Goal: Task Accomplishment & Management: Manage account settings

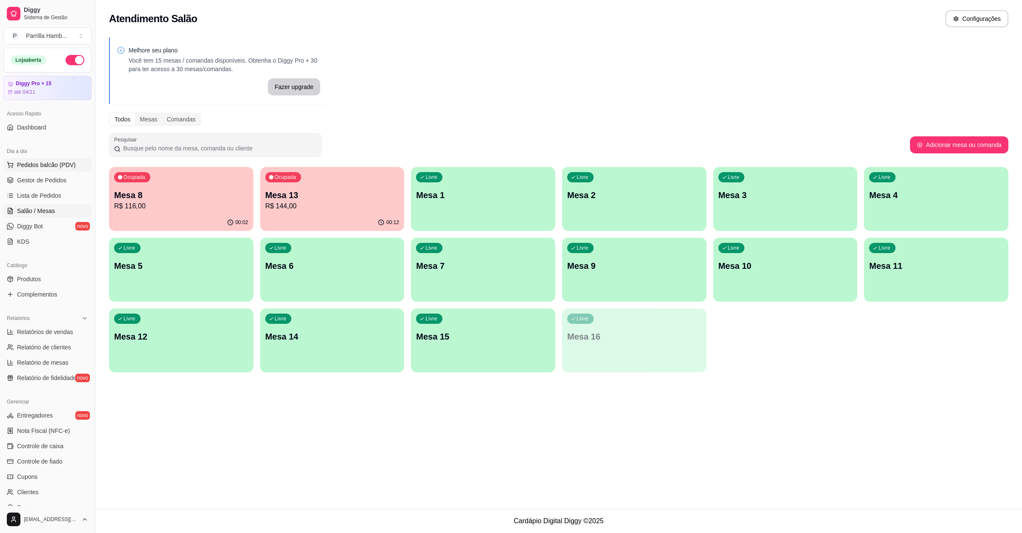
click at [64, 170] on button "Pedidos balcão (PDV)" at bounding box center [47, 165] width 88 height 14
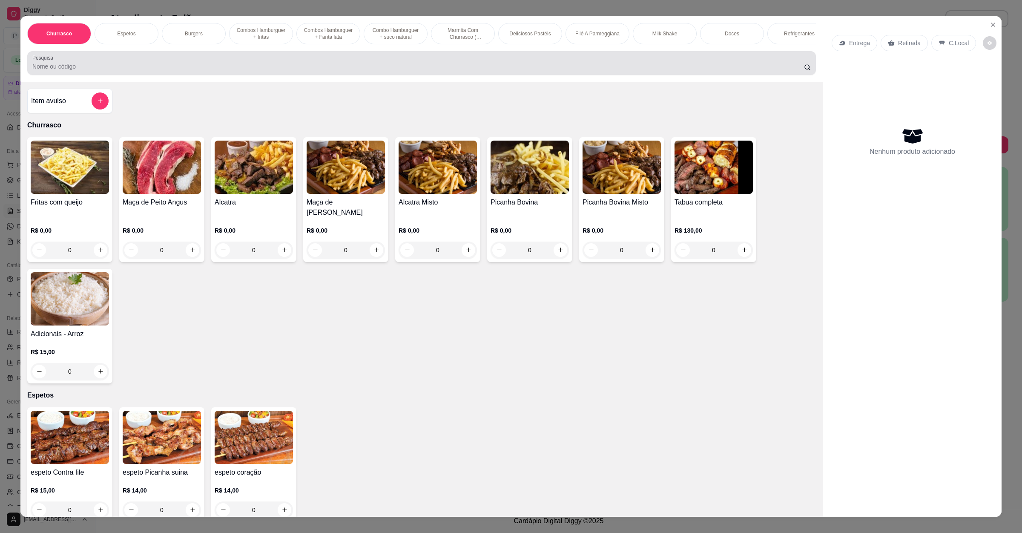
click at [151, 69] on div at bounding box center [421, 62] width 778 height 17
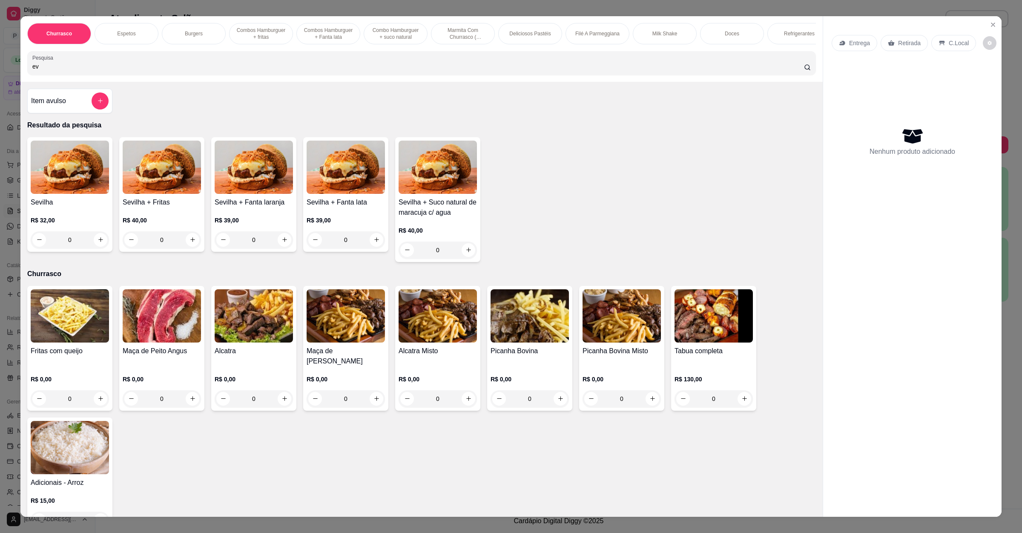
type input "ev"
click at [55, 179] on img at bounding box center [70, 166] width 78 height 53
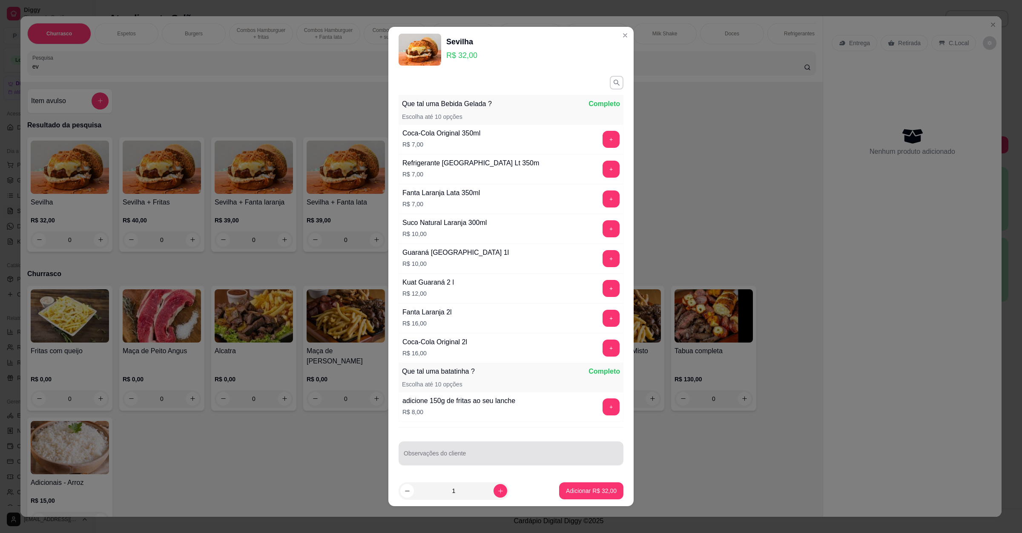
click at [464, 454] on div at bounding box center [511, 452] width 215 height 17
type input "2 sem molho e os 2 com mussarella no lugar do chaddar"
click at [581, 481] on footer "1 Adicionar R$ 32,00" at bounding box center [510, 490] width 245 height 31
click at [585, 501] on footer "1 Adicionar R$ 32,00" at bounding box center [510, 490] width 245 height 31
click at [577, 497] on button "Adicionar R$ 32,00" at bounding box center [591, 490] width 64 height 17
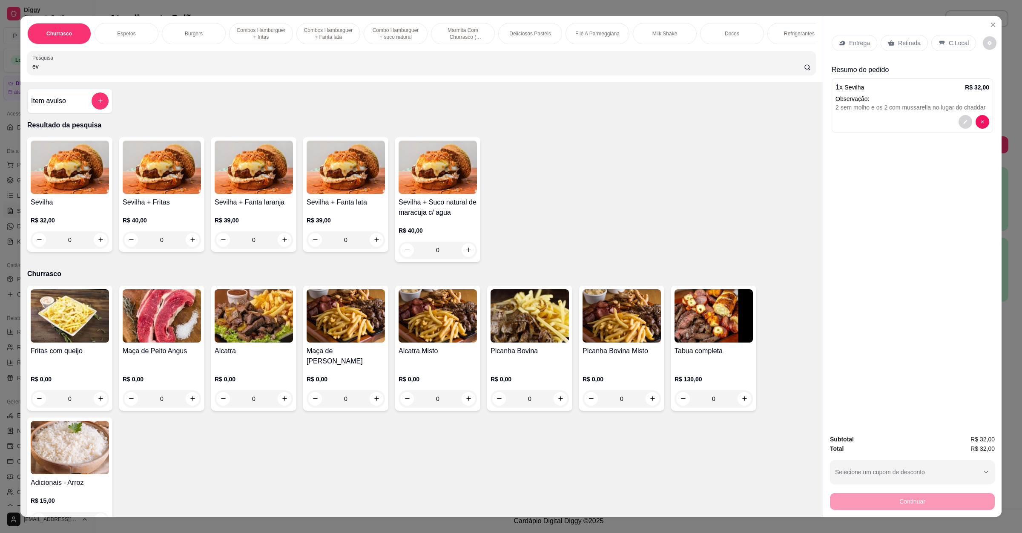
click at [902, 41] on p "Retirada" at bounding box center [909, 43] width 23 height 9
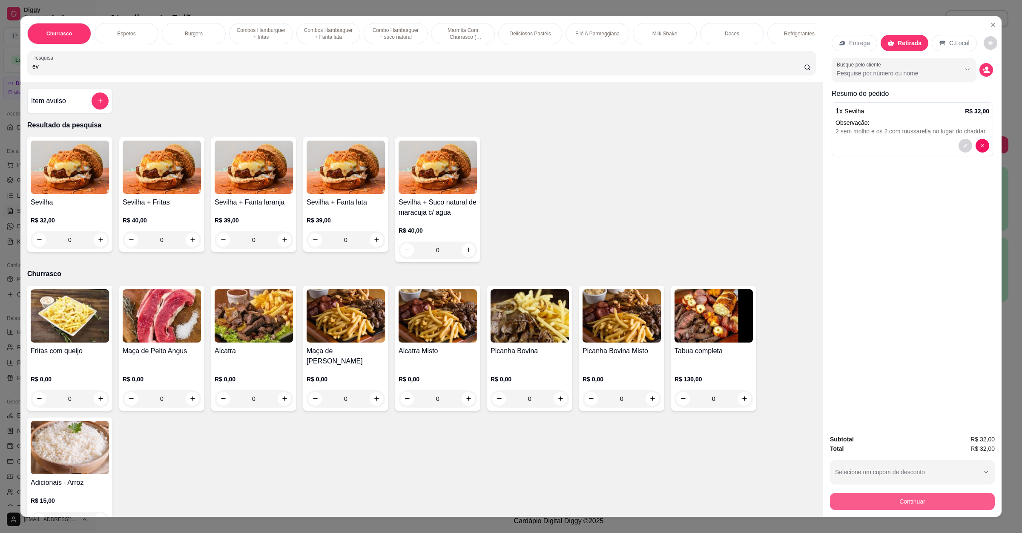
click at [917, 493] on button "Continuar" at bounding box center [912, 501] width 165 height 17
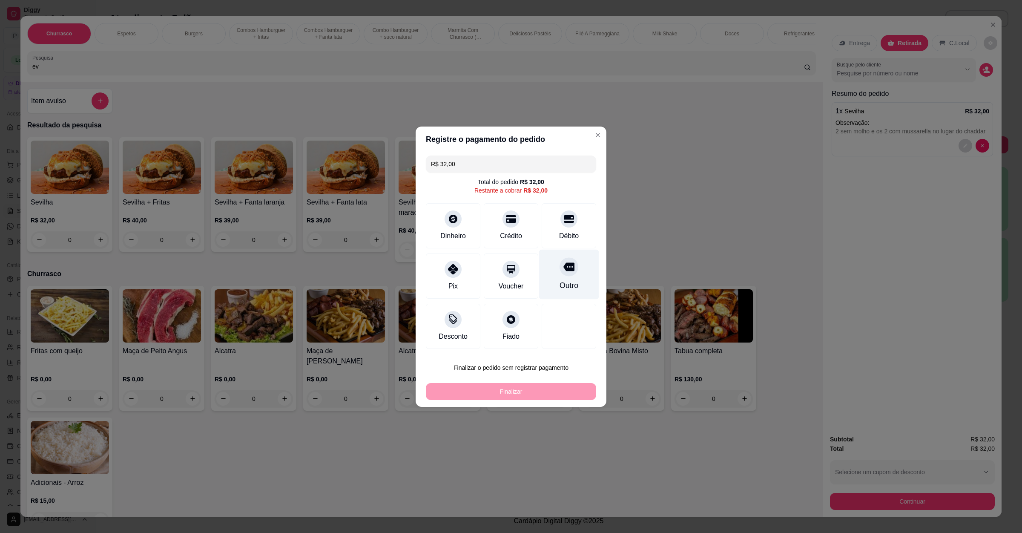
click at [563, 264] on icon at bounding box center [568, 266] width 11 height 11
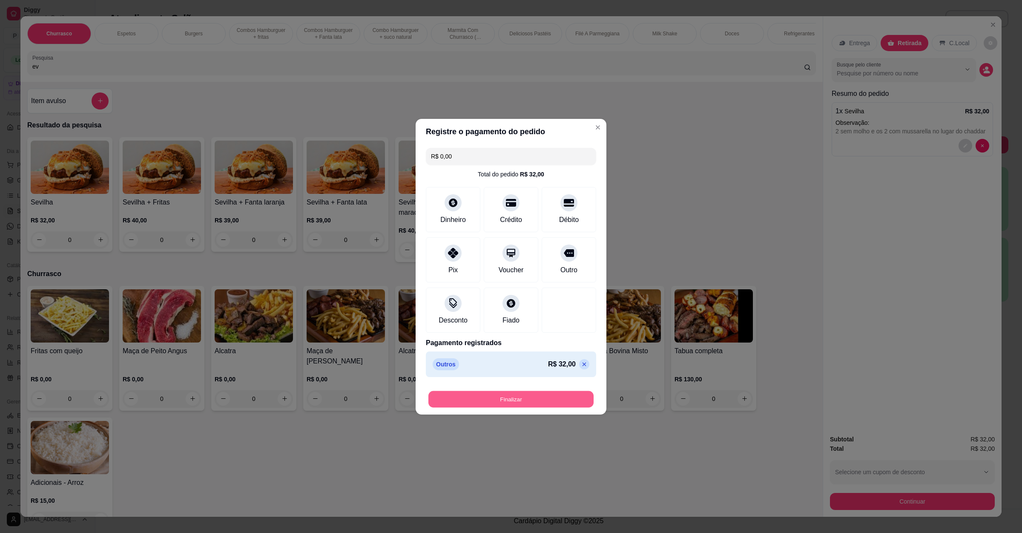
click at [550, 398] on button "Finalizar" at bounding box center [510, 398] width 165 height 17
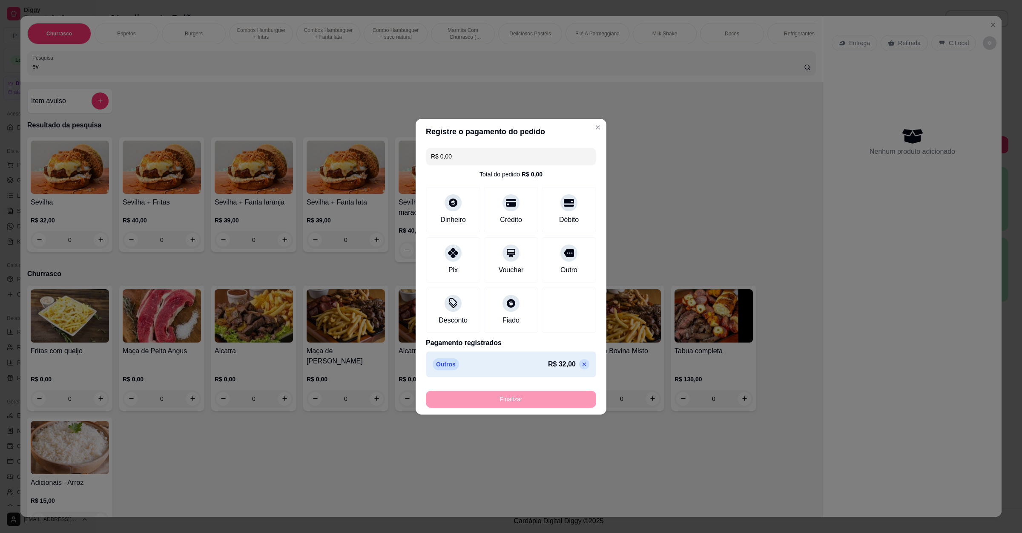
type input "-R$ 32,00"
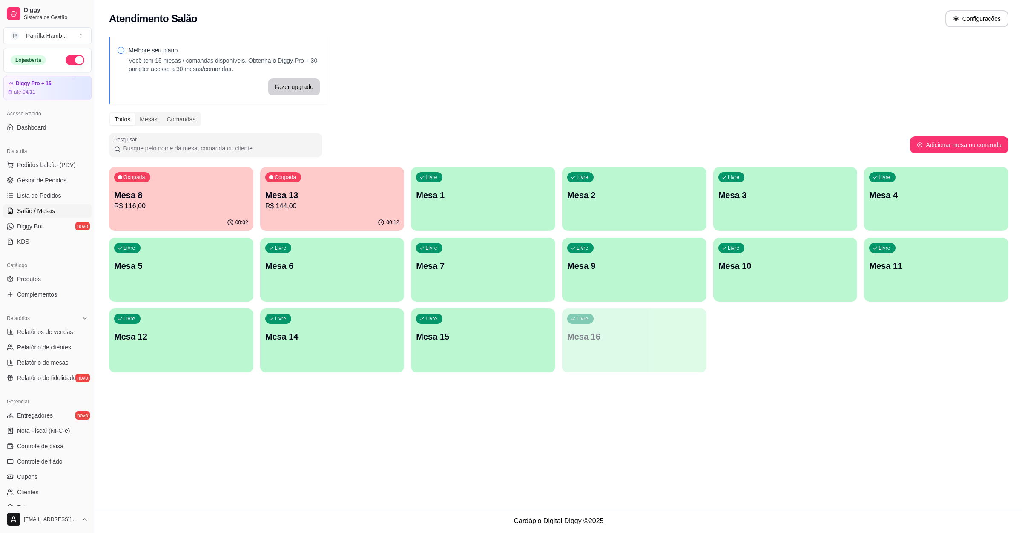
click at [800, 424] on div "Atendimento Salão Configurações Melhore seu plano Você tem 15 mesas / comandas …" at bounding box center [558, 254] width 926 height 508
click at [29, 190] on link "Lista de Pedidos" at bounding box center [47, 196] width 88 height 14
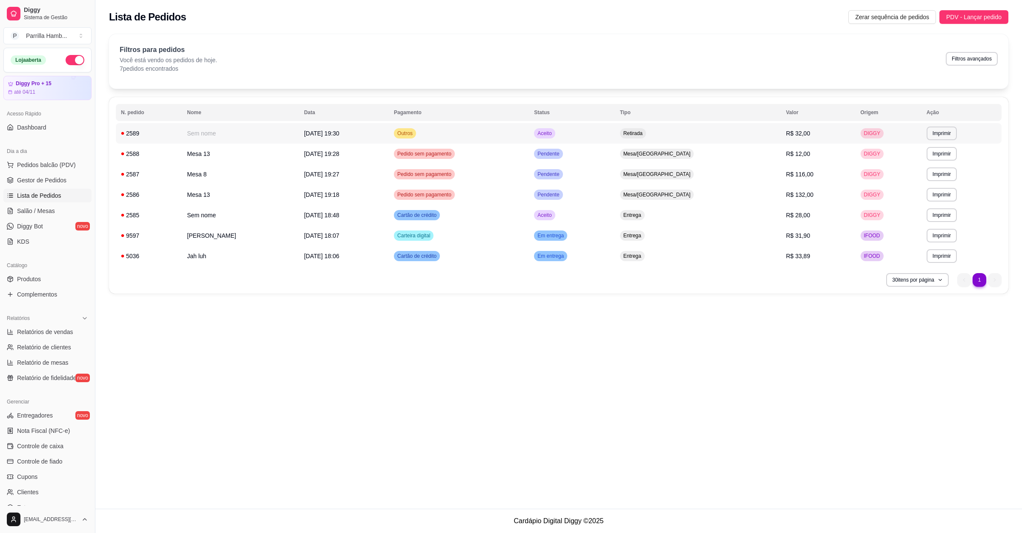
click at [826, 130] on td "R$ 32,00" at bounding box center [818, 133] width 75 height 20
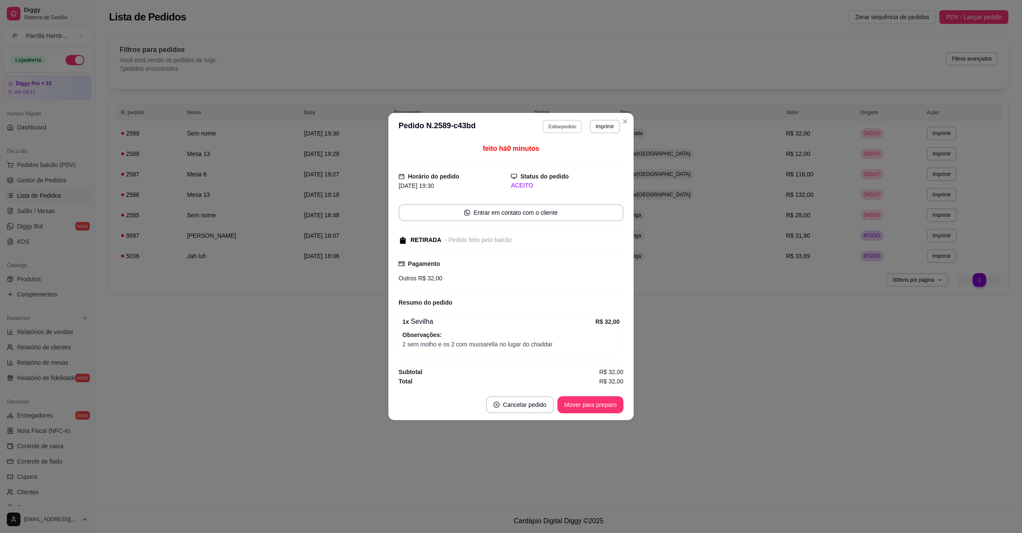
click at [562, 124] on button "Editar pedido" at bounding box center [563, 126] width 40 height 13
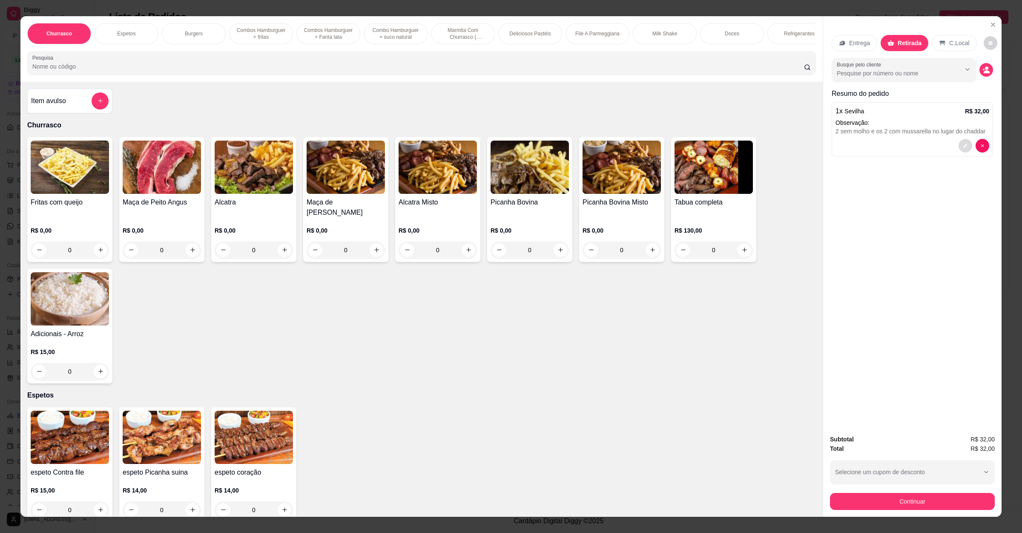
click at [963, 143] on icon "decrease-product-quantity" at bounding box center [965, 145] width 5 height 5
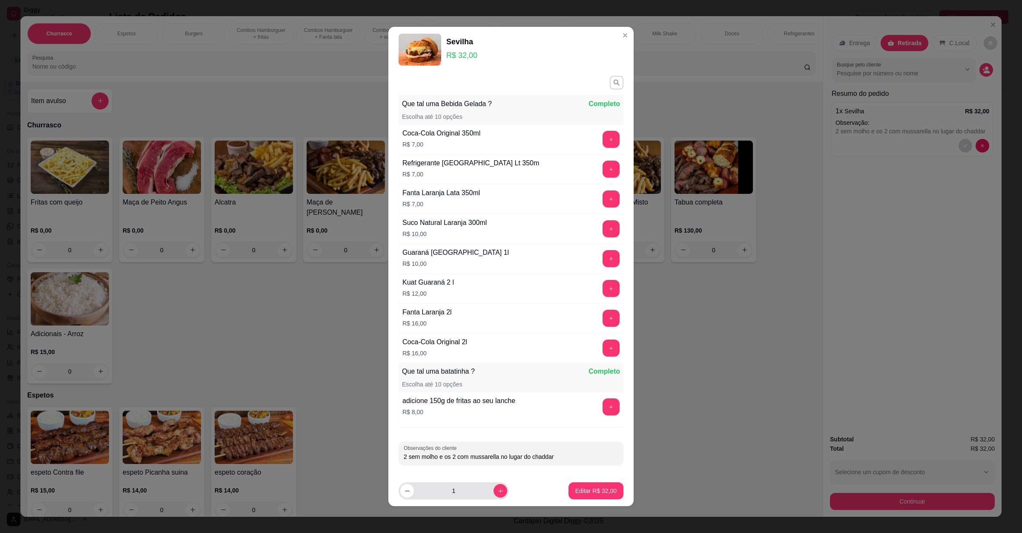
click at [481, 493] on input "1" at bounding box center [454, 490] width 80 height 17
click at [493, 488] on button "increase-product-quantity" at bounding box center [500, 491] width 14 height 14
type input "2"
click at [575, 492] on p "Editar R$ 64,00" at bounding box center [595, 490] width 41 height 9
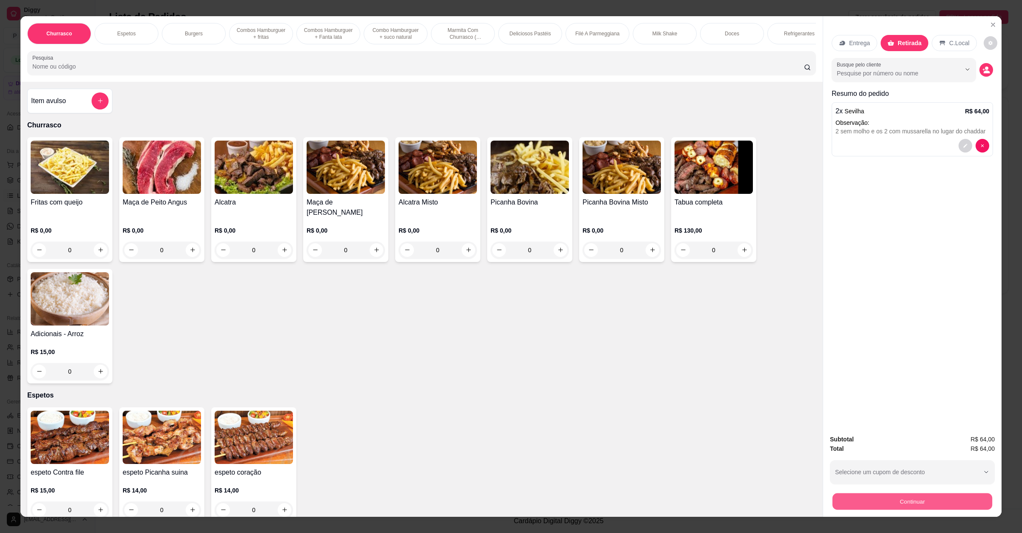
click at [843, 502] on button "Continuar" at bounding box center [912, 501] width 160 height 17
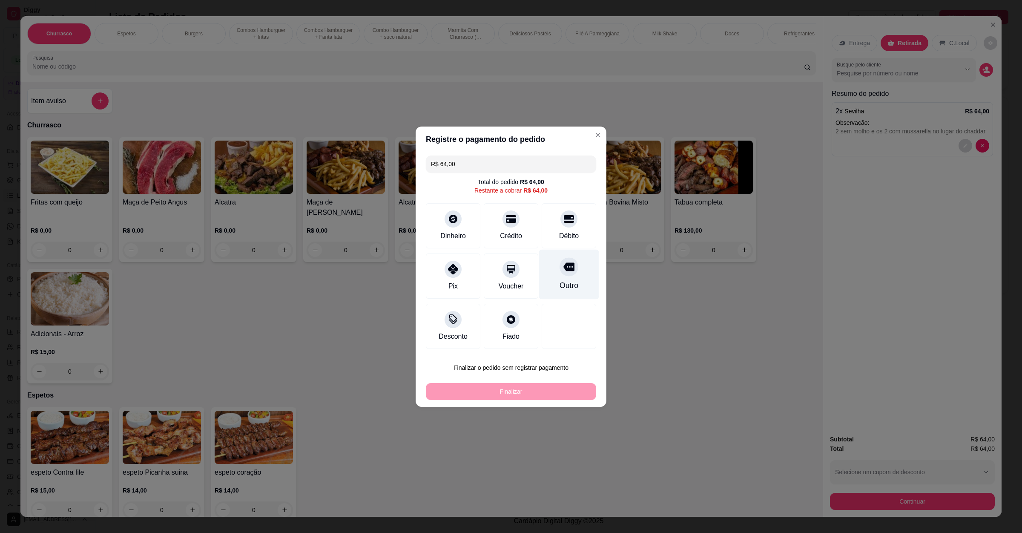
click at [559, 276] on div "Outro" at bounding box center [569, 274] width 60 height 50
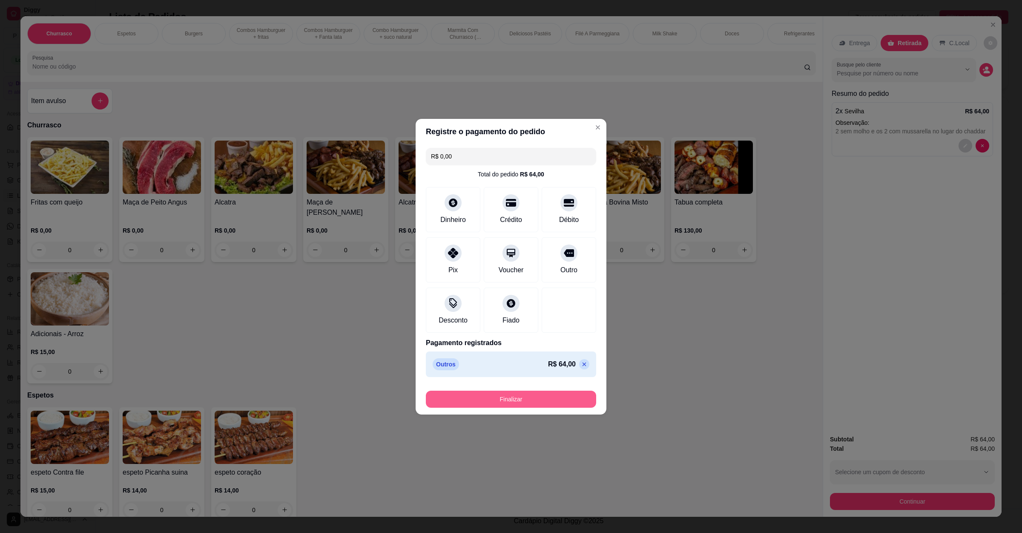
click at [483, 398] on button "Finalizar" at bounding box center [511, 398] width 170 height 17
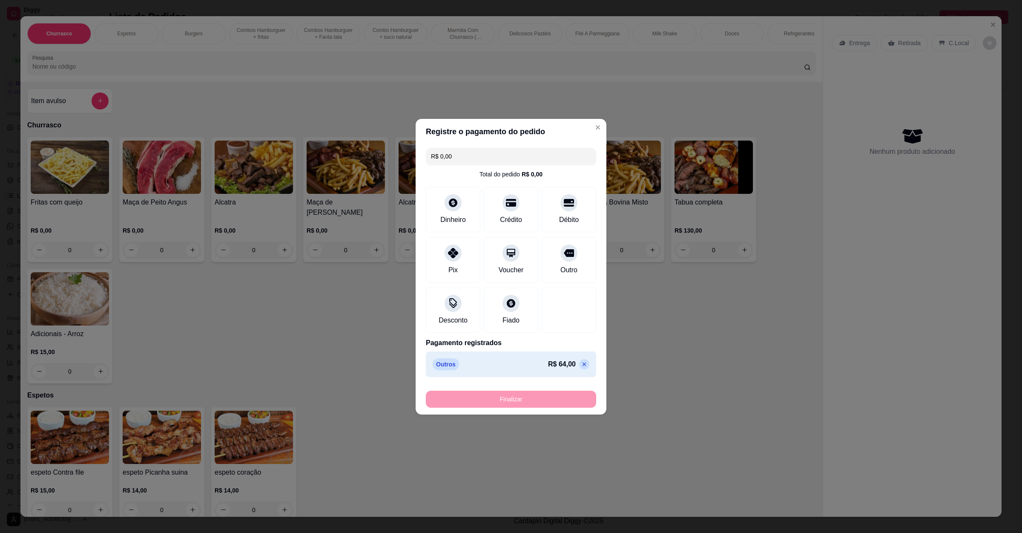
type input "-R$ 64,00"
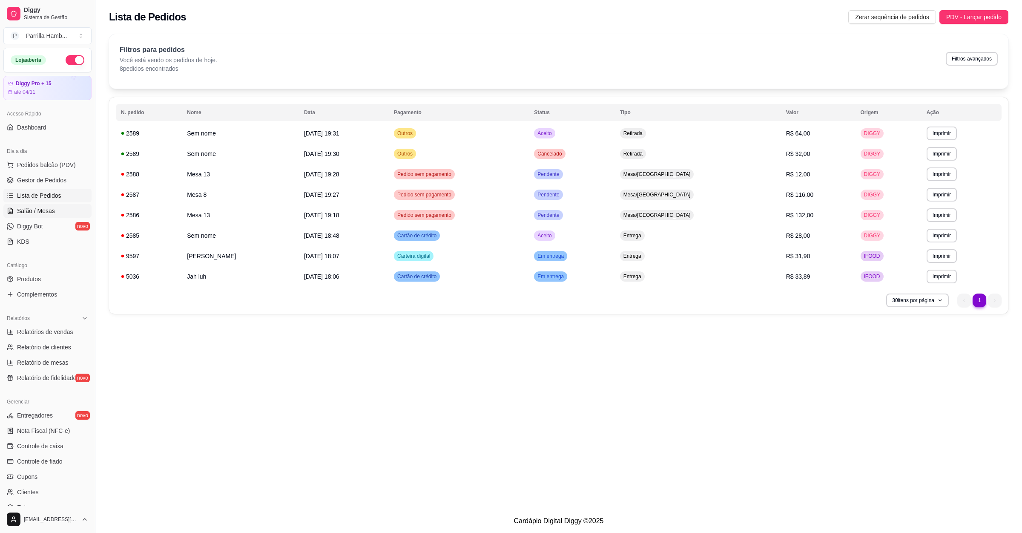
click at [34, 206] on link "Salão / Mesas" at bounding box center [47, 211] width 88 height 14
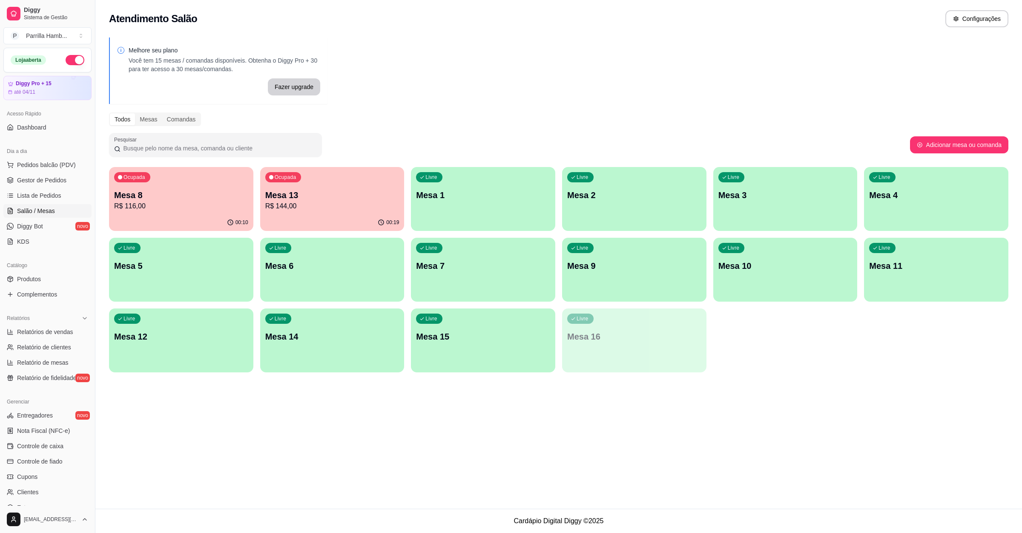
click at [628, 282] on div "Livre Mesa 9" at bounding box center [634, 265] width 144 height 54
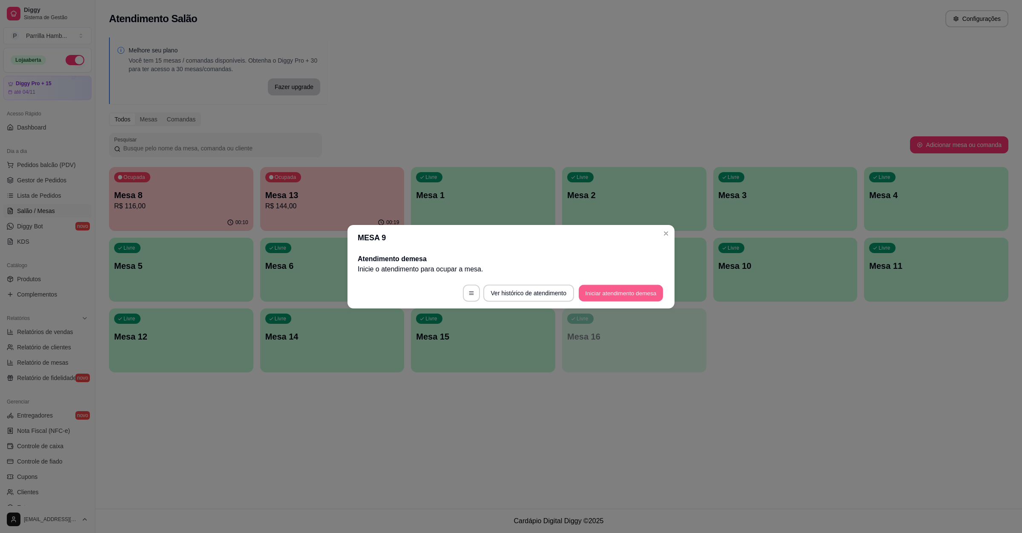
click at [616, 289] on button "Iniciar atendimento de mesa" at bounding box center [621, 292] width 84 height 17
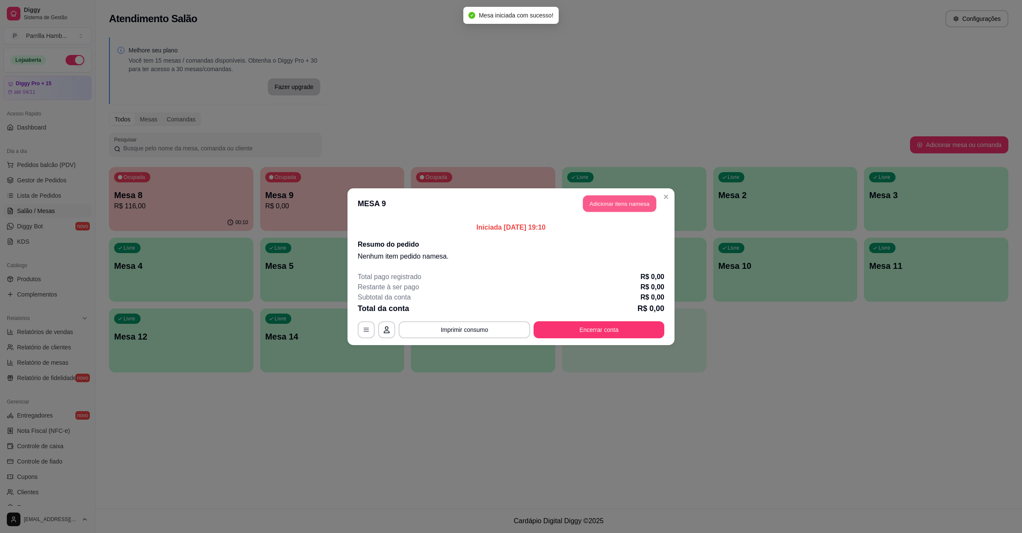
click at [622, 207] on button "Adicionar itens na mesa" at bounding box center [619, 203] width 73 height 17
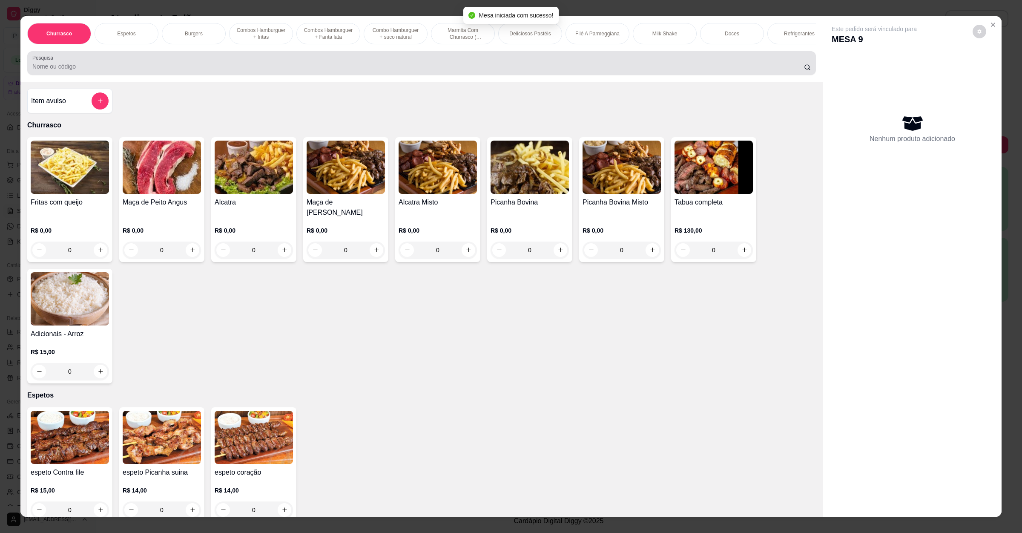
click at [138, 71] on input "Pesquisa" at bounding box center [417, 66] width 771 height 9
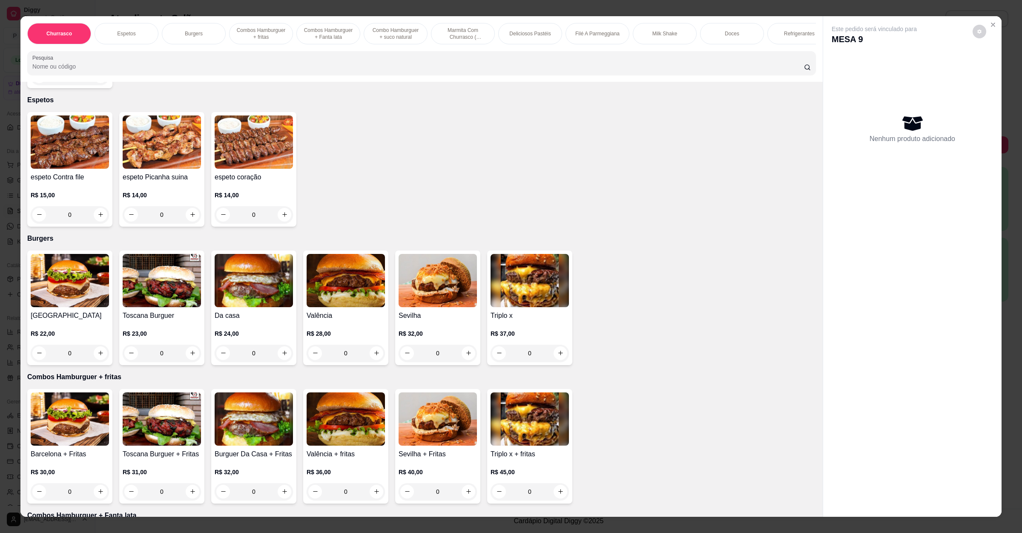
scroll to position [255, 0]
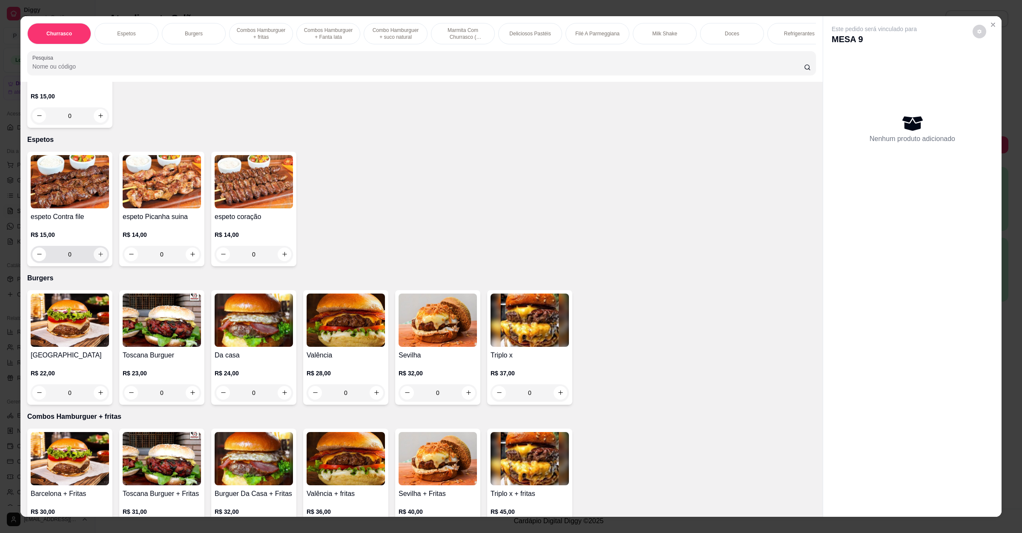
click at [96, 258] on button "increase-product-quantity" at bounding box center [101, 254] width 14 height 14
type input "1"
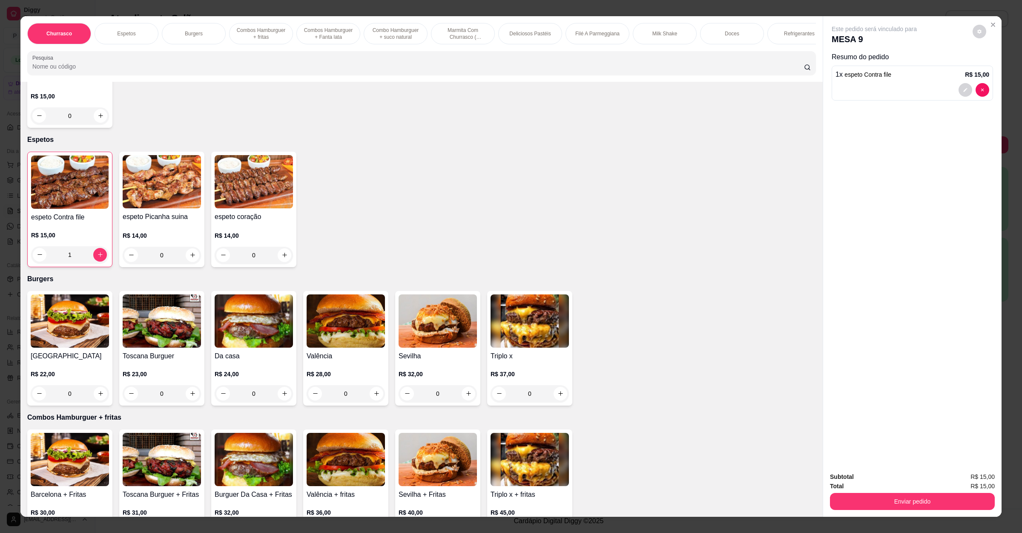
click at [76, 203] on img at bounding box center [69, 181] width 77 height 53
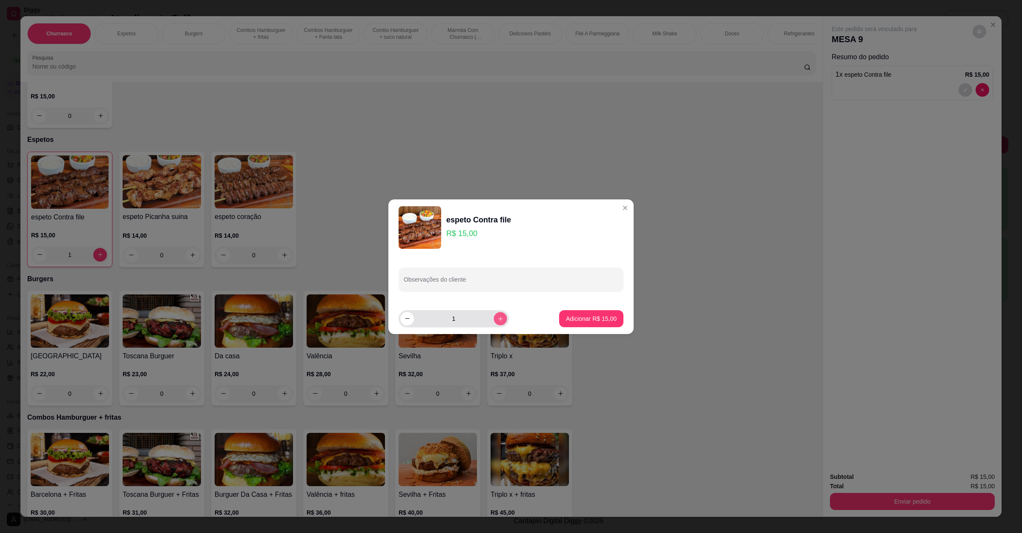
click at [497, 319] on icon "increase-product-quantity" at bounding box center [500, 318] width 6 height 6
type input "2"
click at [467, 282] on input "Observações do cliente" at bounding box center [511, 282] width 215 height 9
type input "1 bem passado"
click at [568, 308] on footer "2 Adicionar R$ 30,00" at bounding box center [510, 318] width 245 height 31
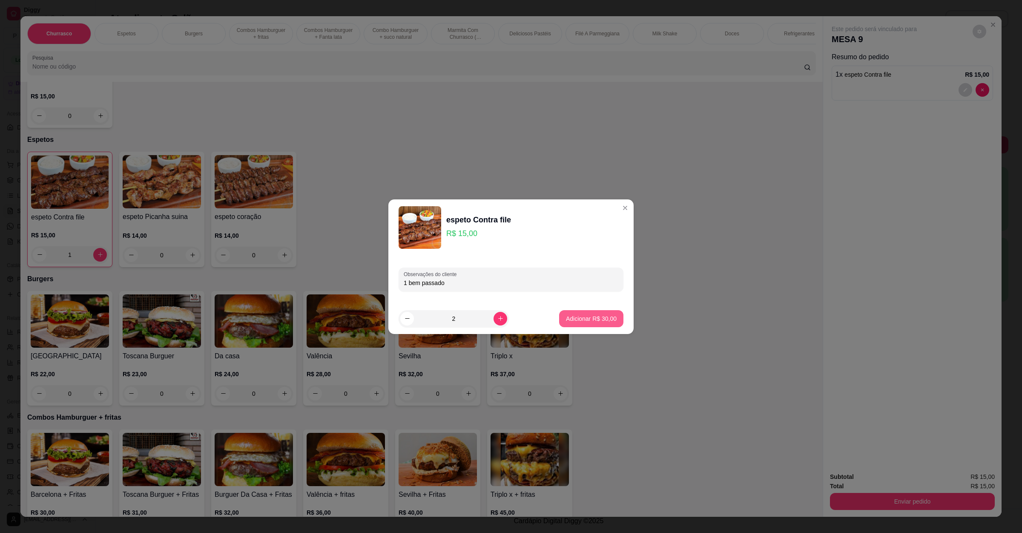
click at [568, 325] on button "Adicionar R$ 30,00" at bounding box center [591, 318] width 64 height 17
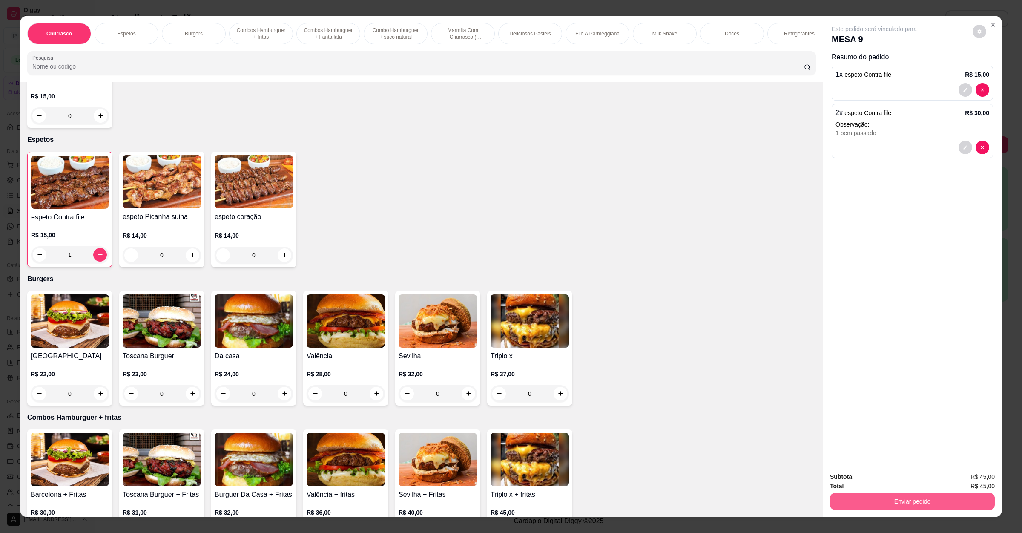
click at [910, 504] on button "Enviar pedido" at bounding box center [912, 501] width 165 height 17
click at [973, 484] on button "Enviar pedido" at bounding box center [971, 481] width 48 height 16
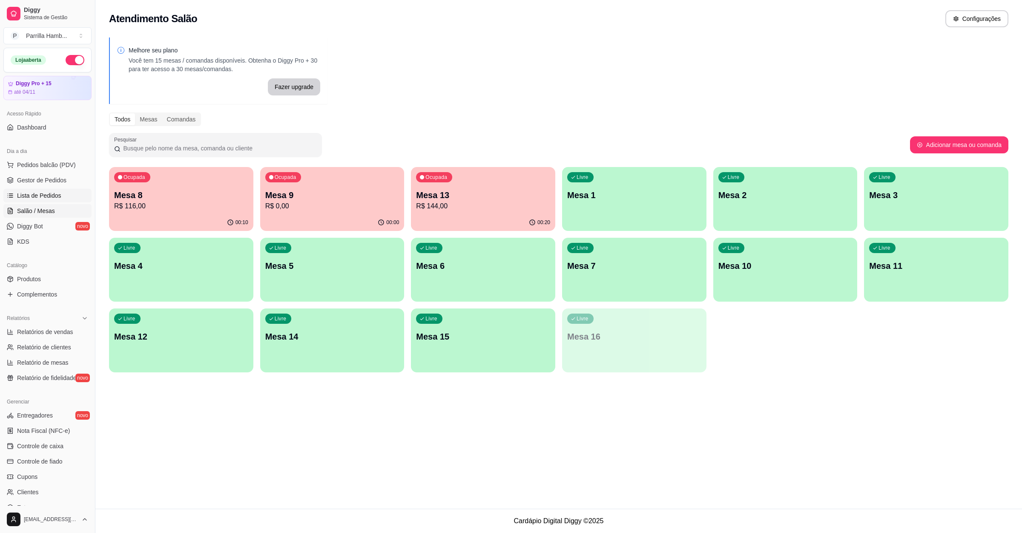
click at [55, 202] on link "Lista de Pedidos" at bounding box center [47, 196] width 88 height 14
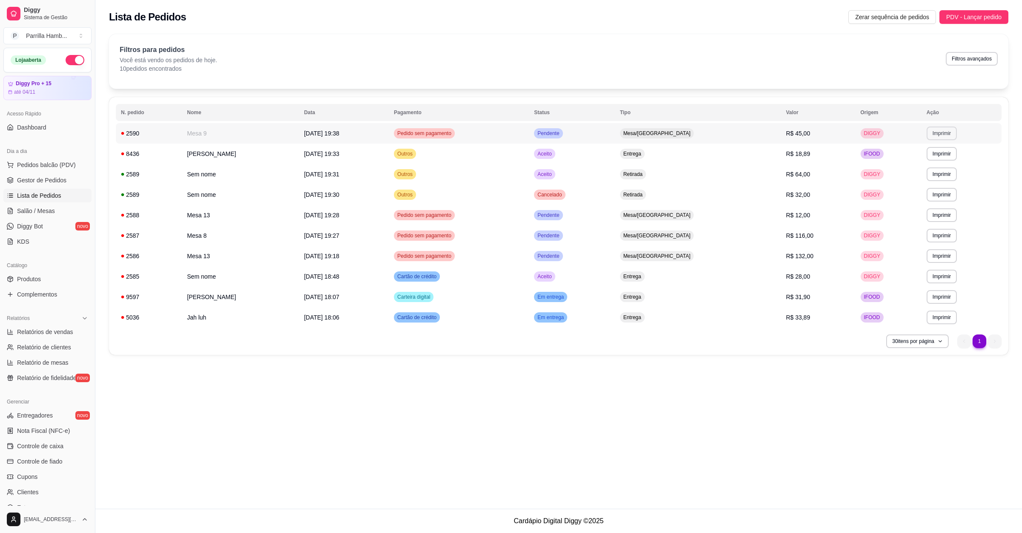
click at [930, 138] on button "Imprimir" at bounding box center [941, 133] width 30 height 14
click at [917, 161] on button "IMPRESSORA" at bounding box center [920, 163] width 60 height 13
click at [59, 209] on link "Salão / Mesas" at bounding box center [47, 211] width 88 height 14
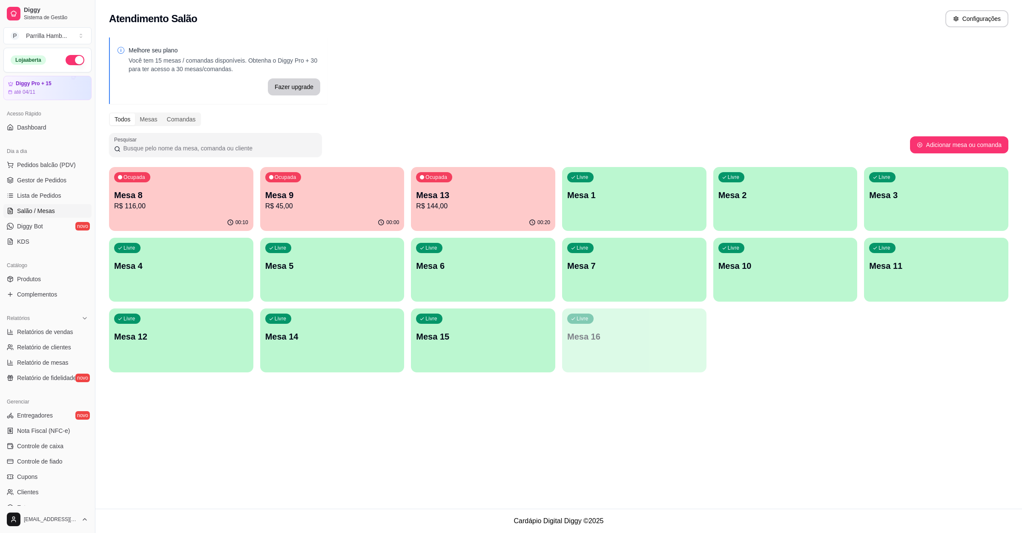
click at [404, 201] on div "Ocupada Mesa 8 R$ 116,00 00:10 Ocupada Mesa 9 R$ 45,00 00:00 Ocupada Mesa 13 R$…" at bounding box center [558, 269] width 899 height 205
click at [360, 201] on p "R$ 45,00" at bounding box center [332, 206] width 130 height 10
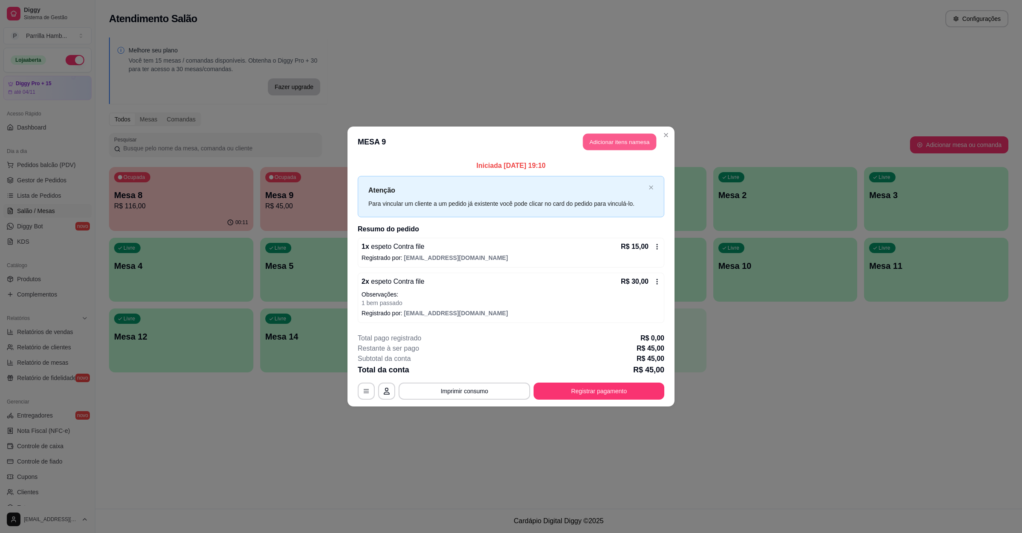
click at [599, 141] on button "Adicionar itens na mesa" at bounding box center [619, 142] width 73 height 17
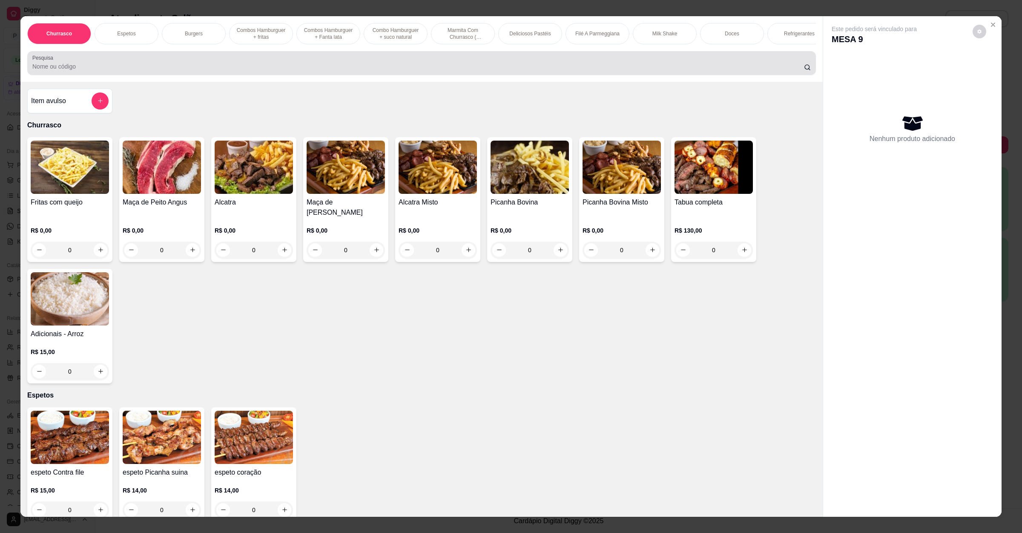
click at [192, 65] on div at bounding box center [421, 62] width 778 height 17
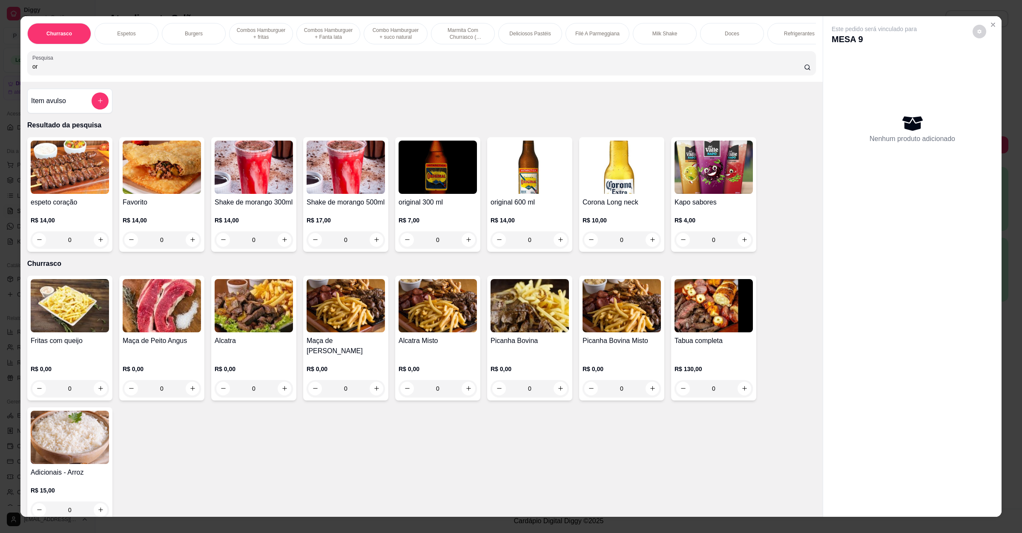
type input "o"
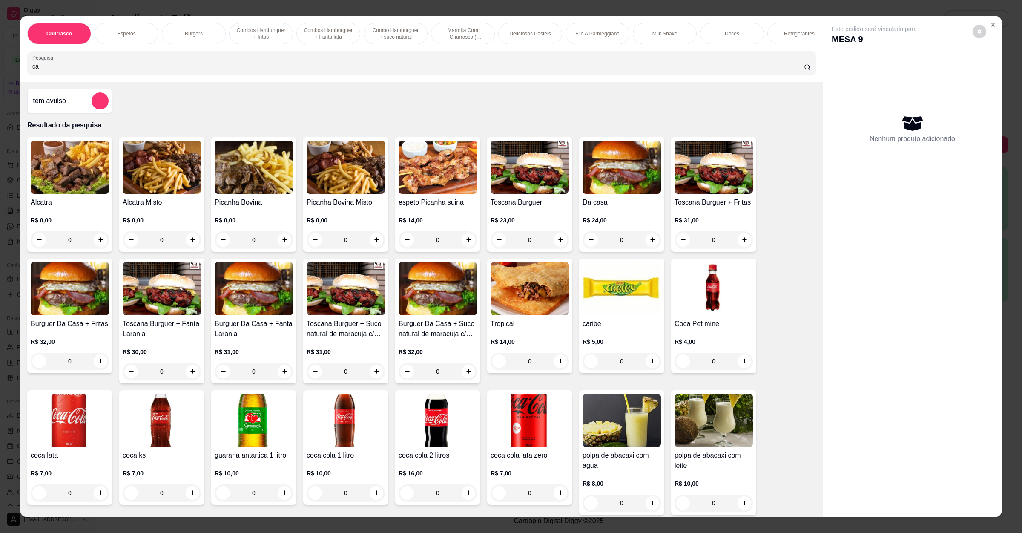
type input "c"
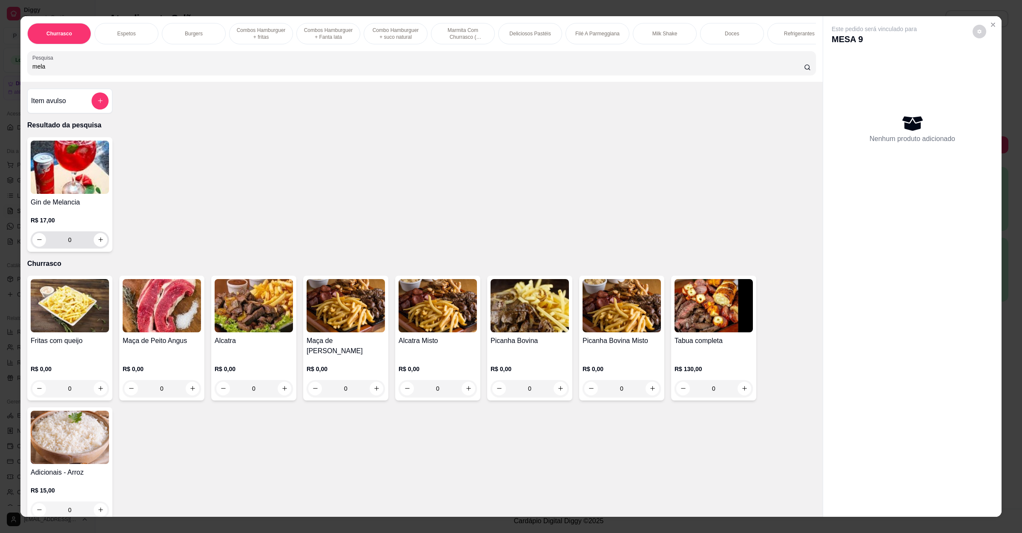
type input "mela"
click at [98, 243] on icon "increase-product-quantity" at bounding box center [100, 239] width 6 height 6
type input "1"
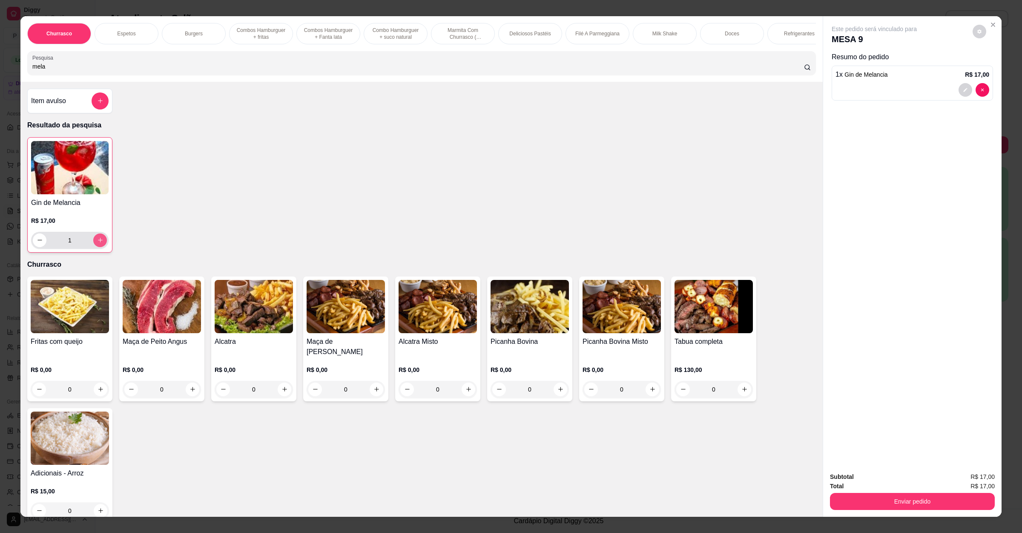
click at [97, 243] on icon "increase-product-quantity" at bounding box center [100, 240] width 6 height 6
type input "2"
click at [951, 497] on button "Enviar pedido" at bounding box center [912, 501] width 165 height 17
click at [963, 483] on button "Enviar pedido" at bounding box center [971, 480] width 48 height 16
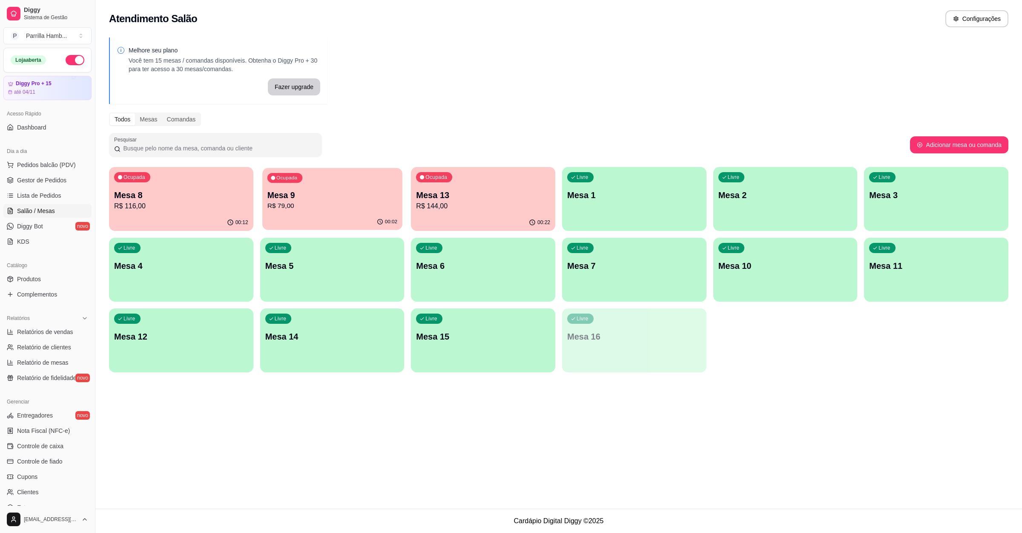
click at [295, 190] on p "Mesa 9" at bounding box center [332, 194] width 130 height 11
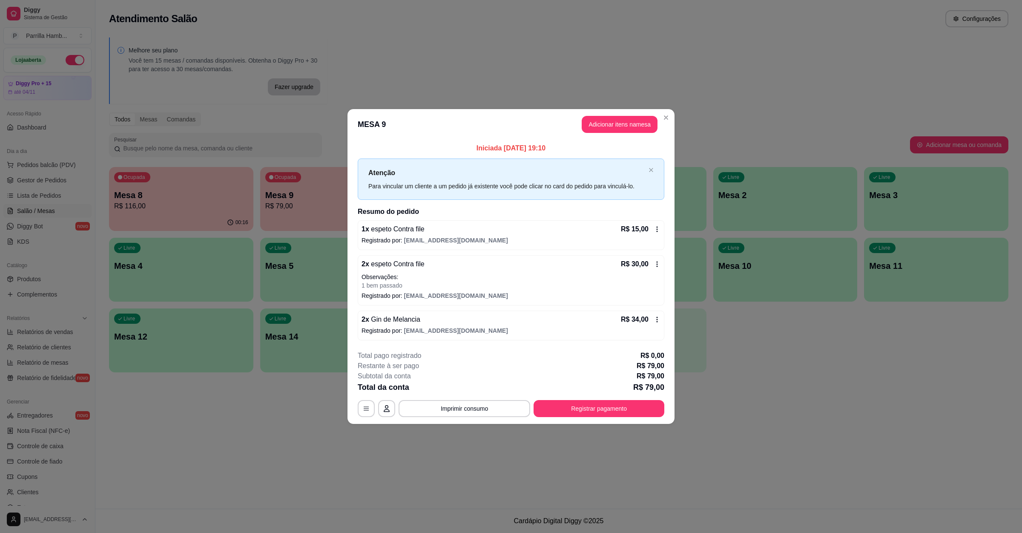
click at [656, 111] on header "MESA 9 Adicionar itens na mesa" at bounding box center [510, 124] width 327 height 31
click at [631, 128] on button "Adicionar itens na mesa" at bounding box center [620, 124] width 76 height 17
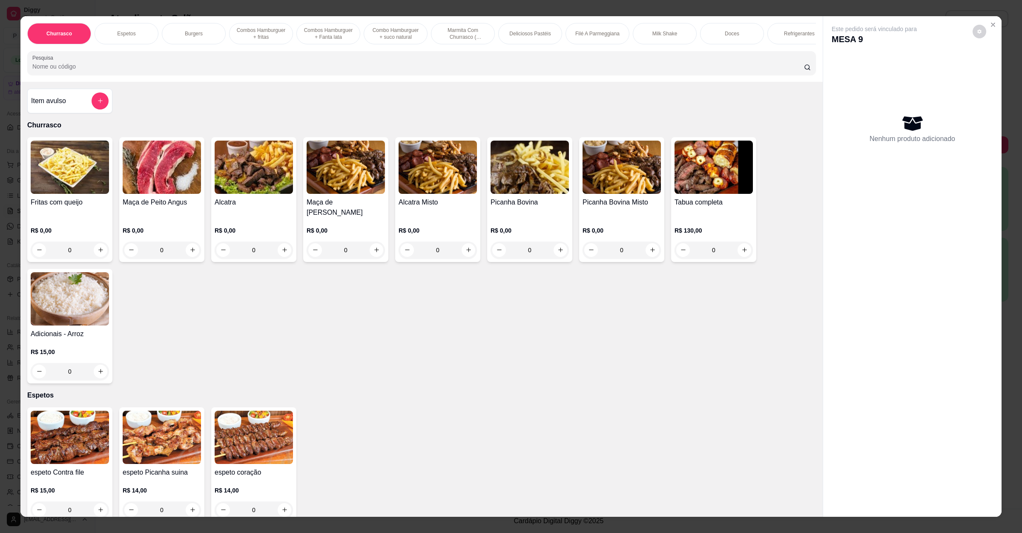
click at [82, 104] on div "Item avulso" at bounding box center [69, 100] width 77 height 17
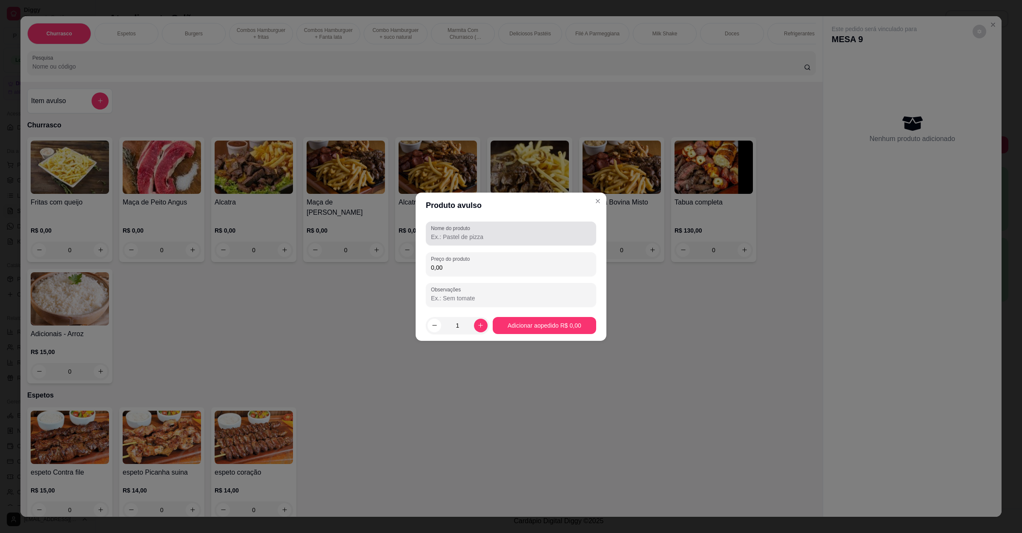
click at [547, 230] on div at bounding box center [511, 233] width 160 height 17
type input "pao de alho"
drag, startPoint x: 458, startPoint y: 265, endPoint x: 463, endPoint y: 265, distance: 5.1
click at [461, 265] on input "0,00" at bounding box center [511, 267] width 160 height 9
type input "10,00"
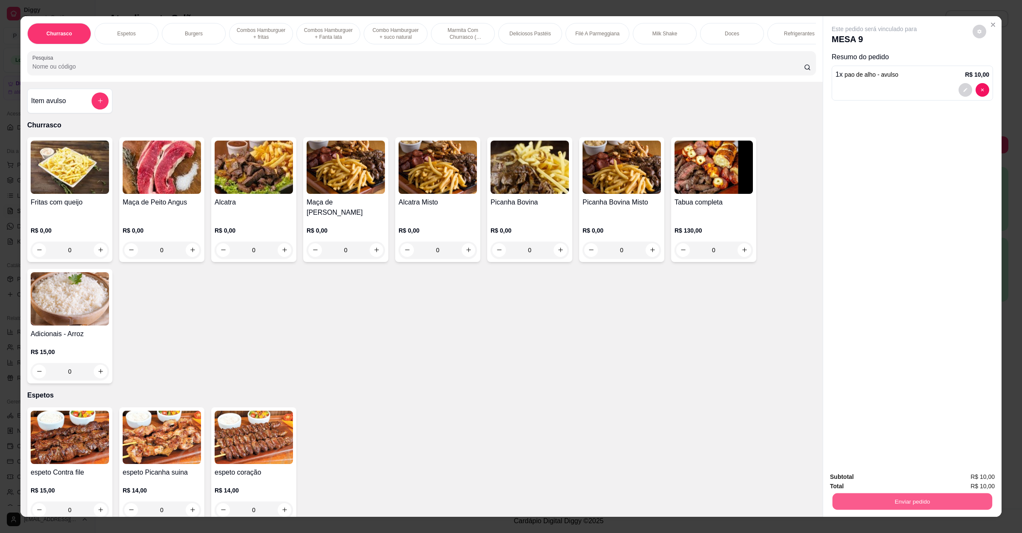
click at [926, 495] on button "Enviar pedido" at bounding box center [912, 501] width 160 height 17
click at [971, 477] on button "Enviar pedido" at bounding box center [971, 480] width 47 height 16
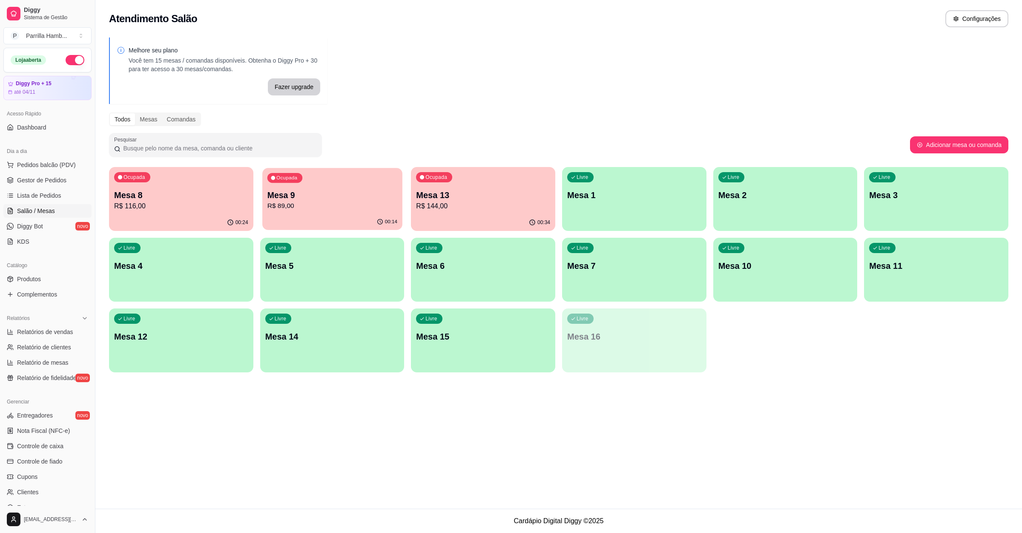
click at [321, 177] on div "Ocupada Mesa 9 R$ 89,00" at bounding box center [332, 191] width 140 height 46
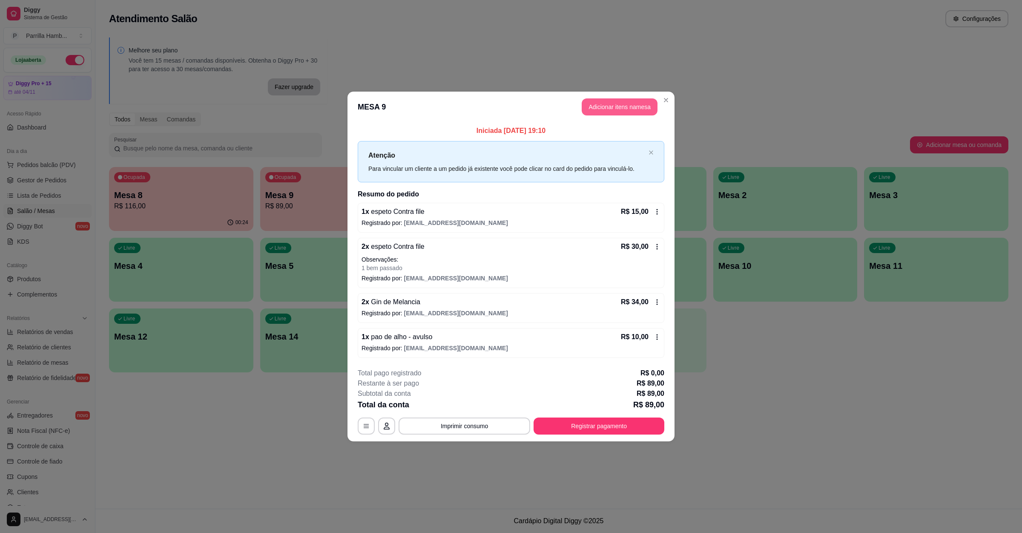
click at [598, 101] on button "Adicionar itens na mesa" at bounding box center [620, 106] width 76 height 17
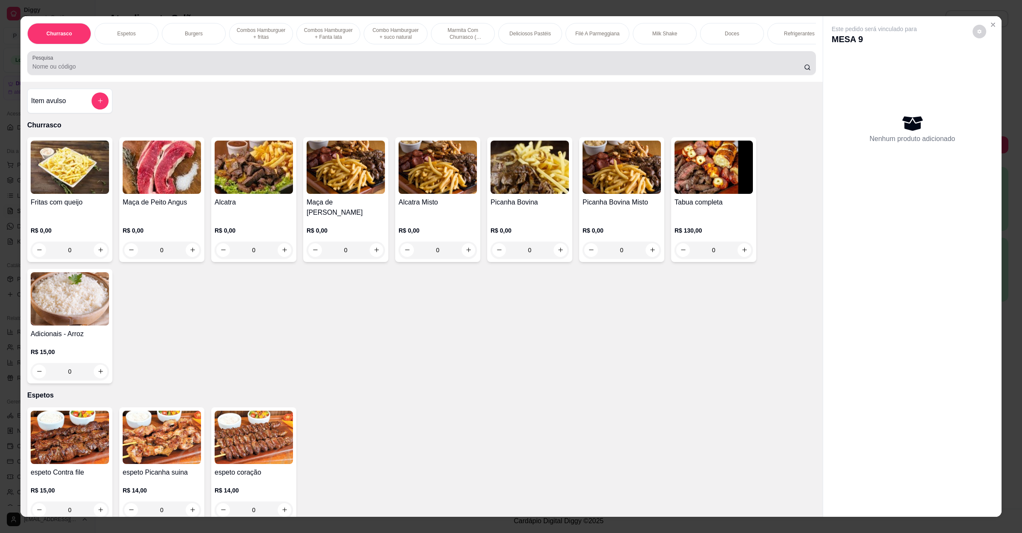
click at [261, 71] on input "Pesquisa" at bounding box center [417, 66] width 771 height 9
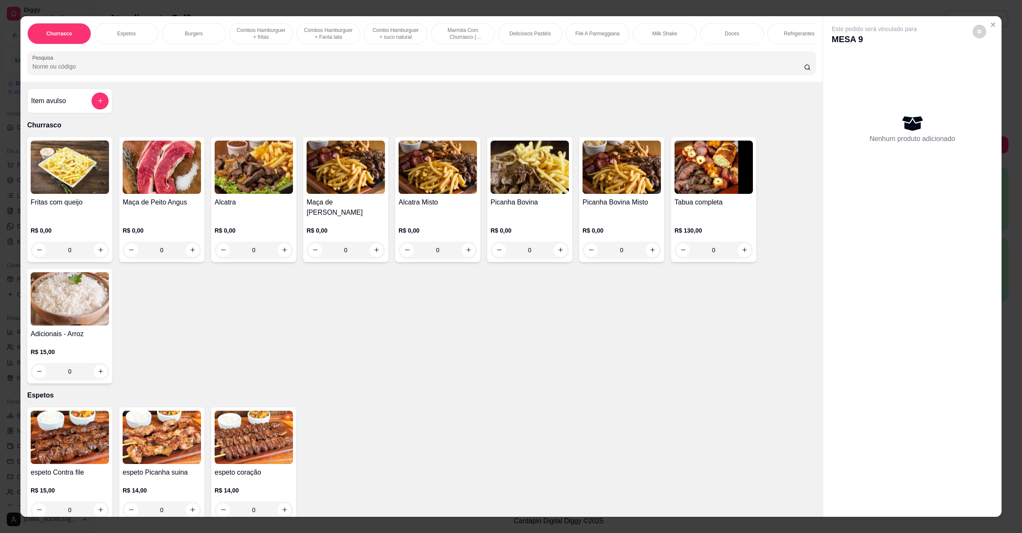
click at [39, 193] on img at bounding box center [70, 166] width 78 height 53
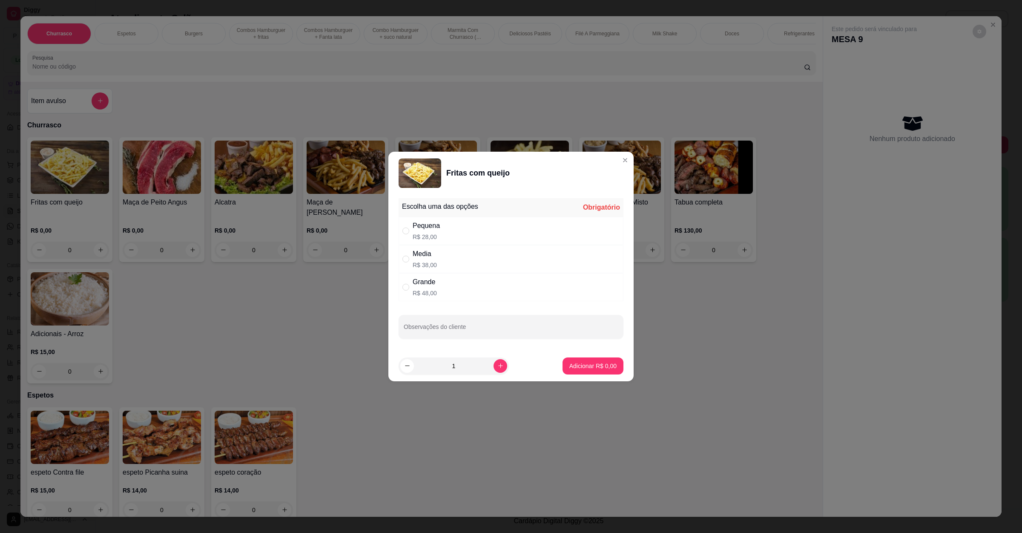
click at [491, 264] on div "Media R$ 38,00" at bounding box center [510, 259] width 225 height 28
radio input "true"
click at [605, 367] on p "Adicionar R$ 38,00" at bounding box center [591, 365] width 51 height 9
type input "1"
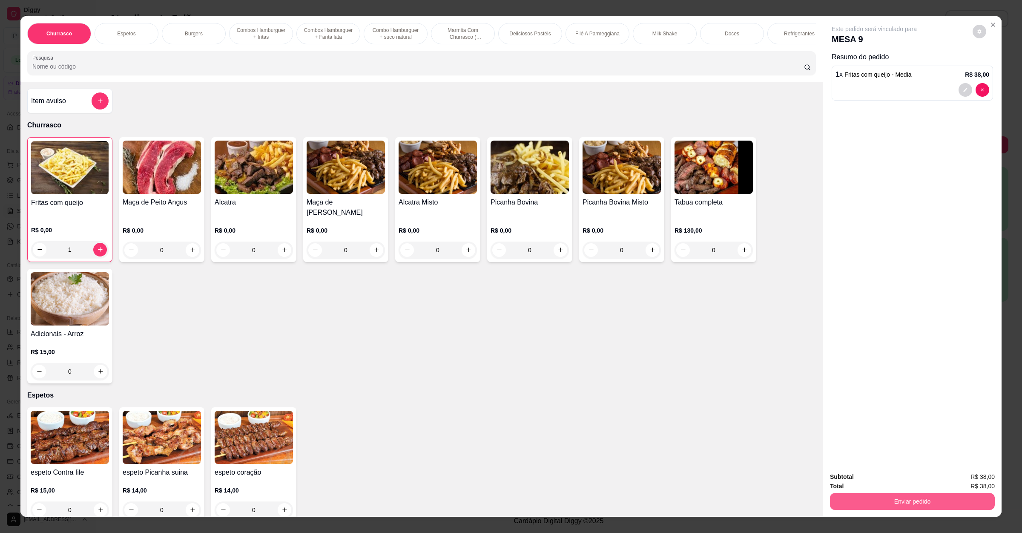
click at [895, 499] on button "Enviar pedido" at bounding box center [912, 501] width 165 height 17
click at [977, 480] on button "Enviar pedido" at bounding box center [971, 480] width 48 height 16
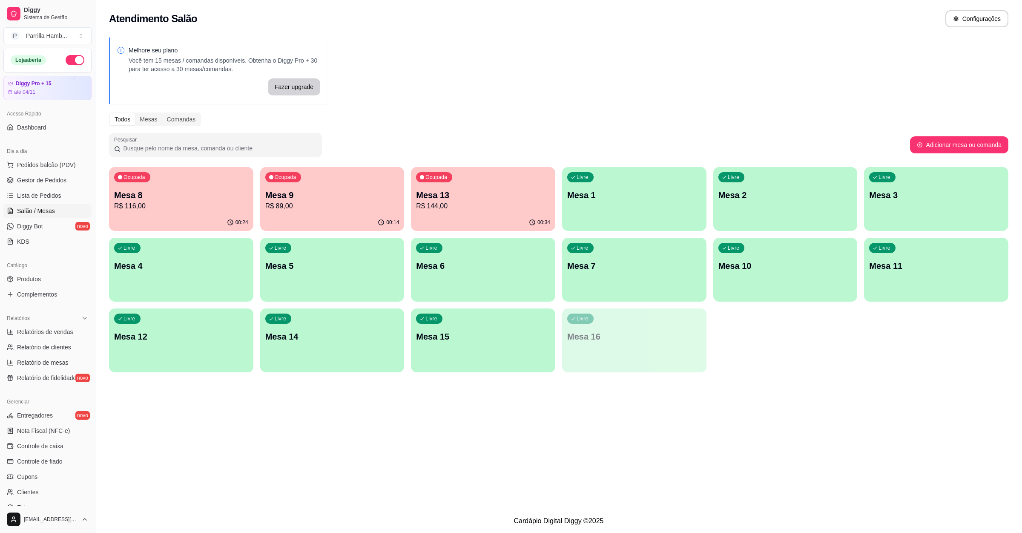
click at [163, 212] on div "Ocupada Mesa 8 R$ 116,00" at bounding box center [181, 190] width 144 height 47
click at [429, 198] on p "Mesa 13" at bounding box center [483, 195] width 134 height 12
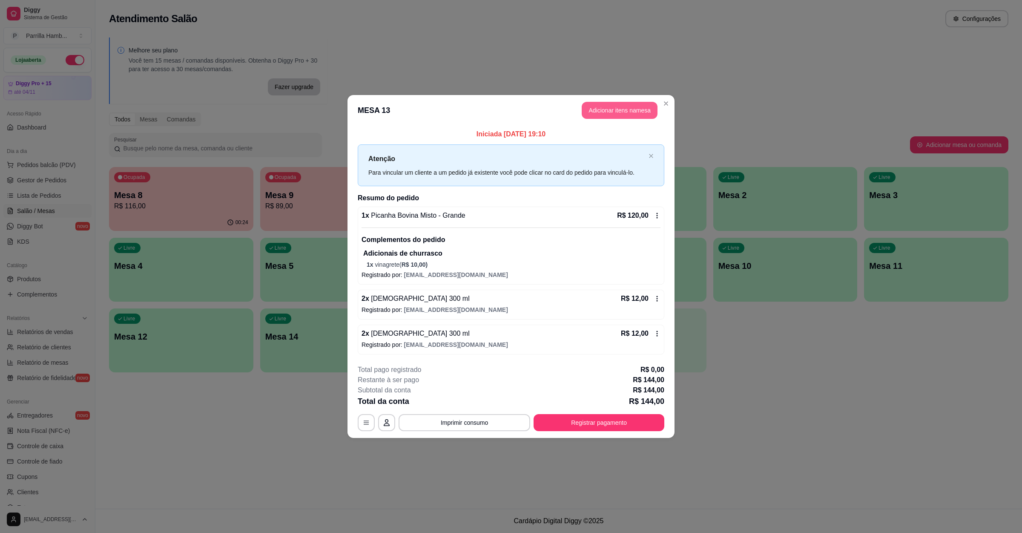
click at [623, 110] on button "Adicionar itens na mesa" at bounding box center [620, 110] width 76 height 17
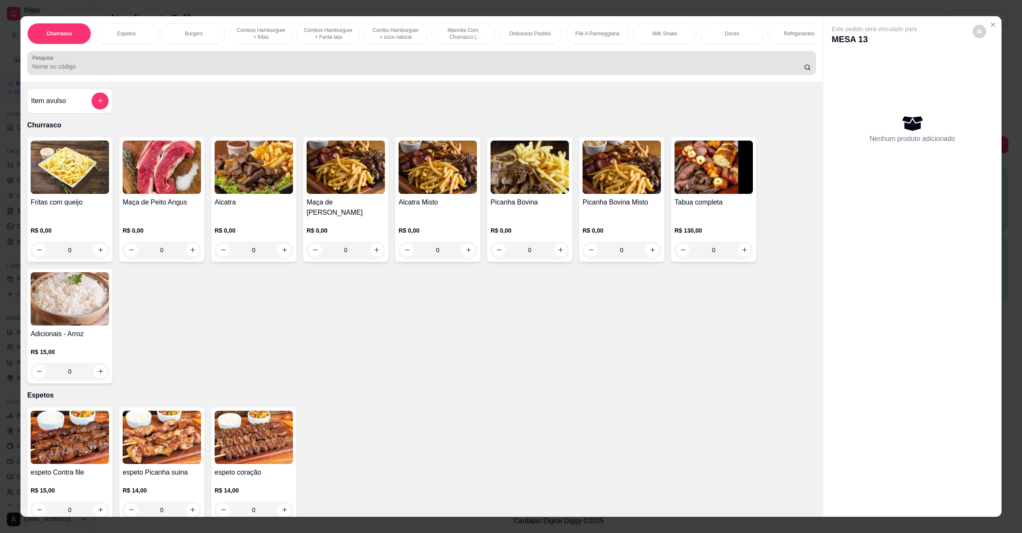
click at [353, 71] on input "Pesquisa" at bounding box center [417, 66] width 771 height 9
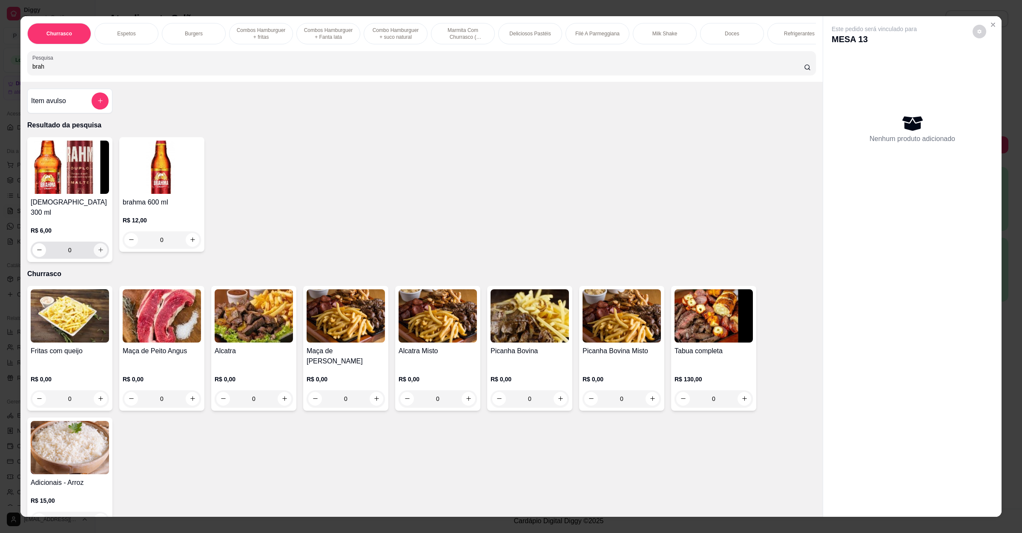
type input "brah"
click at [97, 247] on icon "increase-product-quantity" at bounding box center [100, 250] width 6 height 6
click at [94, 247] on button "increase-product-quantity" at bounding box center [100, 249] width 13 height 13
type input "2"
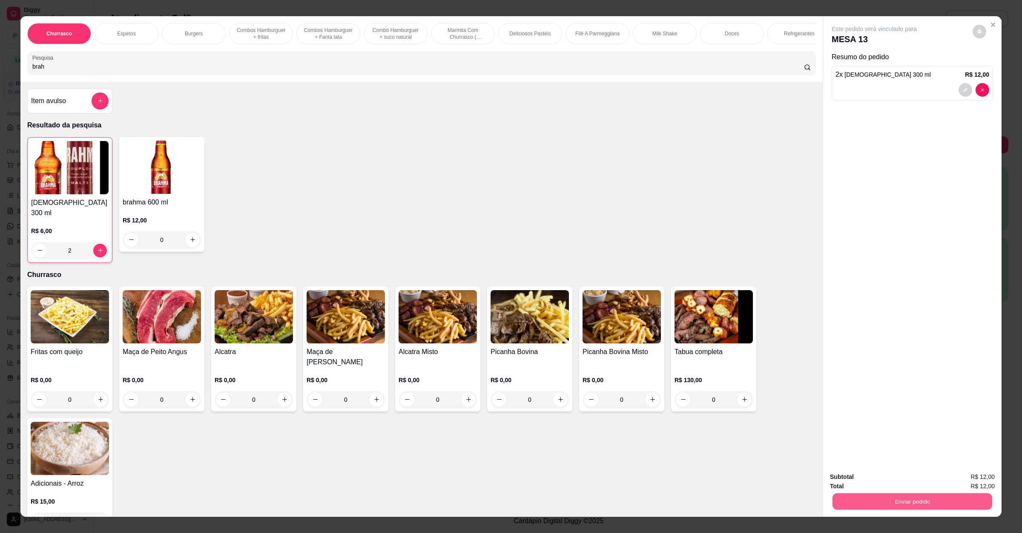
click at [880, 494] on button "Enviar pedido" at bounding box center [912, 501] width 160 height 17
click at [962, 483] on button "Enviar pedido" at bounding box center [971, 481] width 48 height 16
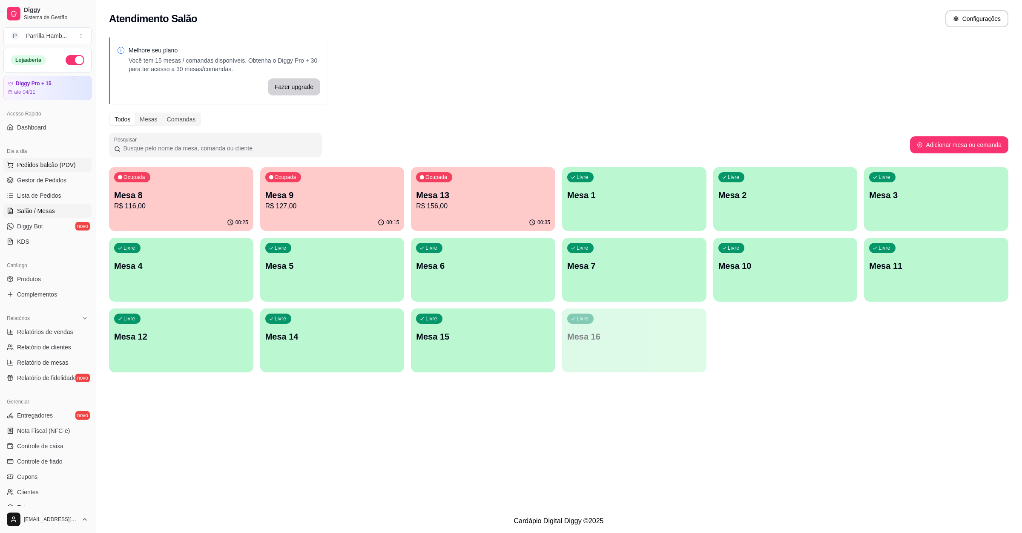
click at [62, 166] on span "Pedidos balcão (PDV)" at bounding box center [46, 165] width 59 height 9
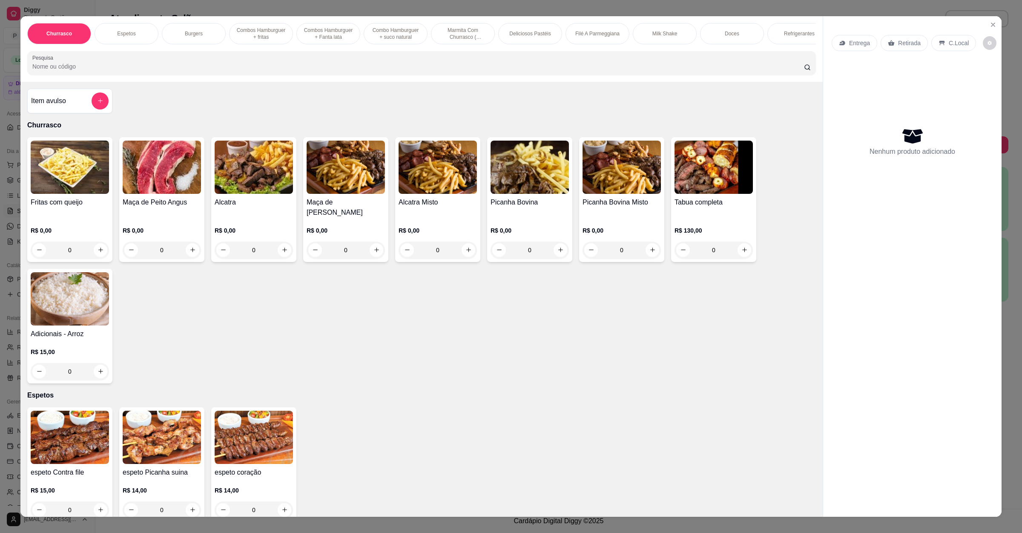
click at [849, 46] on p "Entrega" at bounding box center [859, 43] width 21 height 9
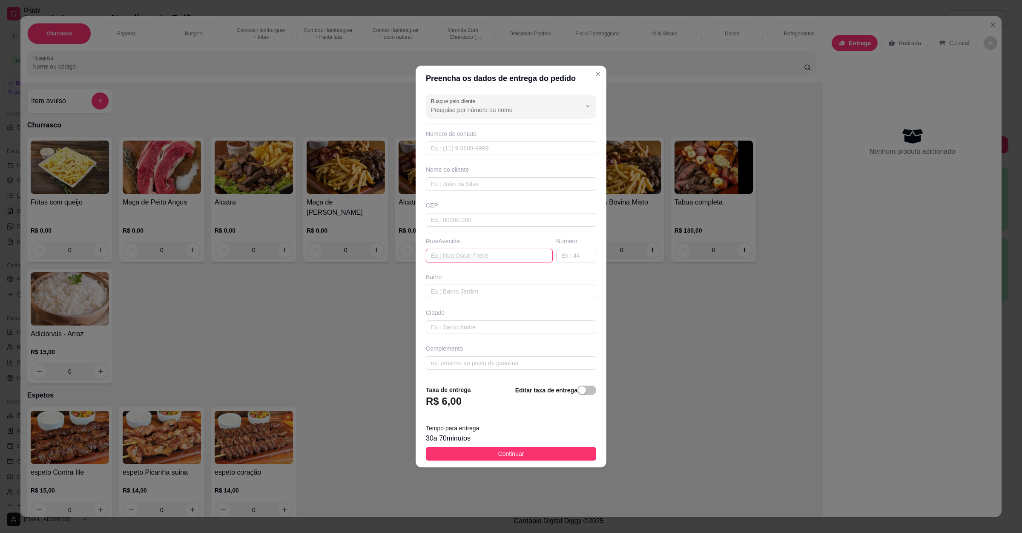
click at [469, 252] on input "text" at bounding box center [489, 256] width 127 height 14
paste input "[PERSON_NAME] 706 A"
type input "[PERSON_NAME] 706 A"
click at [498, 458] on span "Continuar" at bounding box center [511, 453] width 26 height 9
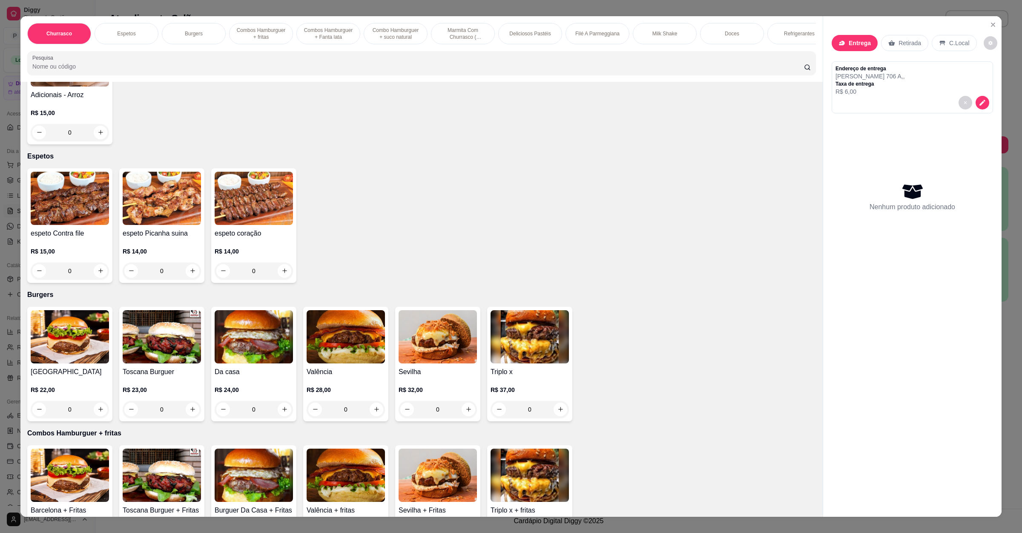
scroll to position [192, 0]
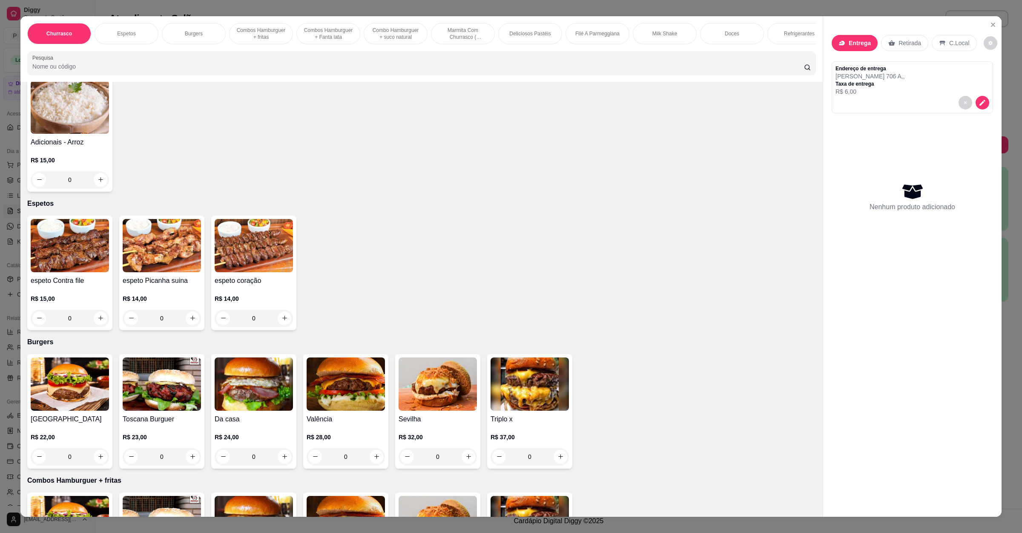
click at [377, 455] on div "0" at bounding box center [346, 456] width 78 height 17
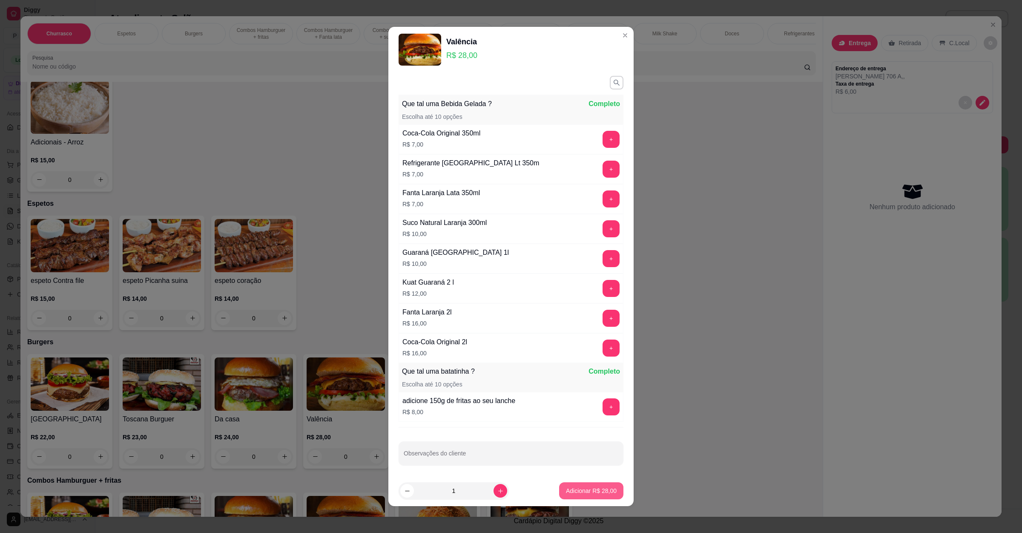
click at [597, 495] on button "Adicionar R$ 28,00" at bounding box center [591, 490] width 64 height 17
type input "1"
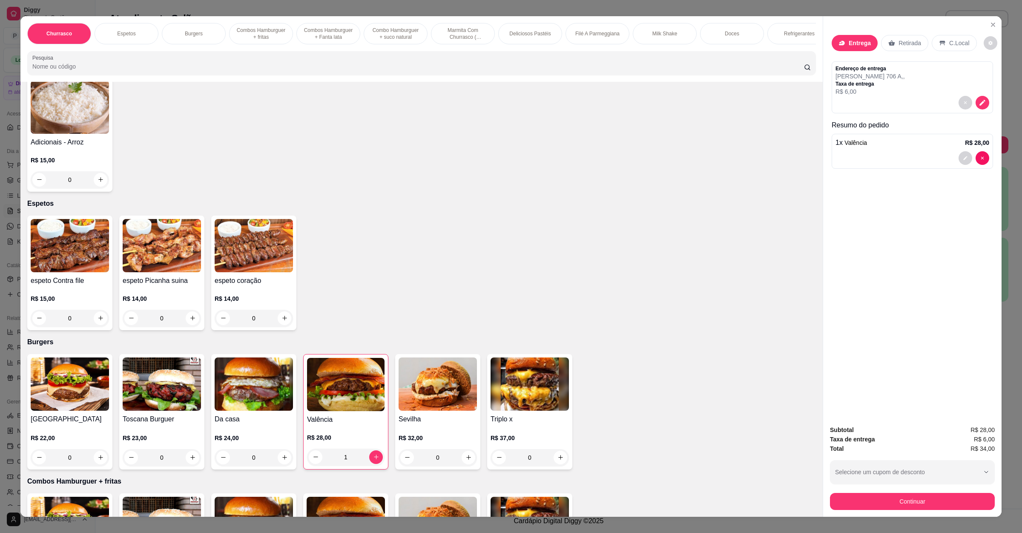
click at [183, 457] on div "0" at bounding box center [162, 457] width 78 height 17
click at [591, 496] on button "Adicionar R$ 23,00" at bounding box center [591, 490] width 64 height 17
type input "1"
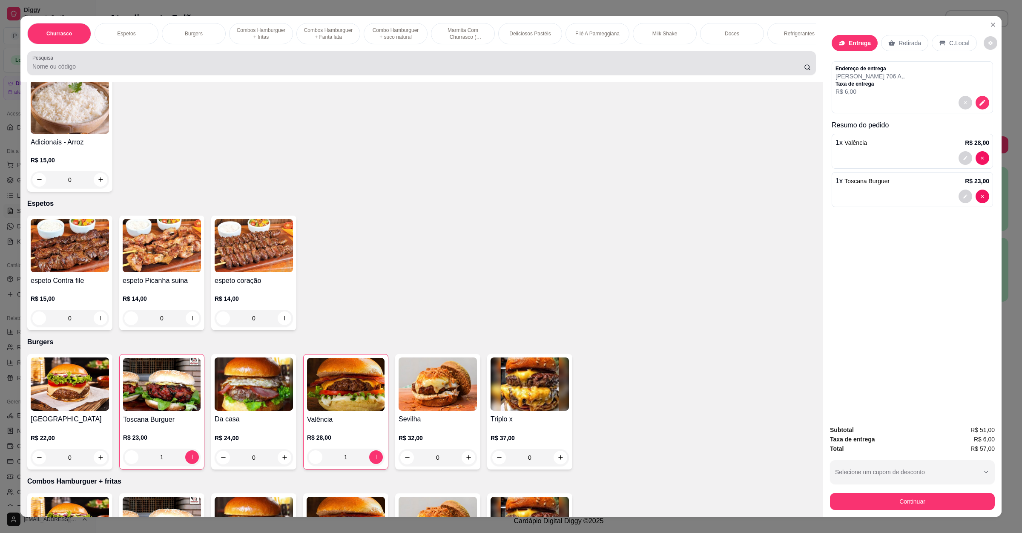
click at [137, 75] on div "Pesquisa" at bounding box center [421, 63] width 788 height 24
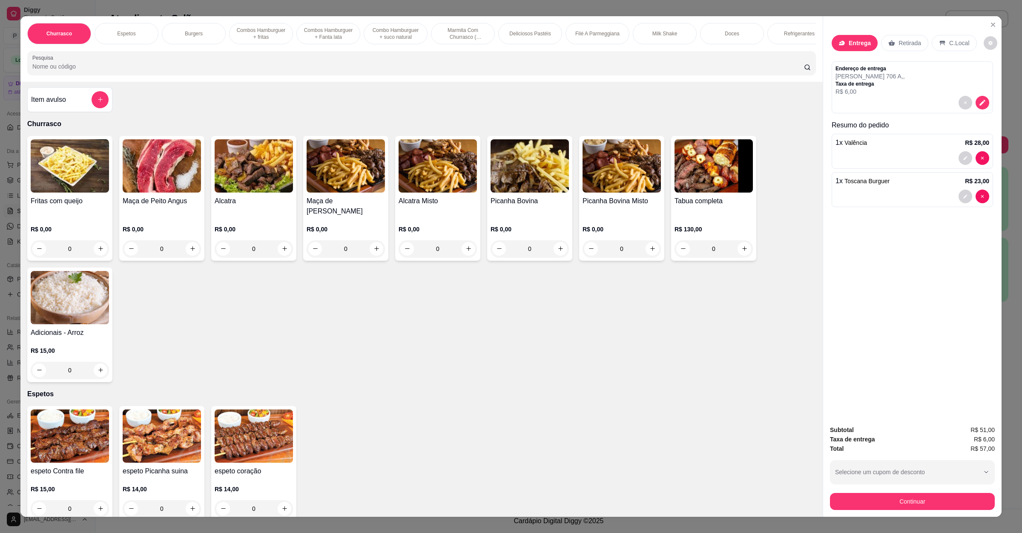
scroll to position [0, 0]
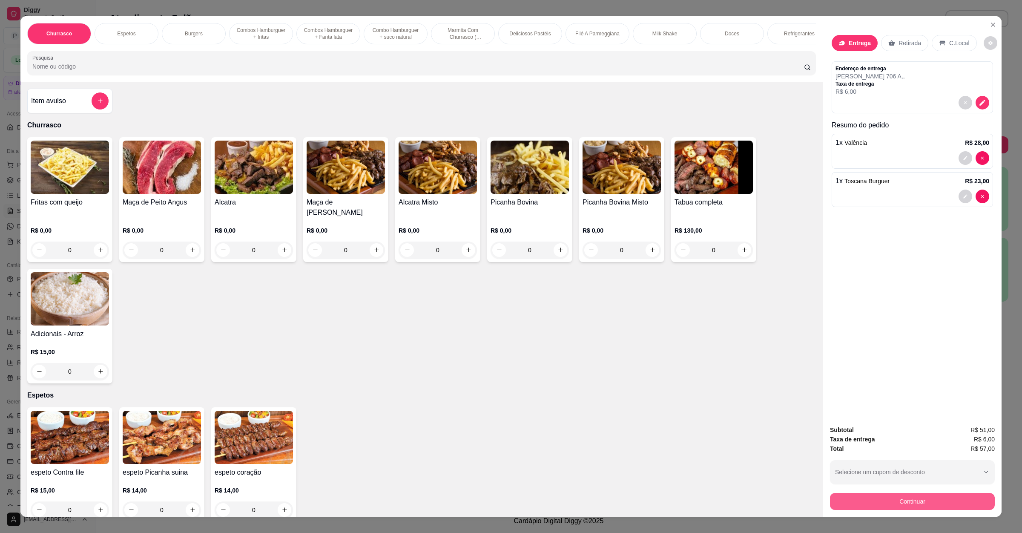
click at [932, 503] on button "Continuar" at bounding box center [912, 501] width 165 height 17
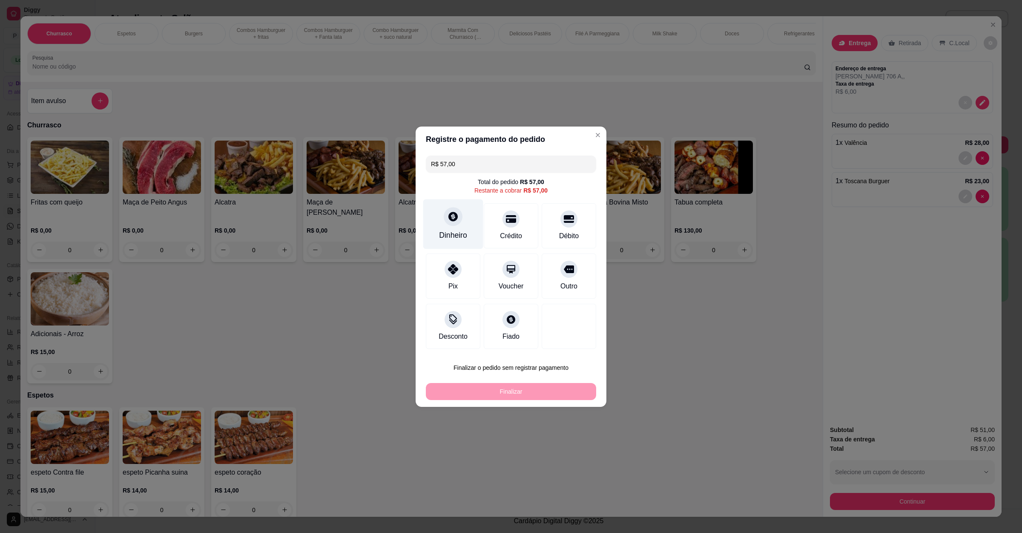
click at [439, 232] on div "Dinheiro" at bounding box center [453, 234] width 28 height 11
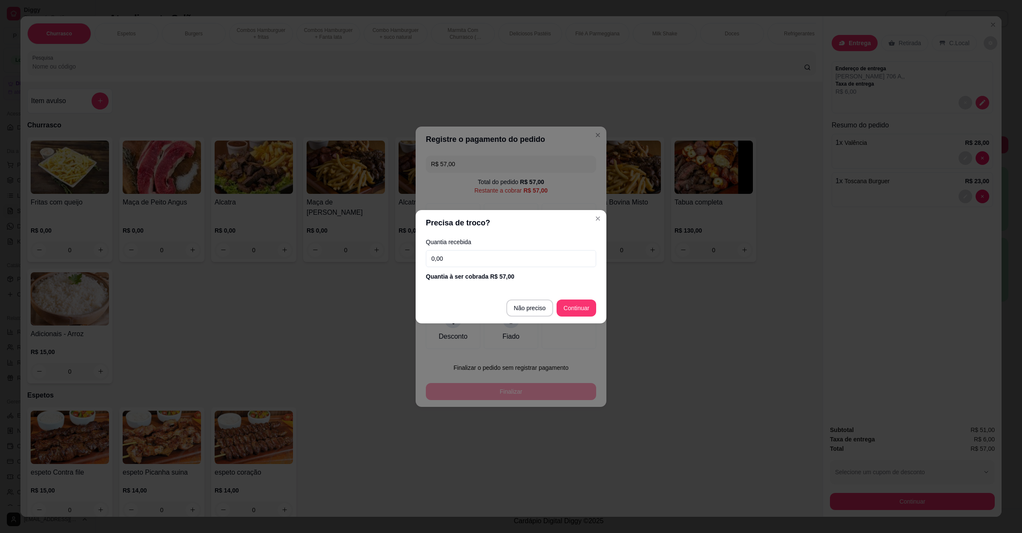
click at [602, 318] on footer "Não preciso Continuar" at bounding box center [511, 307] width 191 height 31
type input "R$ 0,00"
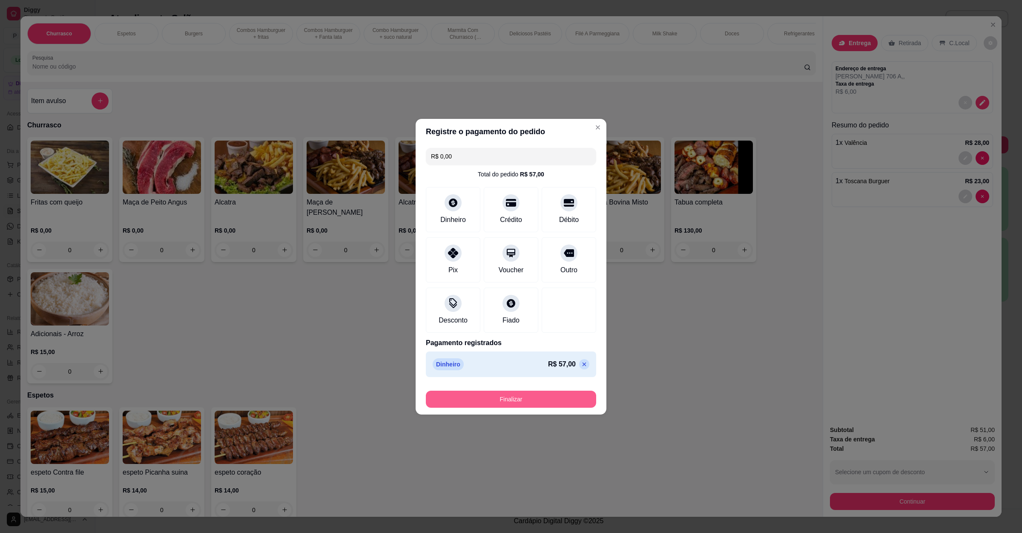
click at [512, 398] on button "Finalizar" at bounding box center [511, 398] width 170 height 17
type input "0"
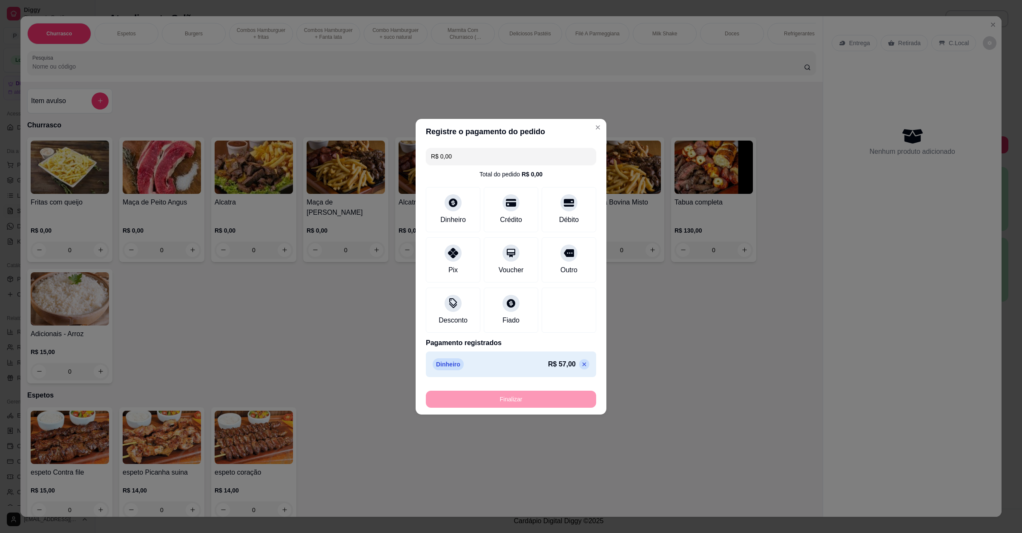
type input "-R$ 57,00"
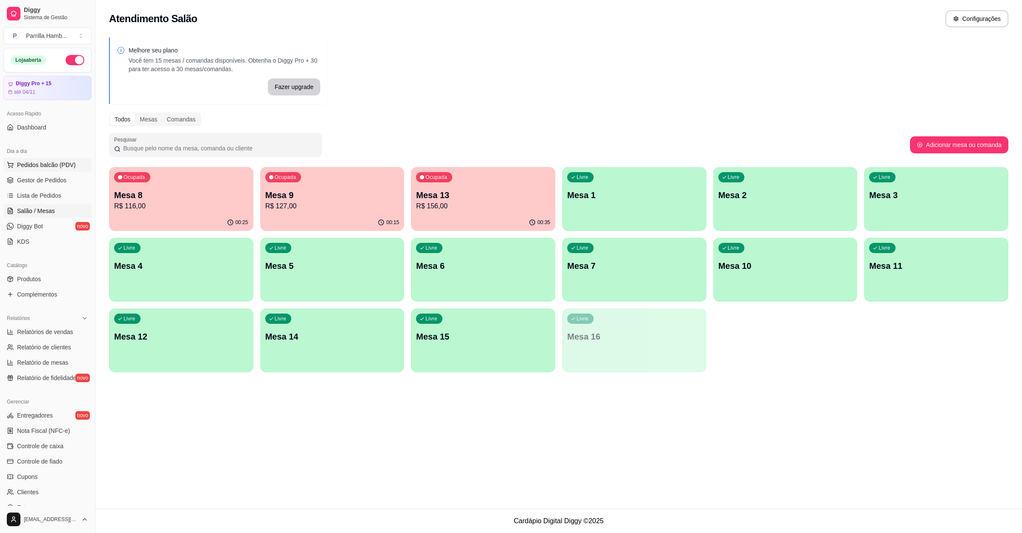
click at [79, 167] on button "Pedidos balcão (PDV)" at bounding box center [47, 165] width 88 height 14
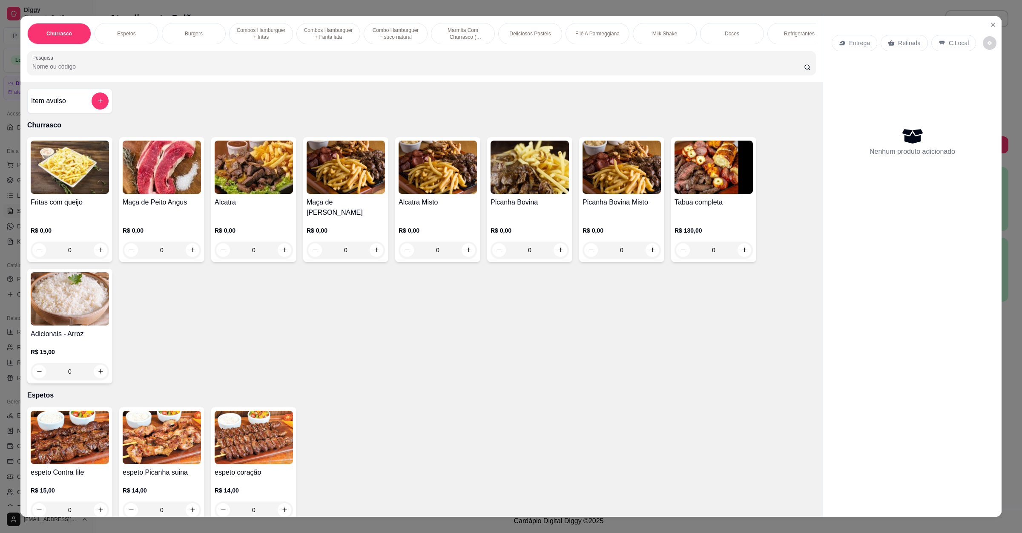
click at [839, 43] on icon at bounding box center [842, 43] width 7 height 7
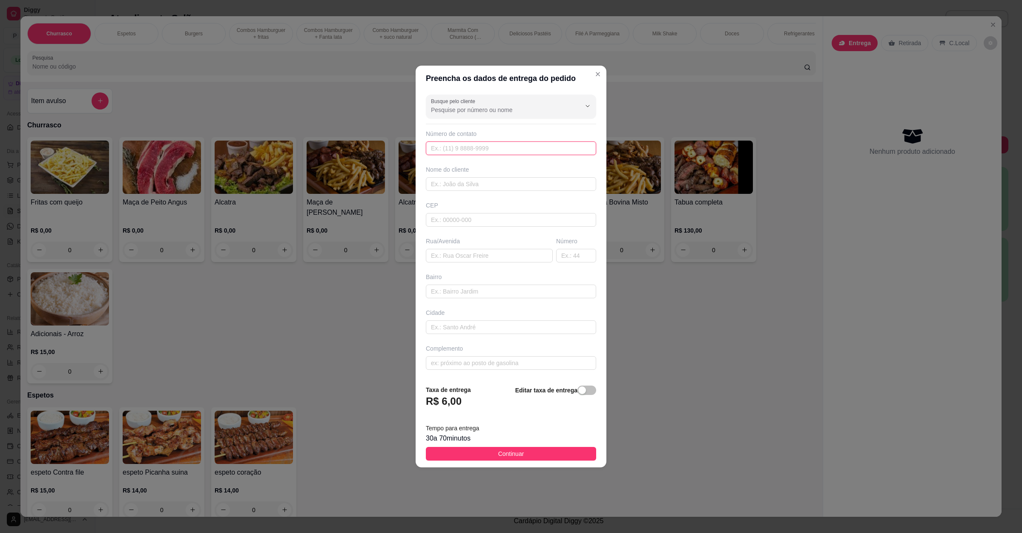
click at [484, 149] on input "text" at bounding box center [511, 148] width 170 height 14
click at [465, 258] on input "text" at bounding box center [489, 256] width 127 height 14
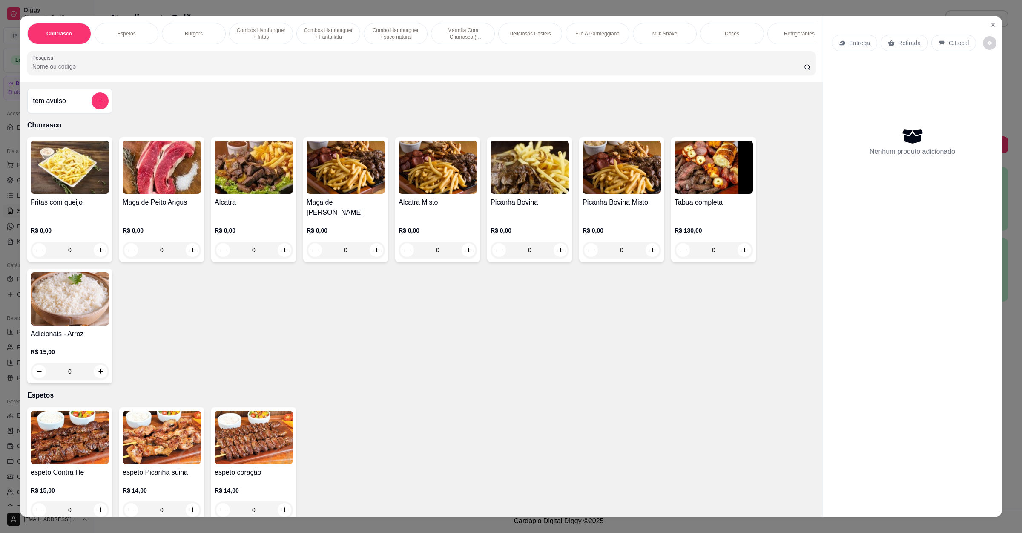
click at [902, 43] on p "Retirada" at bounding box center [909, 43] width 23 height 9
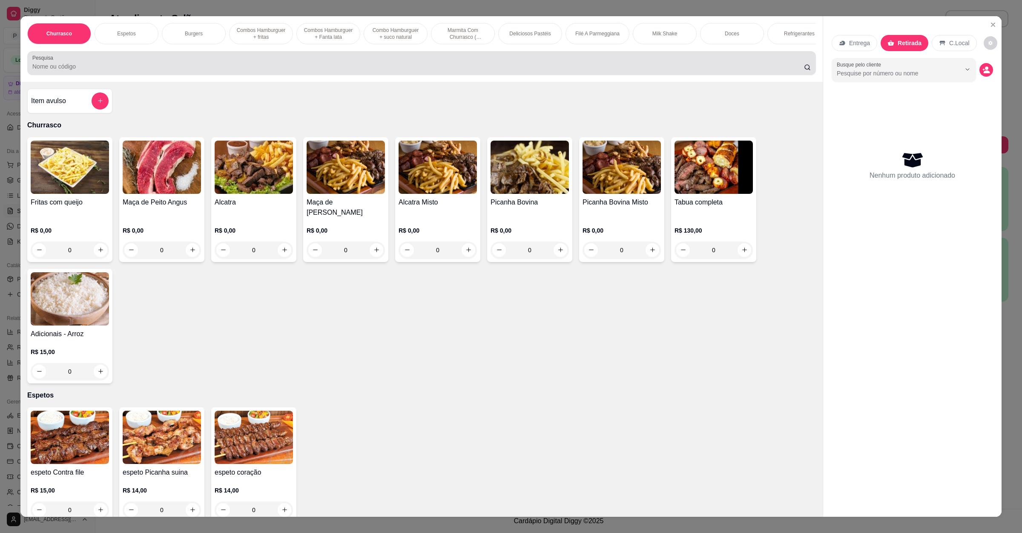
click at [98, 71] on input "Pesquisa" at bounding box center [417, 66] width 771 height 9
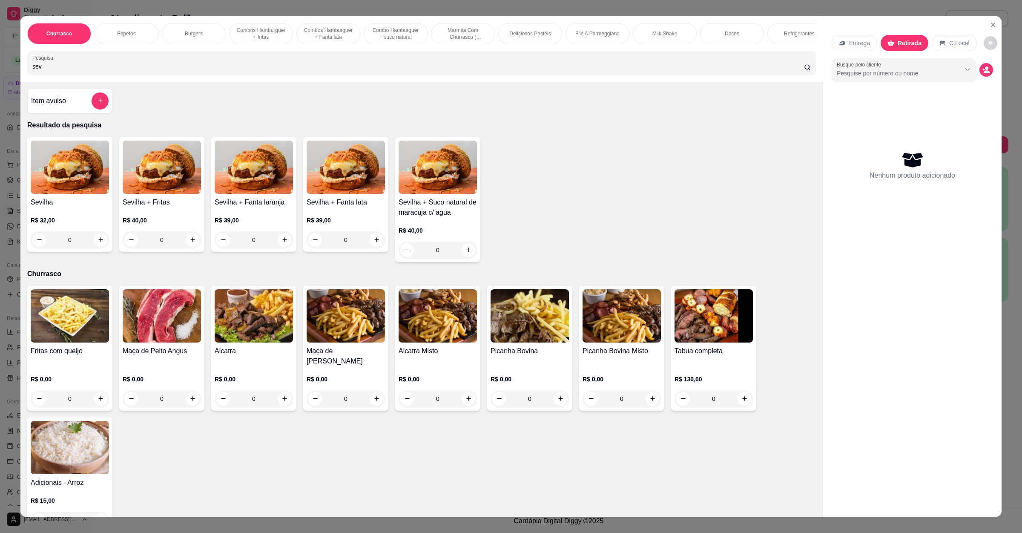
type input "sev"
click at [82, 178] on img at bounding box center [70, 166] width 78 height 53
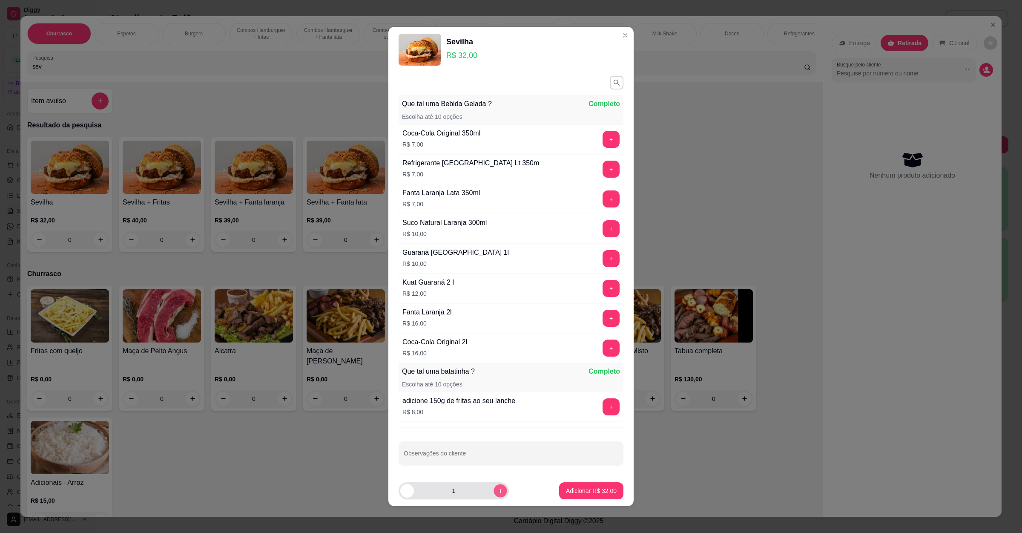
click at [493, 494] on button "increase-product-quantity" at bounding box center [499, 490] width 13 height 13
type input "2"
click at [578, 485] on button "Adicionar R$ 64,00" at bounding box center [591, 490] width 64 height 17
type input "2"
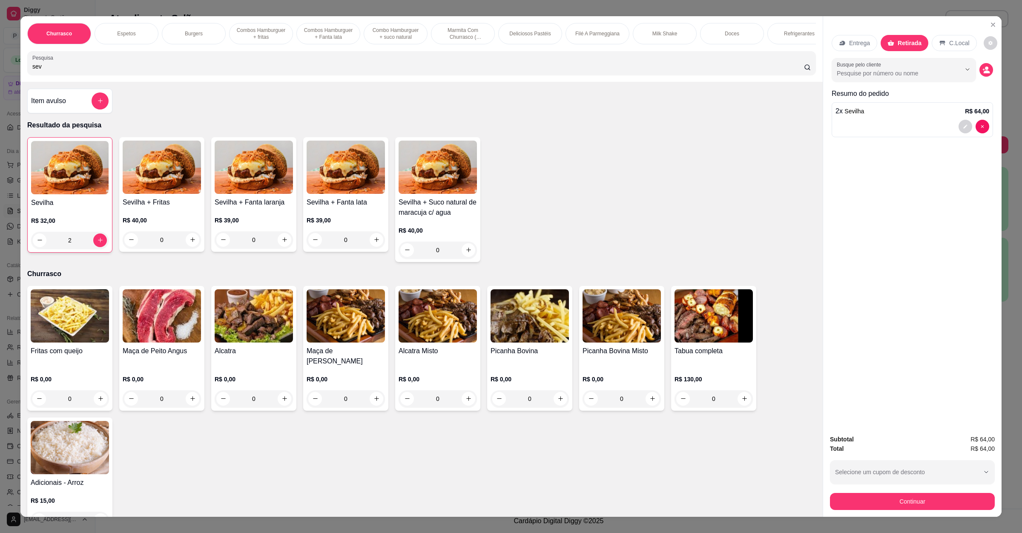
drag, startPoint x: 145, startPoint y: 81, endPoint x: 0, endPoint y: 80, distance: 144.8
click at [0, 80] on div "Churrasco Espetos Burgers Combos Hamburguer + fritas Combos Hamburguer + Fanta …" at bounding box center [511, 266] width 1022 height 533
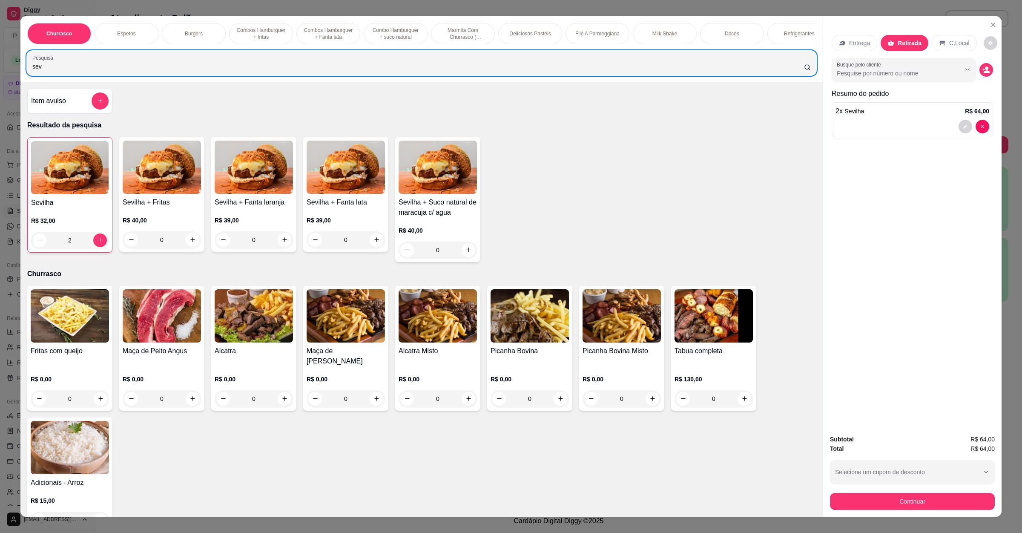
drag, startPoint x: 139, startPoint y: 64, endPoint x: 4, endPoint y: 75, distance: 135.4
click at [0, 78] on div "Churrasco Espetos Burgers Combos Hamburguer + fritas Combos Hamburguer + Fanta …" at bounding box center [511, 266] width 1022 height 533
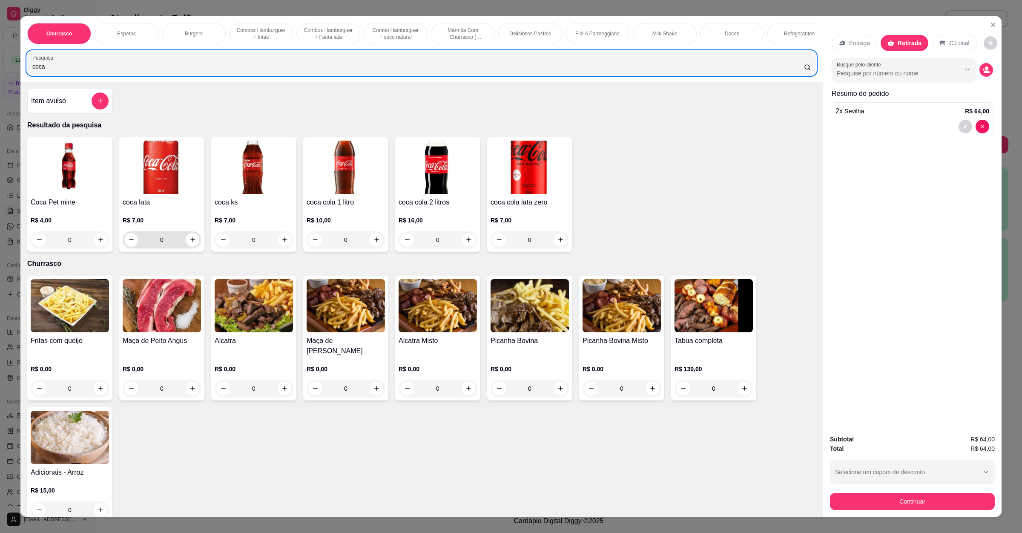
type input "coca"
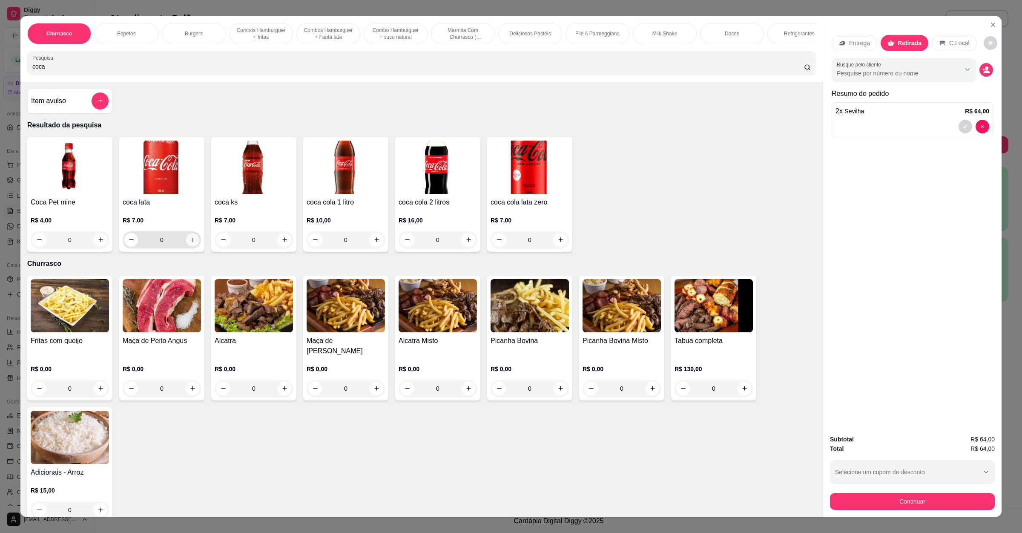
click at [188, 246] on button "increase-product-quantity" at bounding box center [192, 239] width 13 height 13
type input "1"
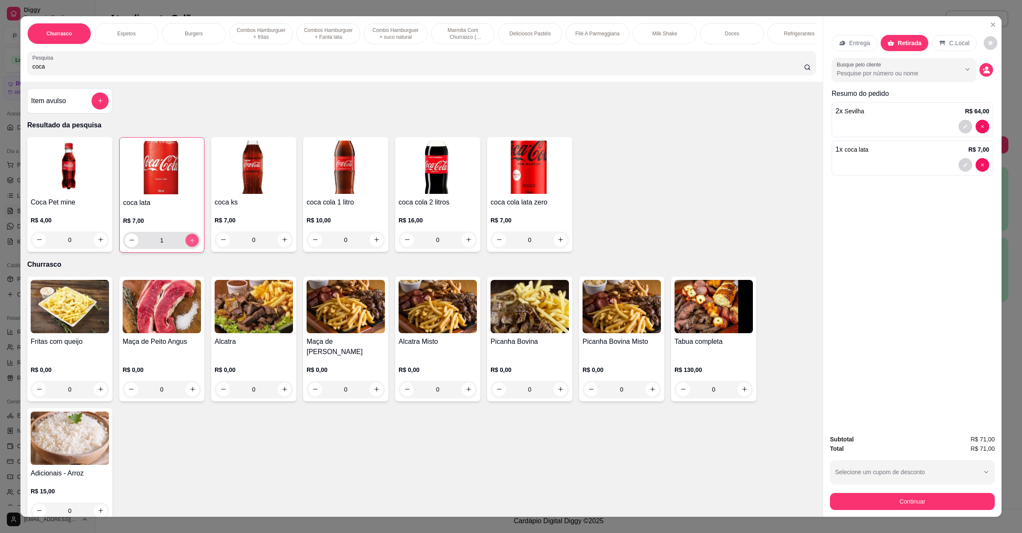
click at [188, 247] on button "increase-product-quantity" at bounding box center [191, 239] width 13 height 13
type input "2"
click at [909, 502] on button "Continuar" at bounding box center [912, 501] width 160 height 17
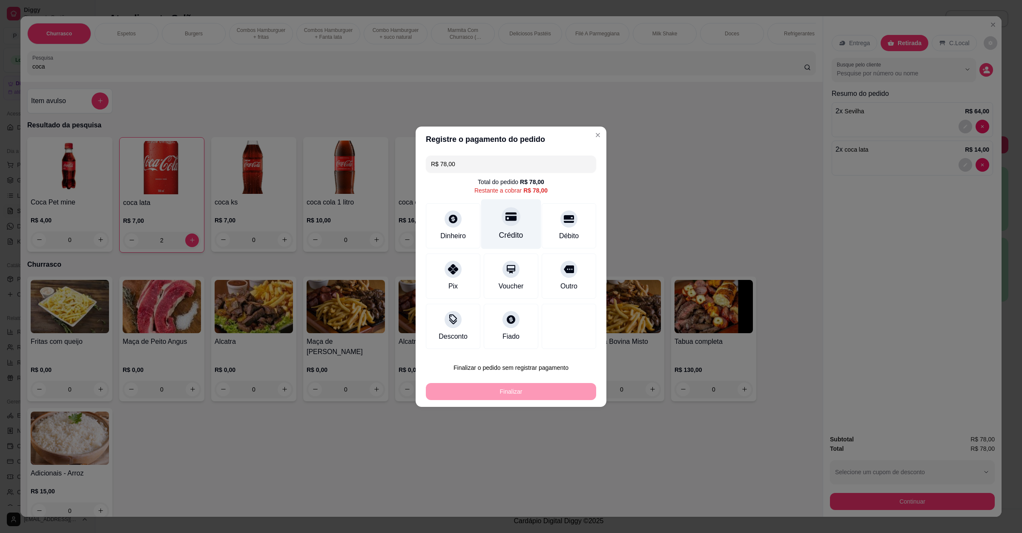
click at [501, 225] on div "Crédito" at bounding box center [511, 224] width 60 height 50
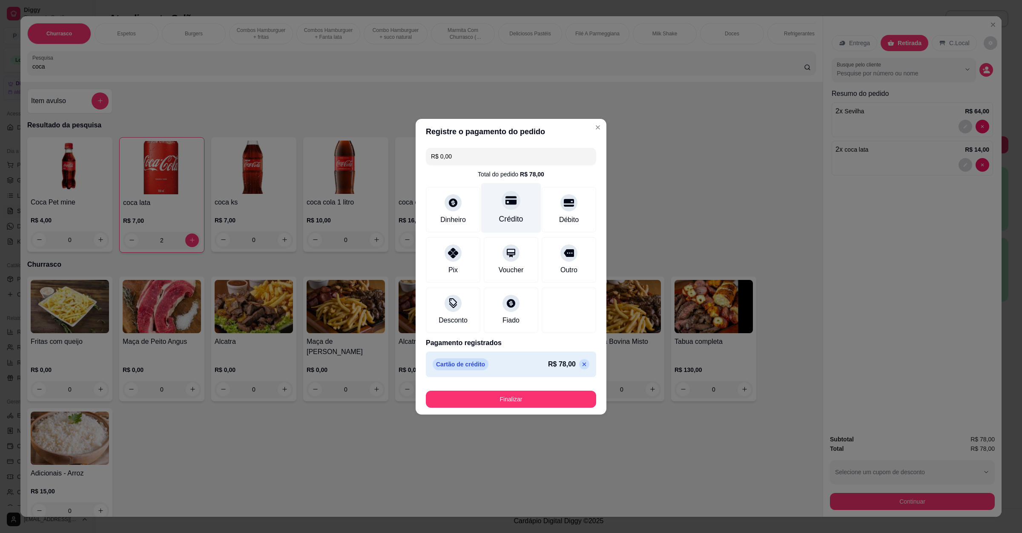
type input "R$ 0,00"
click at [536, 402] on button "Finalizar" at bounding box center [511, 398] width 170 height 17
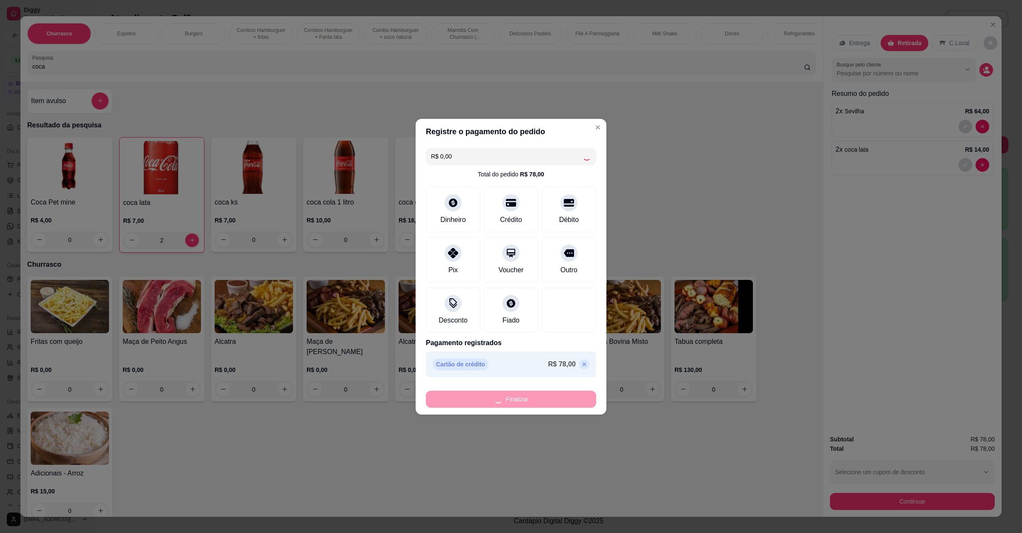
type input "0"
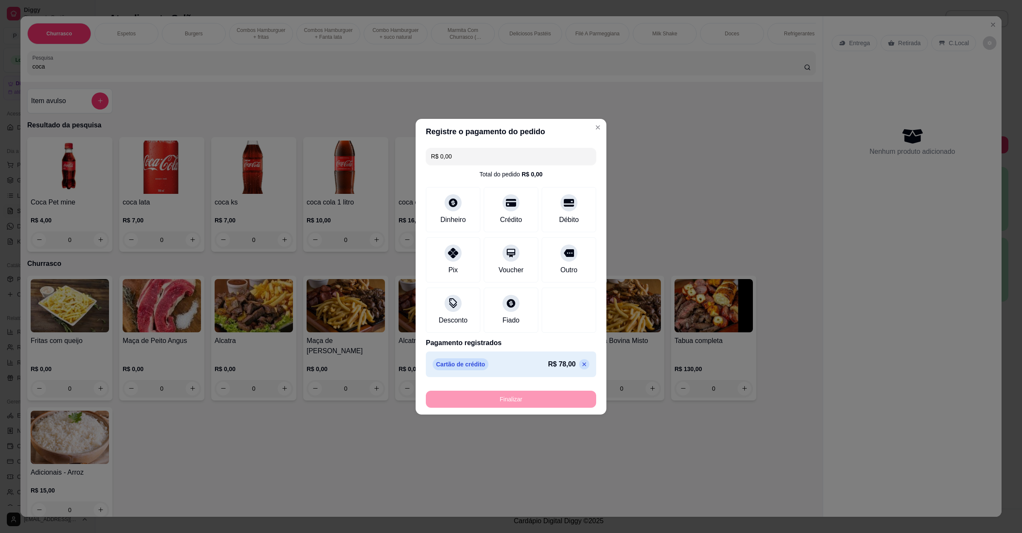
type input "-R$ 78,00"
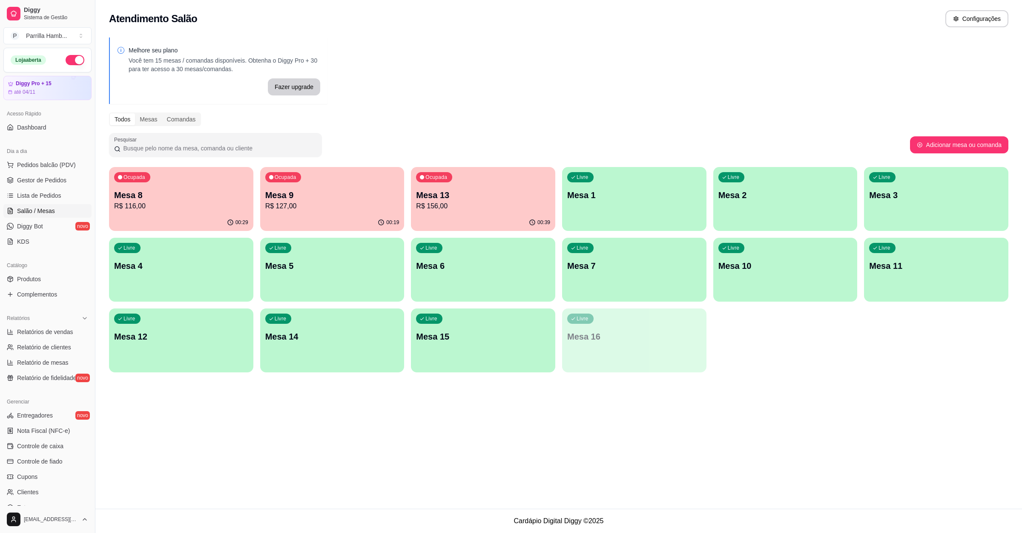
click at [0, 218] on div "Dia a dia Pedidos balcão (PDV) Gestor de Pedidos Lista de Pedidos Salão / Mesas…" at bounding box center [47, 196] width 95 height 111
click at [37, 195] on span "Lista de Pedidos" at bounding box center [39, 195] width 44 height 9
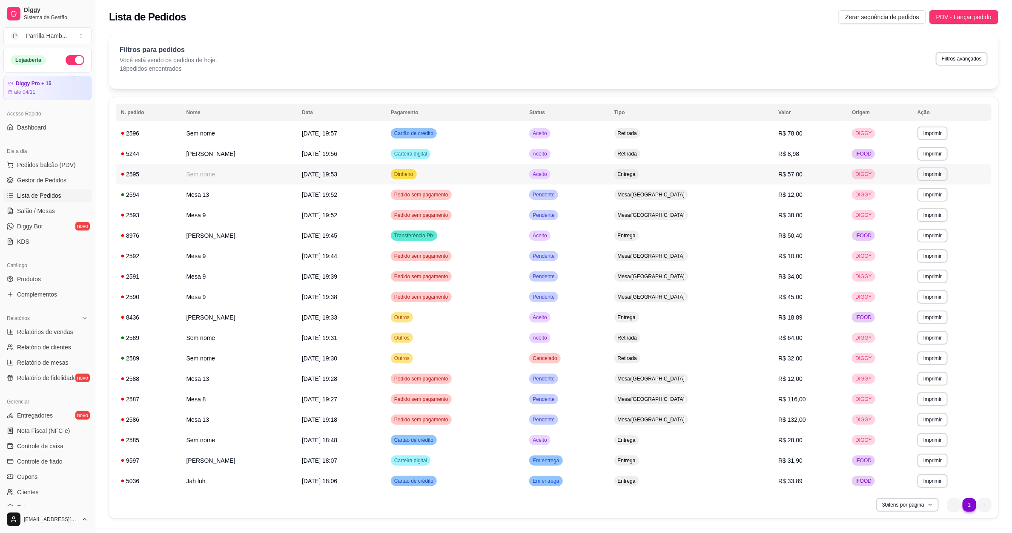
click at [892, 176] on td "DIGGY" at bounding box center [880, 174] width 66 height 20
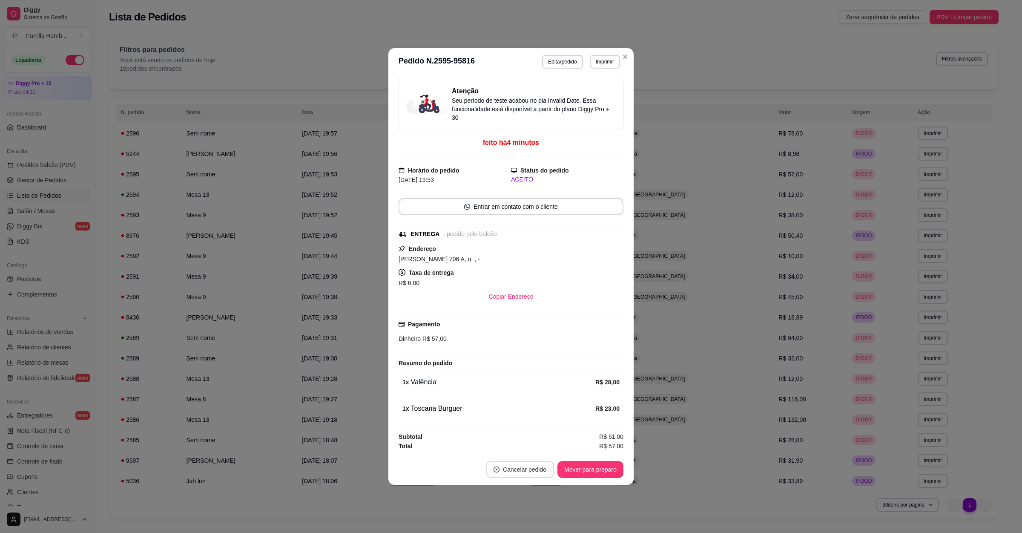
click at [533, 469] on button "Cancelar pedido" at bounding box center [520, 469] width 68 height 17
click at [543, 450] on button "Sim" at bounding box center [544, 449] width 34 height 17
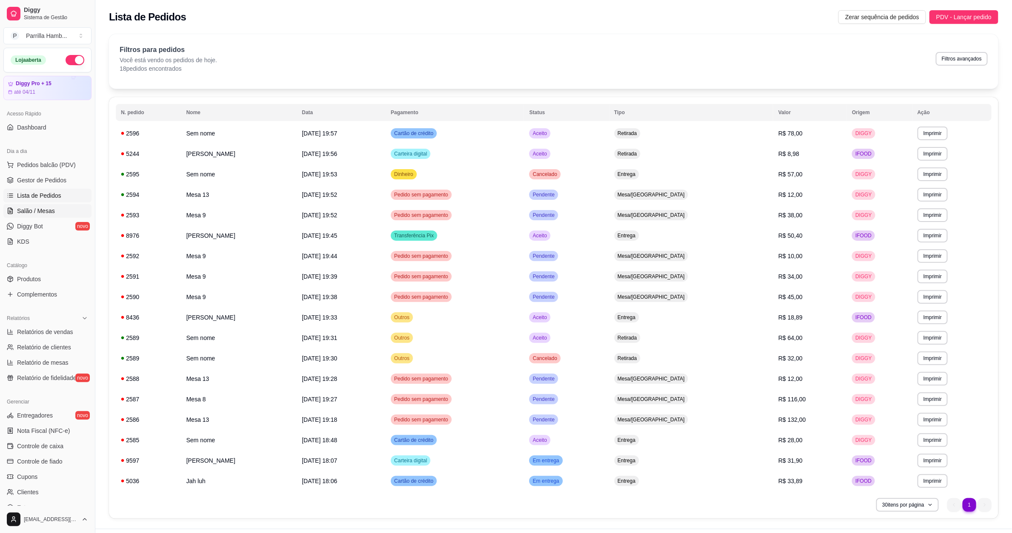
click at [27, 211] on span "Salão / Mesas" at bounding box center [36, 210] width 38 height 9
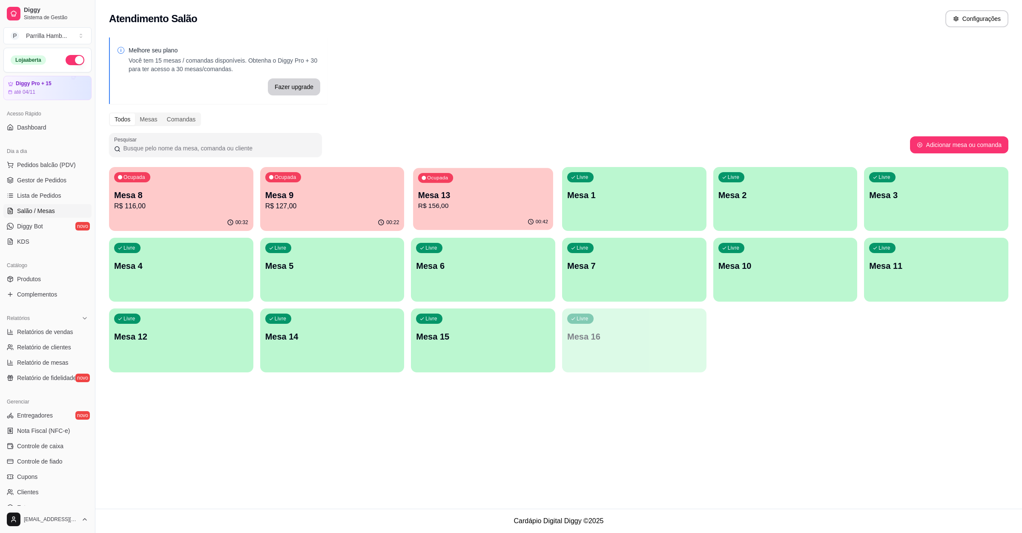
click at [460, 202] on p "R$ 156,00" at bounding box center [483, 206] width 130 height 10
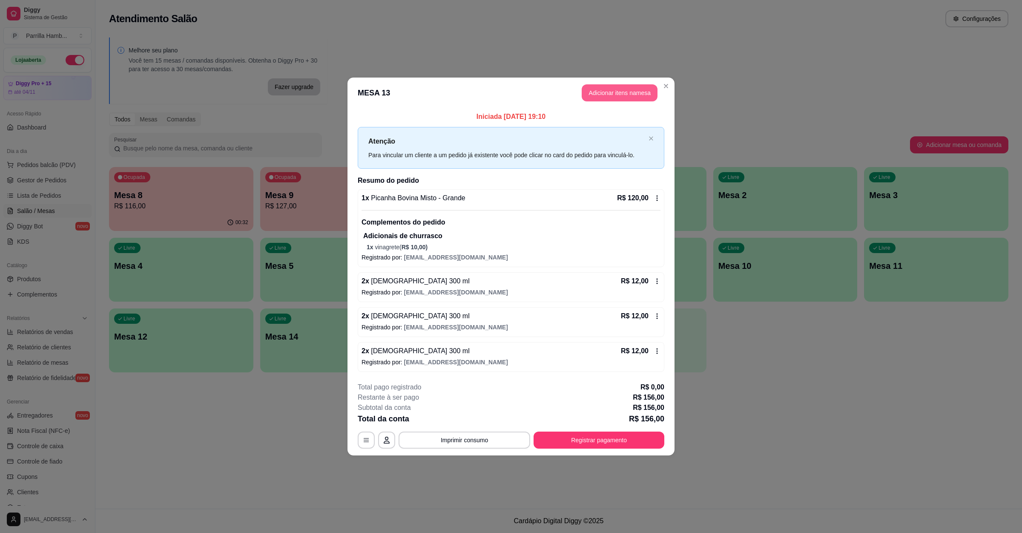
click at [626, 100] on button "Adicionar itens na mesa" at bounding box center [620, 92] width 76 height 17
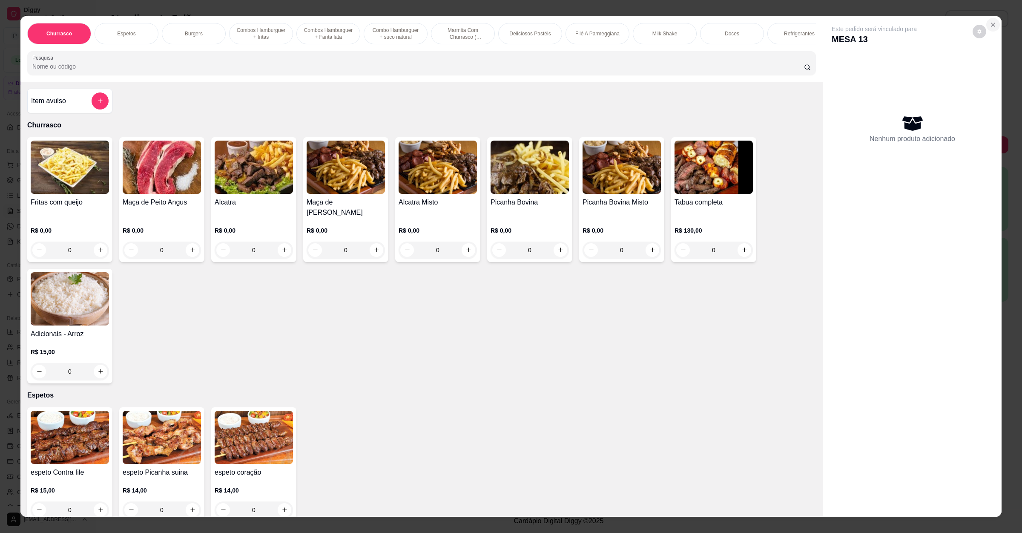
click at [989, 26] on icon "Close" at bounding box center [992, 24] width 7 height 7
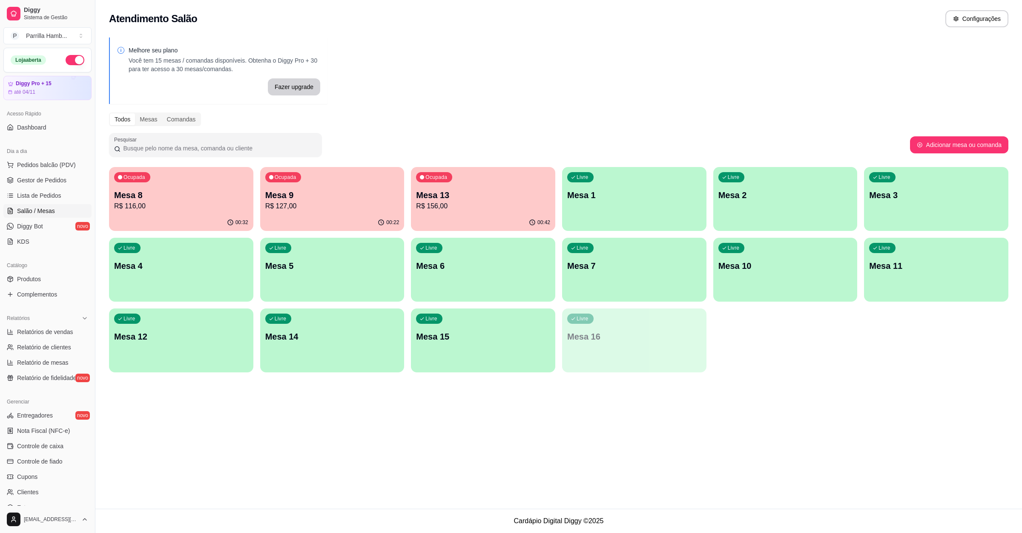
click at [299, 207] on p "R$ 127,00" at bounding box center [332, 206] width 134 height 10
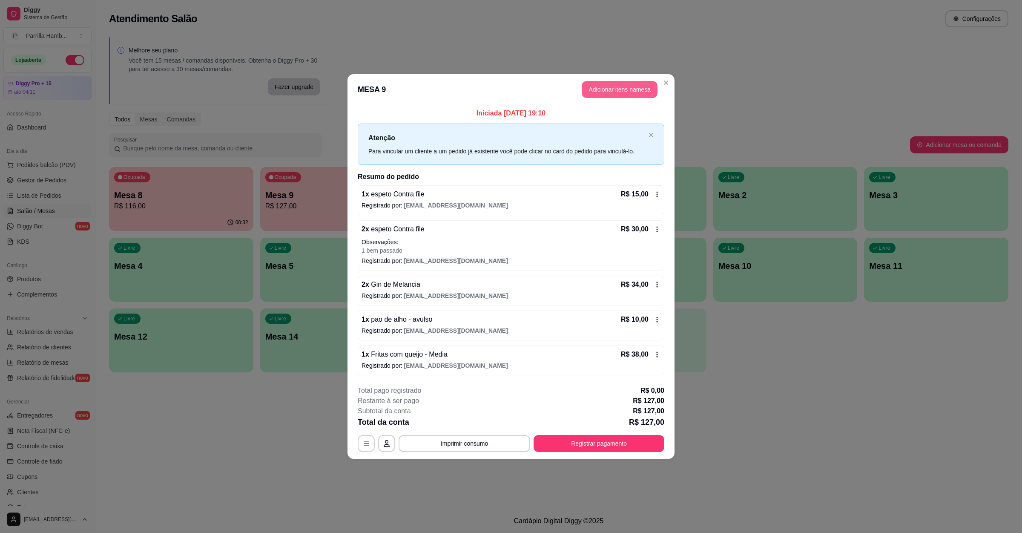
click at [624, 83] on button "Adicionar itens na mesa" at bounding box center [620, 89] width 76 height 17
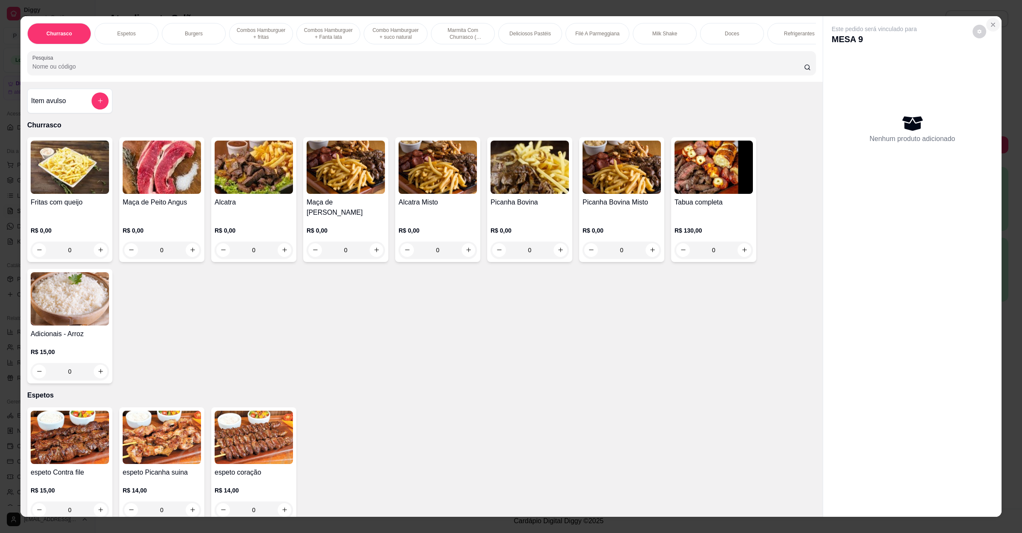
click at [989, 23] on icon "Close" at bounding box center [992, 24] width 7 height 7
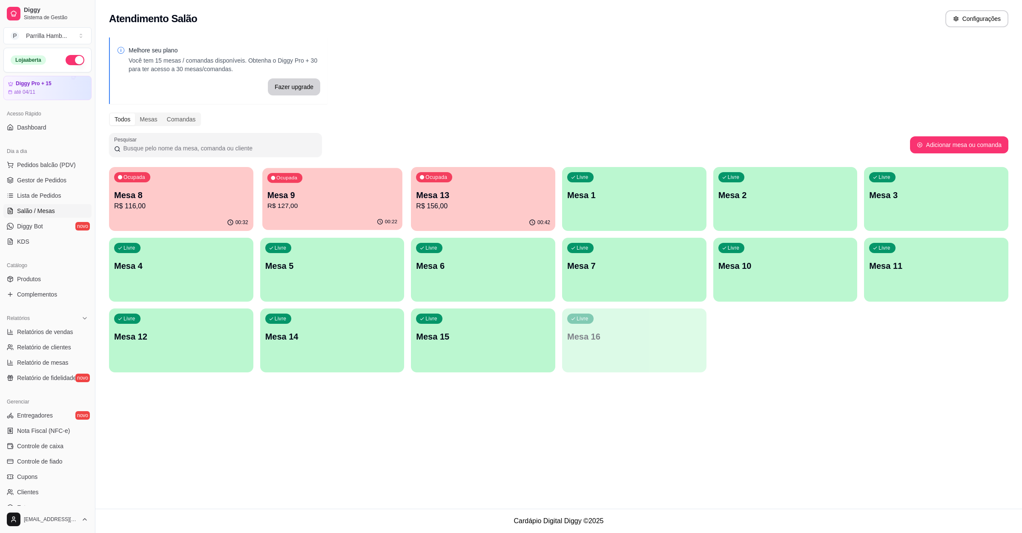
click at [308, 184] on div "Ocupada Mesa 9 R$ 127,00" at bounding box center [332, 191] width 140 height 46
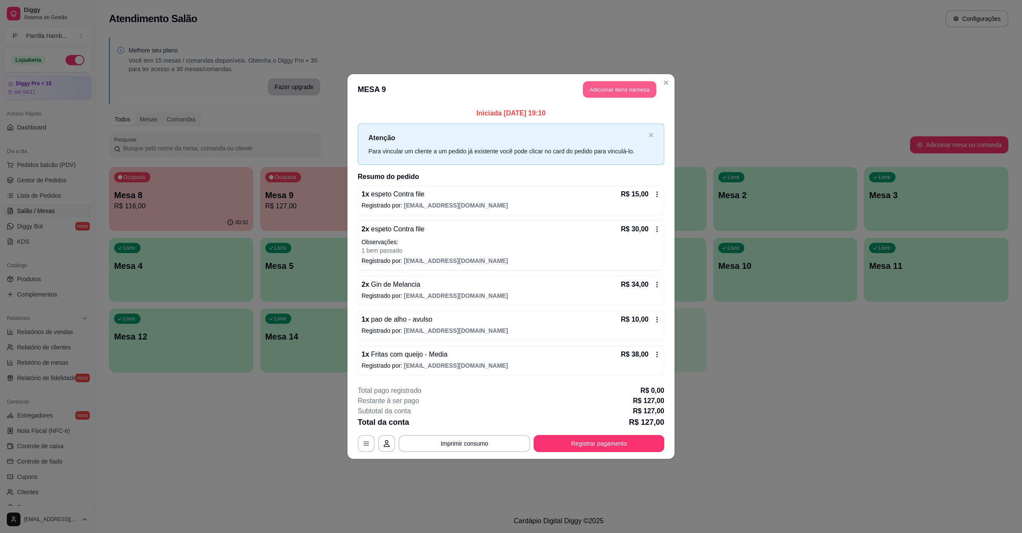
click at [605, 89] on button "Adicionar itens na mesa" at bounding box center [619, 89] width 73 height 17
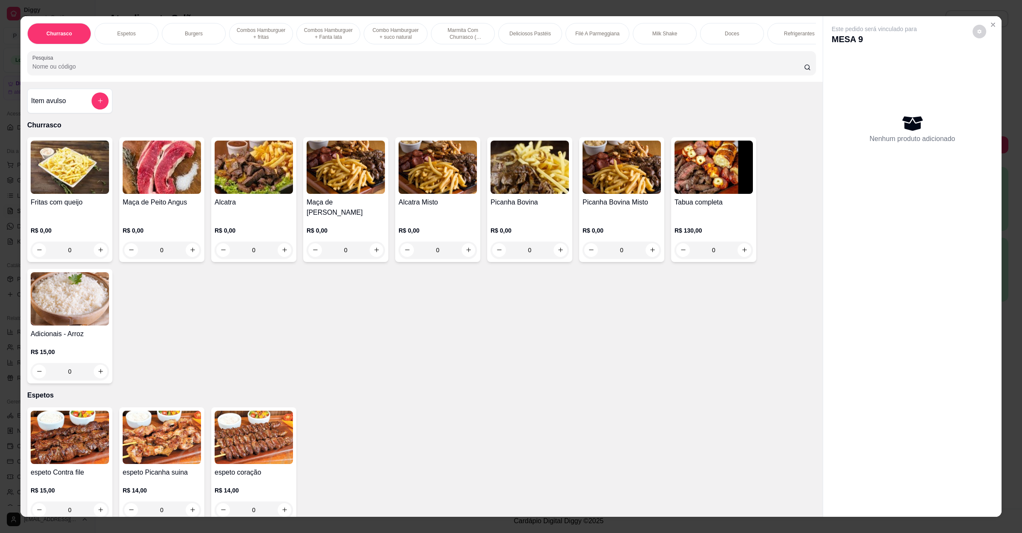
click at [193, 71] on input "Pesquisa" at bounding box center [417, 66] width 771 height 9
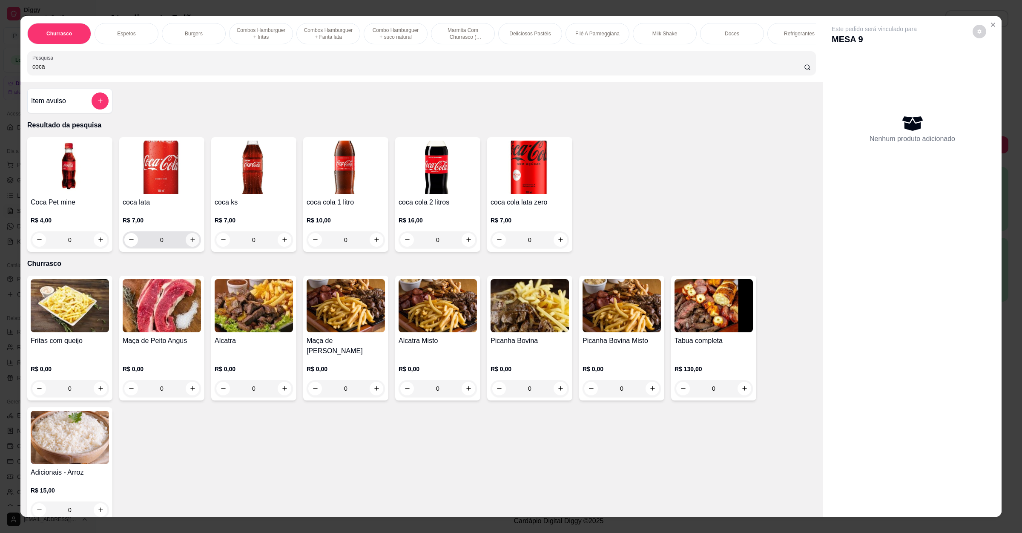
type input "coca"
click at [189, 243] on icon "increase-product-quantity" at bounding box center [192, 239] width 6 height 6
type input "1"
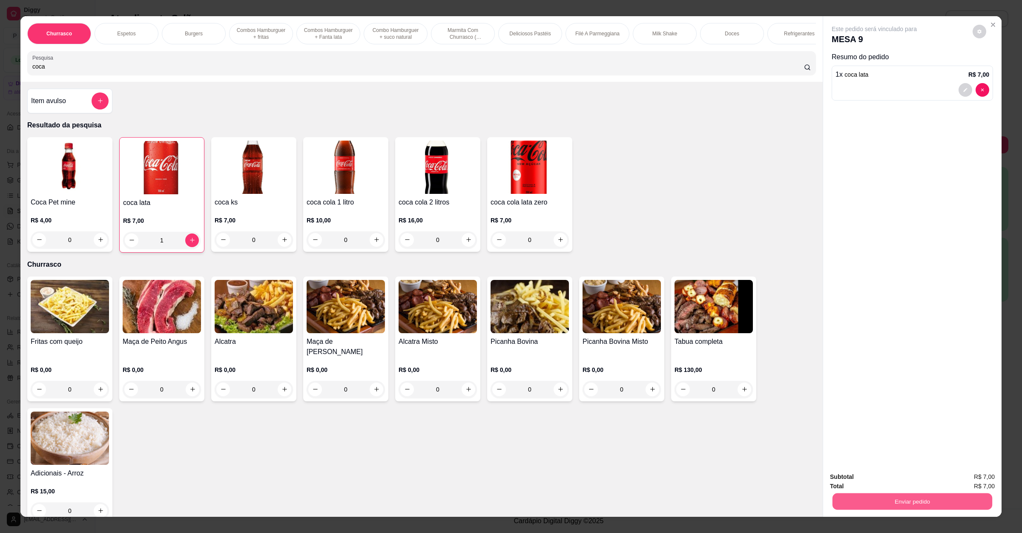
click at [892, 506] on button "Enviar pedido" at bounding box center [912, 501] width 160 height 17
click at [976, 483] on button "Enviar pedido" at bounding box center [971, 480] width 47 height 16
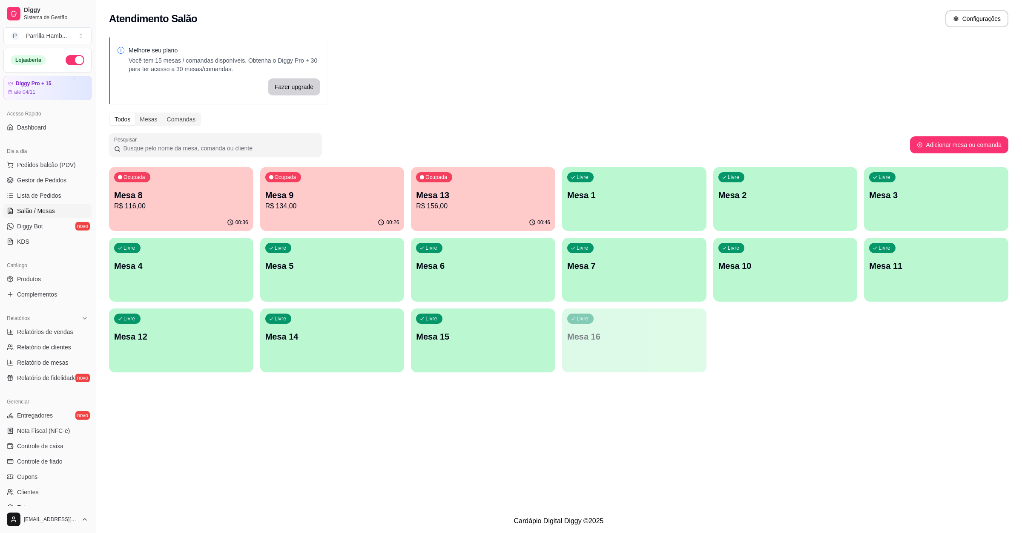
click at [909, 218] on div "Livre Mesa 3" at bounding box center [936, 194] width 144 height 54
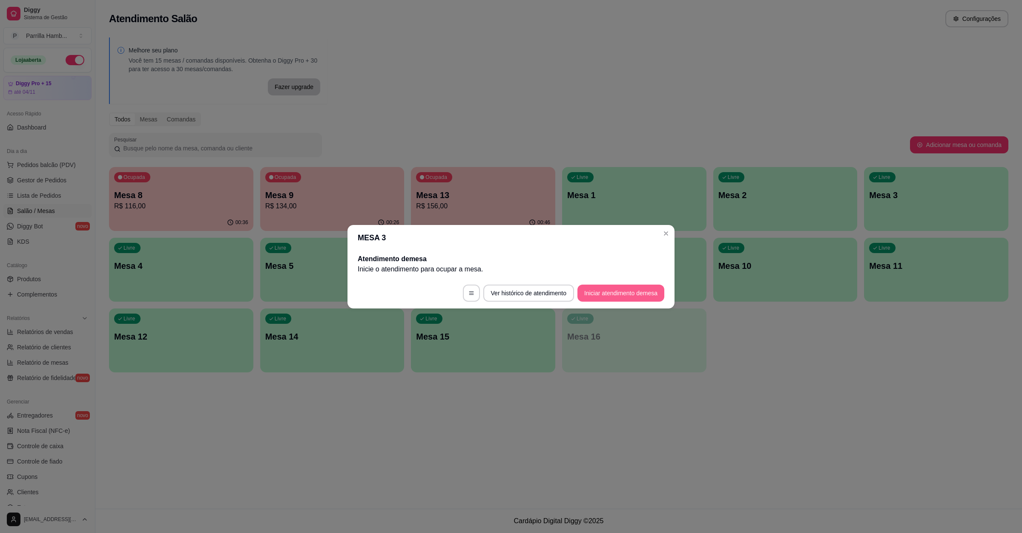
click at [608, 292] on button "Iniciar atendimento de mesa" at bounding box center [620, 292] width 87 height 17
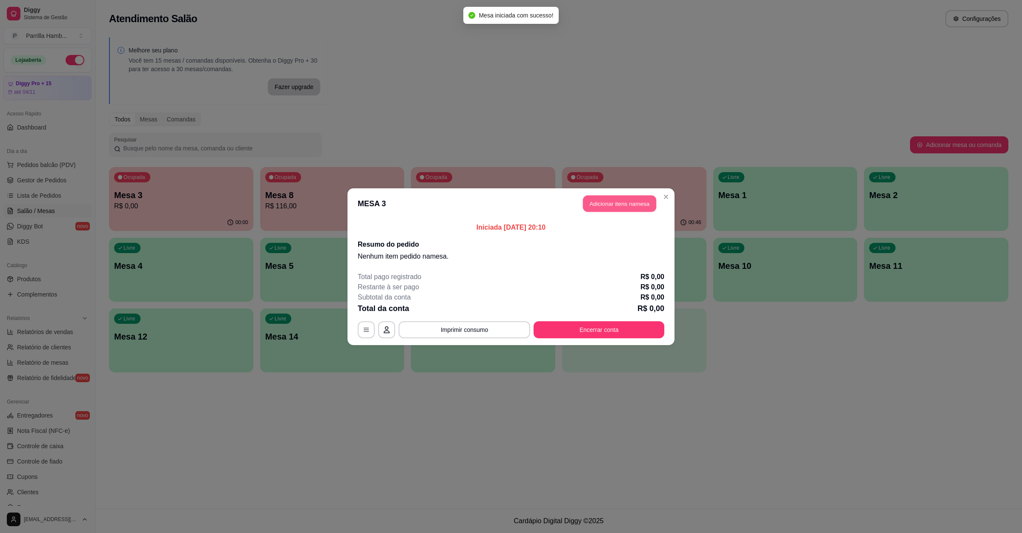
click at [628, 207] on button "Adicionar itens na mesa" at bounding box center [619, 203] width 73 height 17
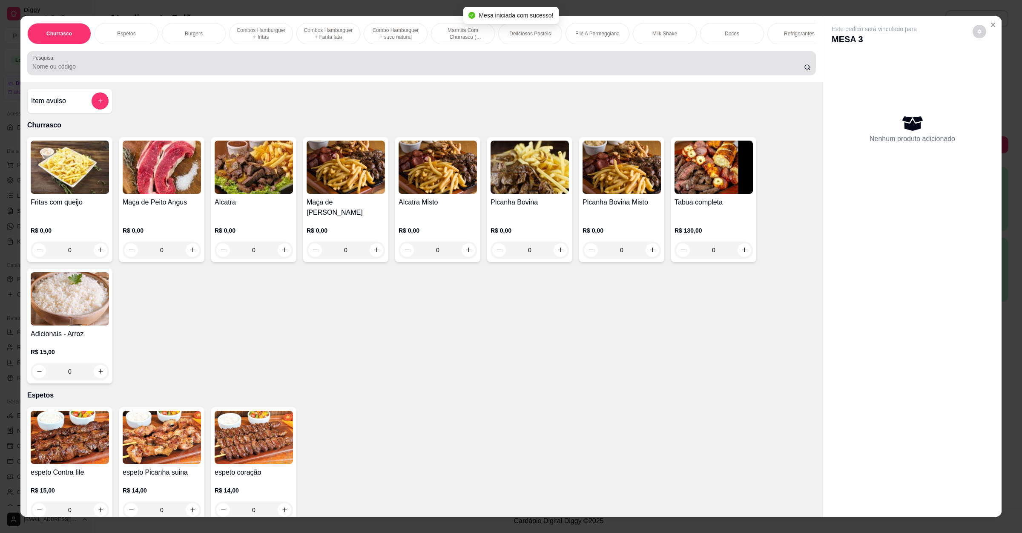
click at [218, 75] on div "Pesquisa" at bounding box center [421, 63] width 788 height 24
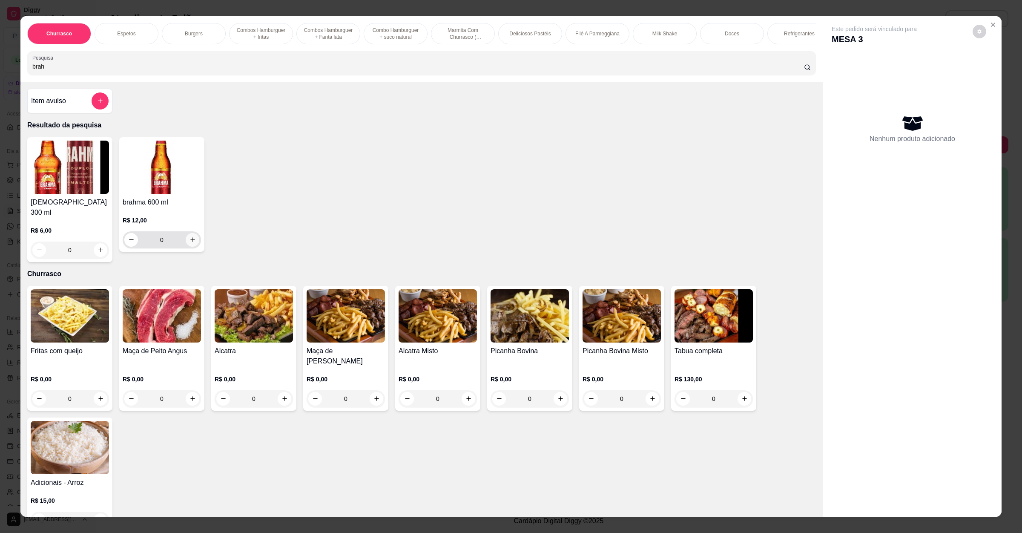
type input "brah"
click at [189, 243] on icon "increase-product-quantity" at bounding box center [192, 239] width 6 height 6
type input "1"
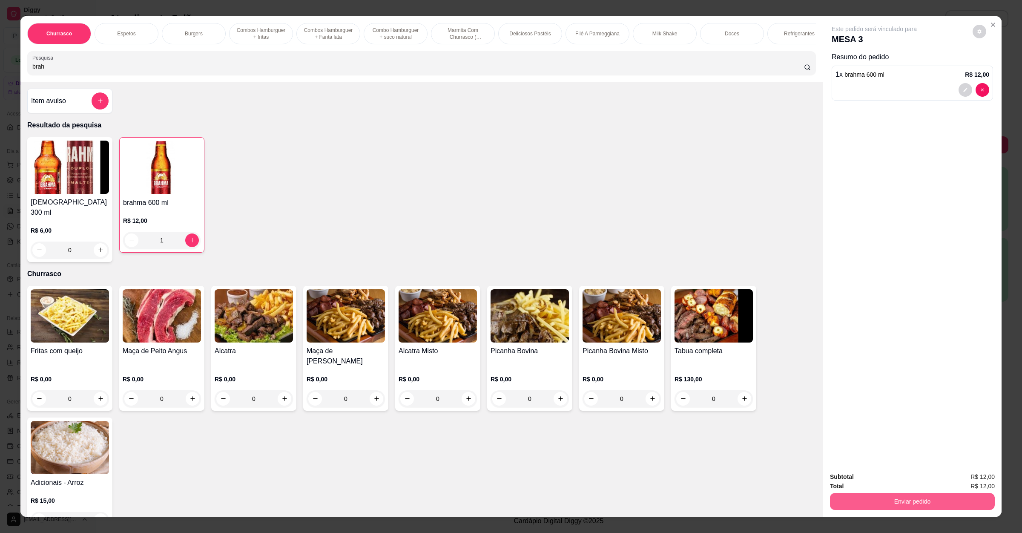
click at [944, 502] on button "Enviar pedido" at bounding box center [912, 501] width 165 height 17
click at [970, 478] on button "Enviar pedido" at bounding box center [971, 480] width 47 height 16
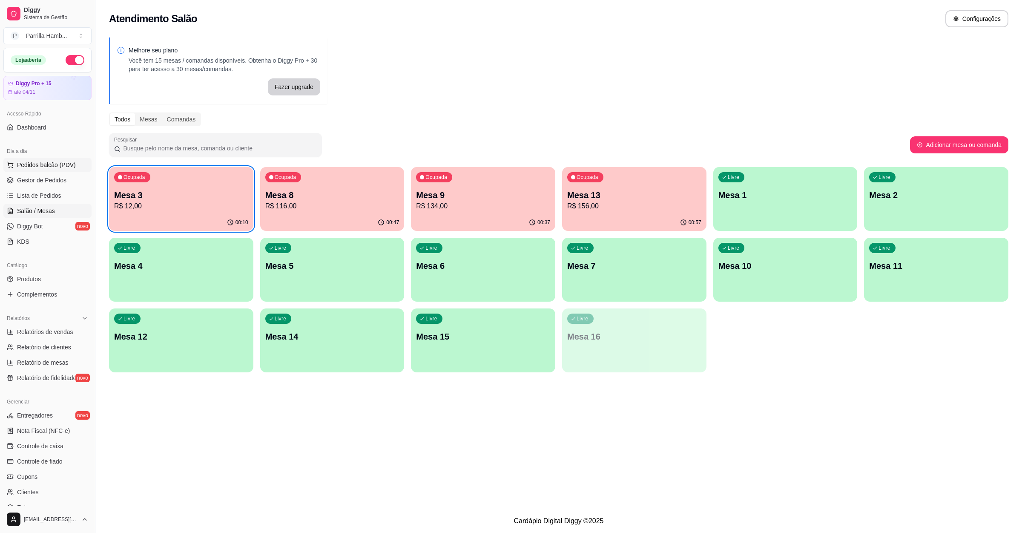
click at [34, 172] on button "Pedidos balcão (PDV)" at bounding box center [47, 165] width 88 height 14
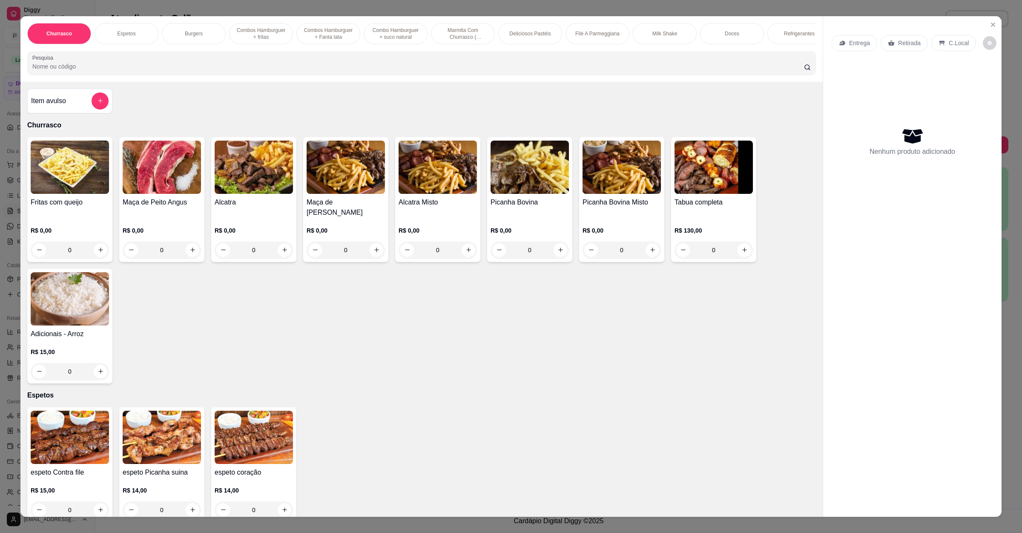
click at [552, 226] on p "R$ 0,00" at bounding box center [529, 230] width 78 height 9
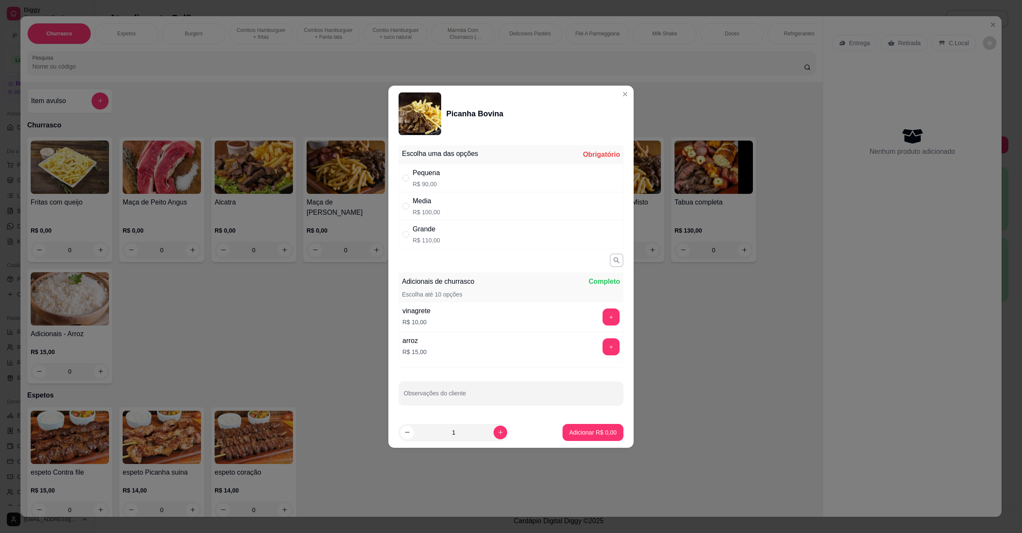
click at [527, 241] on div "Grande R$ 110,00" at bounding box center [510, 234] width 225 height 28
radio input "true"
click at [571, 436] on p "Adicionar R$ 110,00" at bounding box center [589, 432] width 52 height 8
type input "1"
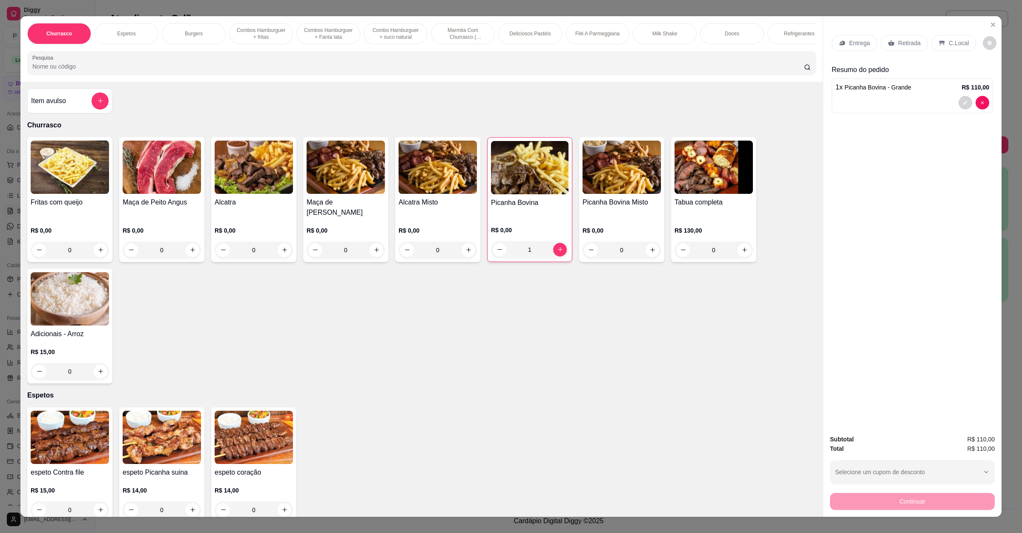
click at [913, 43] on p "Retirada" at bounding box center [909, 43] width 23 height 9
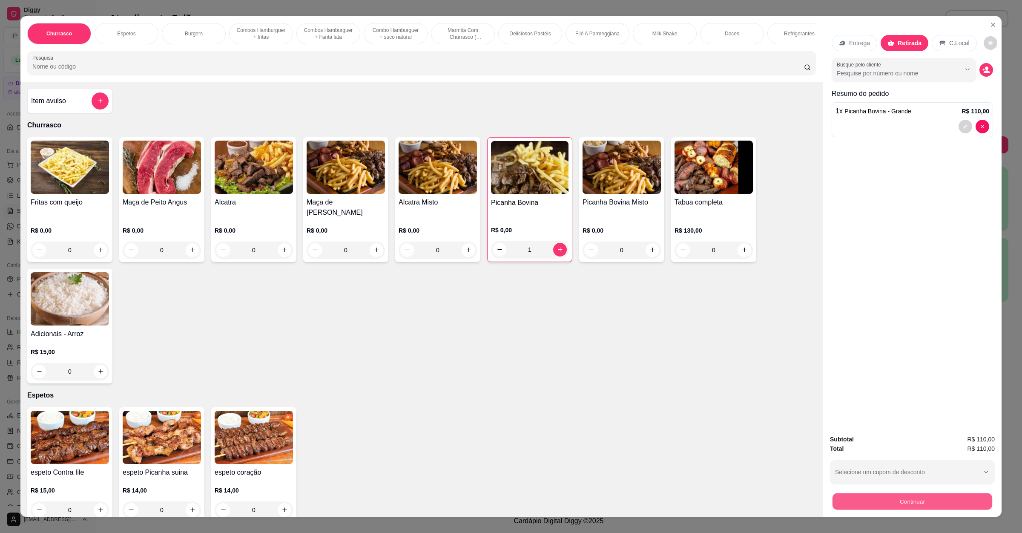
click at [898, 503] on button "Continuar" at bounding box center [912, 501] width 160 height 17
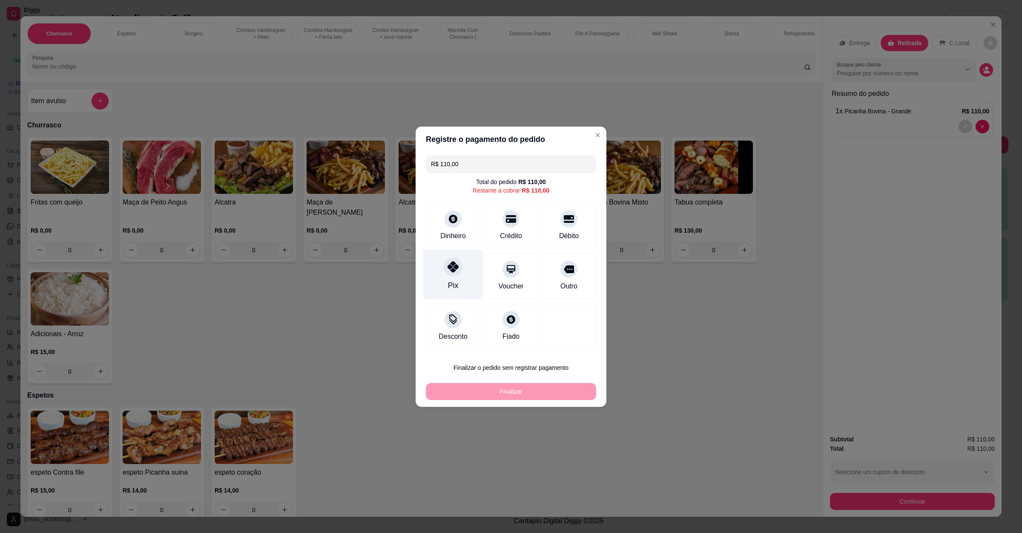
click at [442, 279] on div "Pix" at bounding box center [453, 274] width 60 height 50
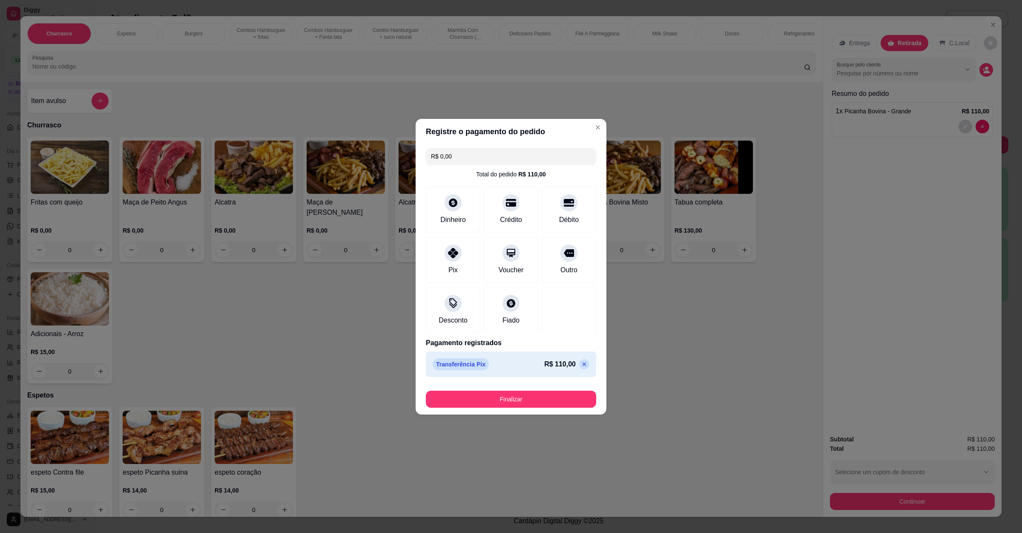
click at [581, 367] on icon at bounding box center [584, 364] width 7 height 7
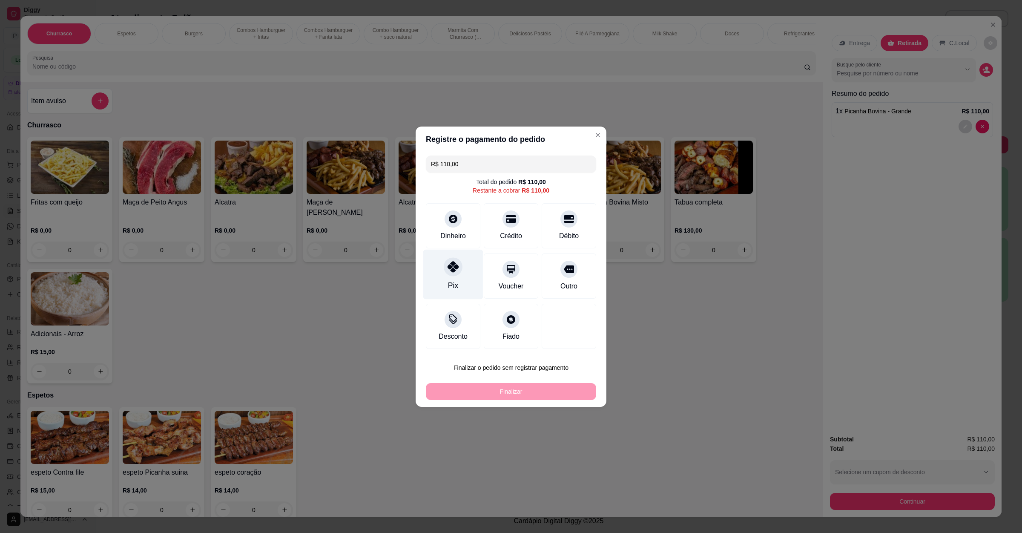
click at [434, 268] on div "Pix" at bounding box center [453, 274] width 60 height 50
type input "R$ 0,00"
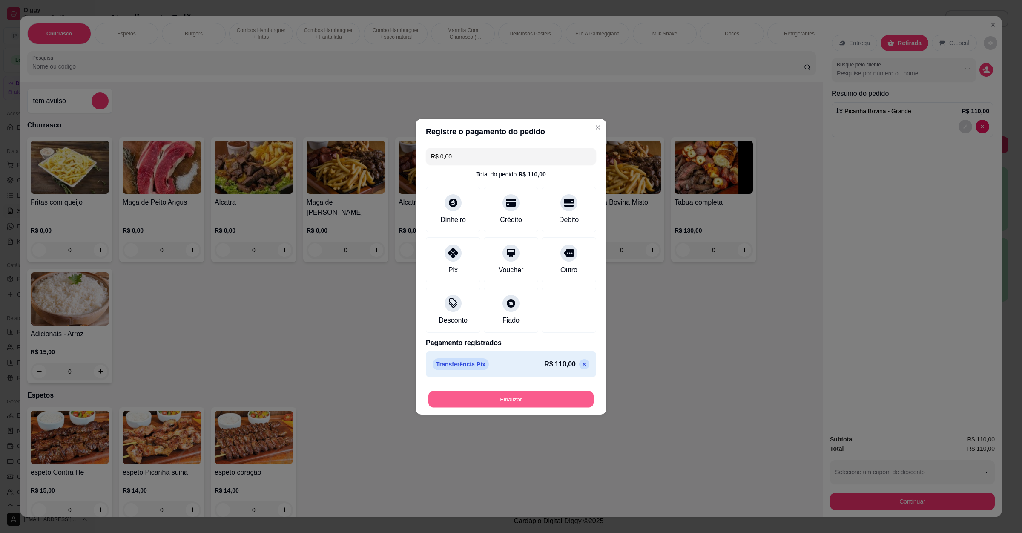
click at [513, 395] on button "Finalizar" at bounding box center [510, 398] width 165 height 17
type input "0"
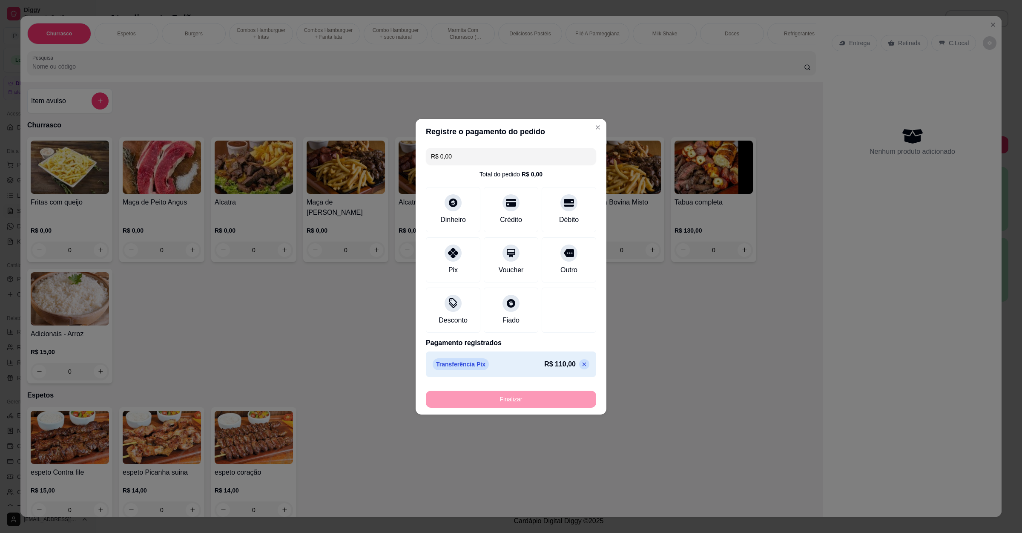
type input "-R$ 110,00"
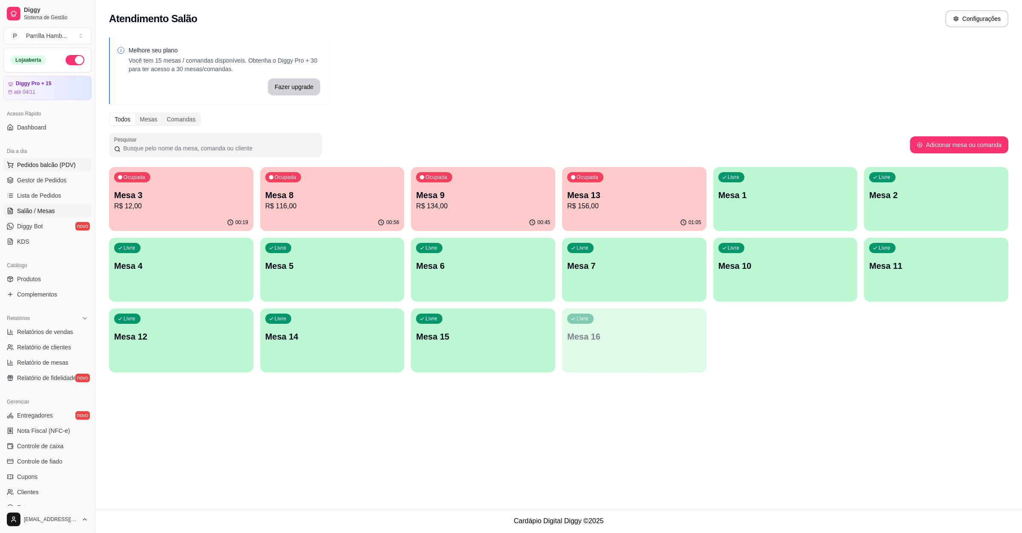
click at [66, 165] on span "Pedidos balcão (PDV)" at bounding box center [46, 165] width 59 height 9
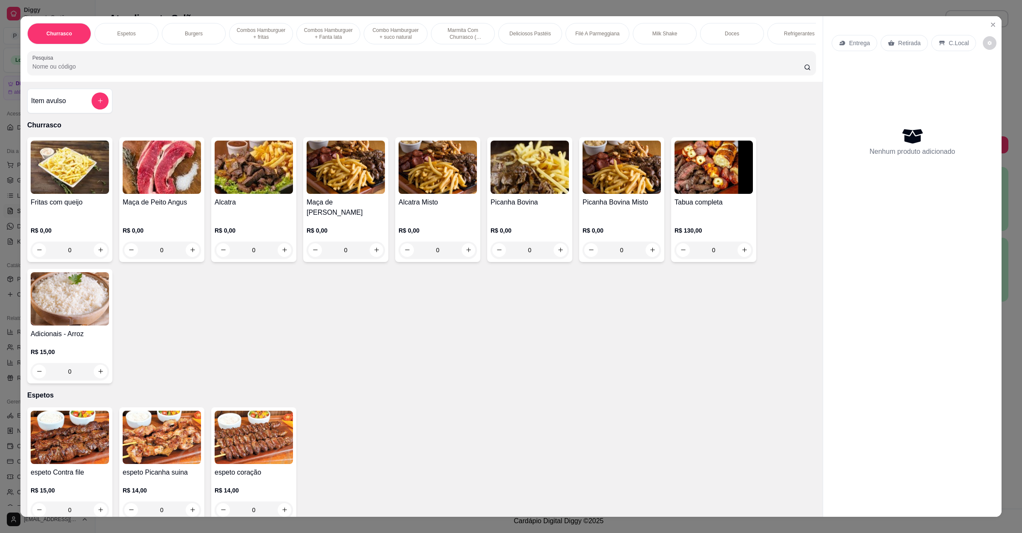
click at [851, 41] on p "Entrega" at bounding box center [859, 43] width 21 height 9
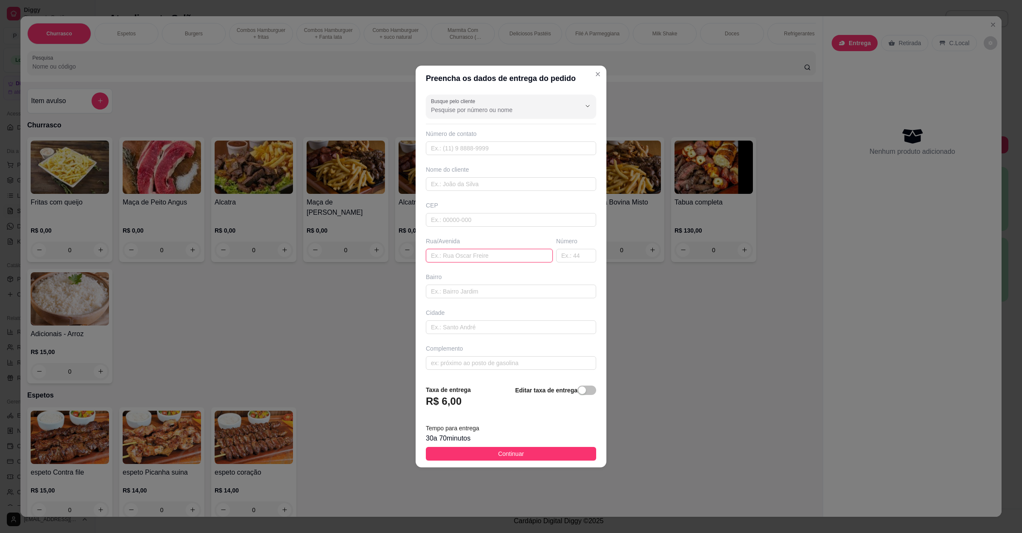
click at [476, 251] on input "text" at bounding box center [489, 256] width 127 height 14
paste input "[STREET_ADDRESS]"
type input "[STREET_ADDRESS]"
click at [500, 453] on span "Continuar" at bounding box center [511, 453] width 26 height 9
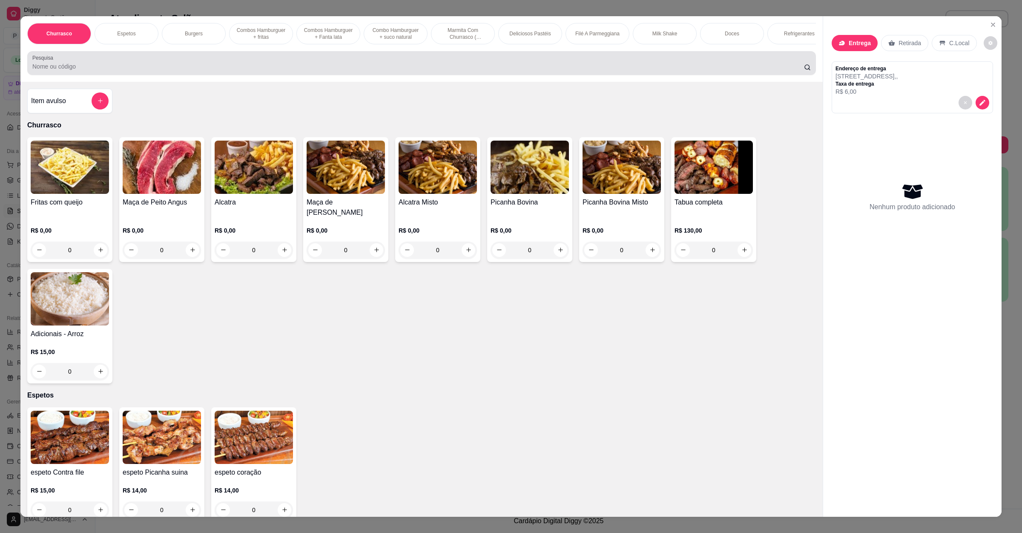
click at [218, 75] on div "Pesquisa" at bounding box center [421, 63] width 788 height 24
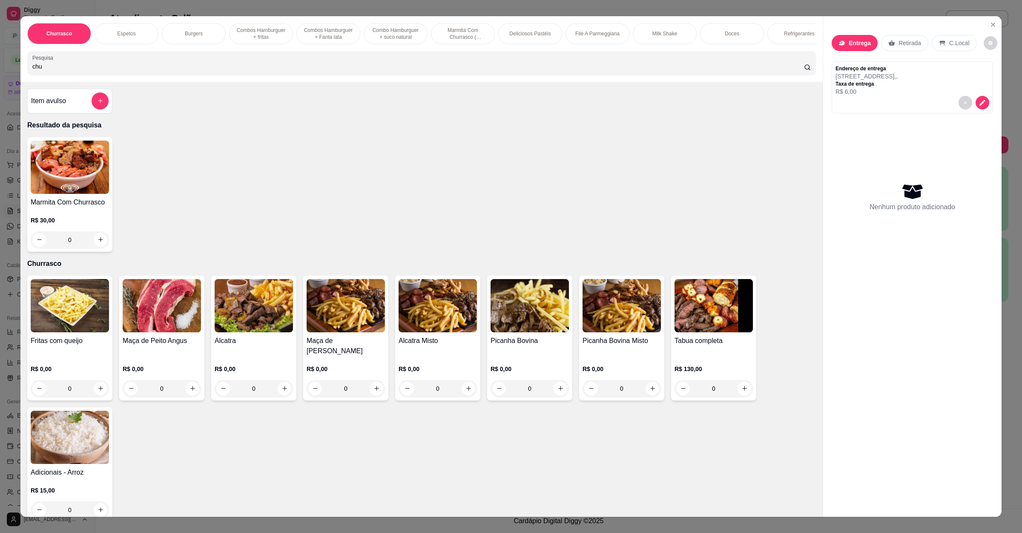
type input "chu"
click at [41, 206] on div "Marmita Com Churrasco R$ 30,00 0" at bounding box center [69, 194] width 85 height 115
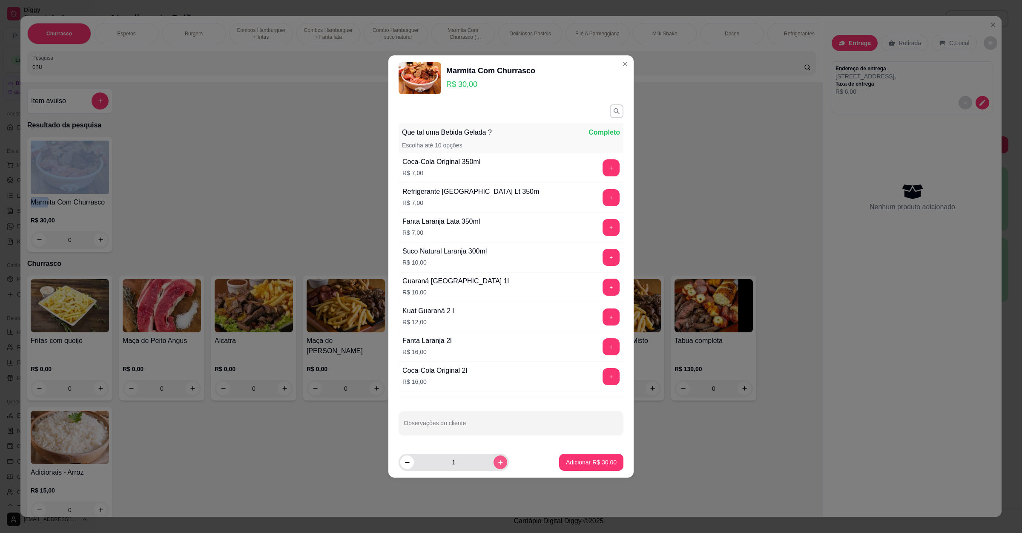
click at [497, 462] on icon "increase-product-quantity" at bounding box center [500, 462] width 6 height 6
type input "2"
click at [575, 466] on p "Adicionar R$ 60,00" at bounding box center [591, 462] width 51 height 9
type input "2"
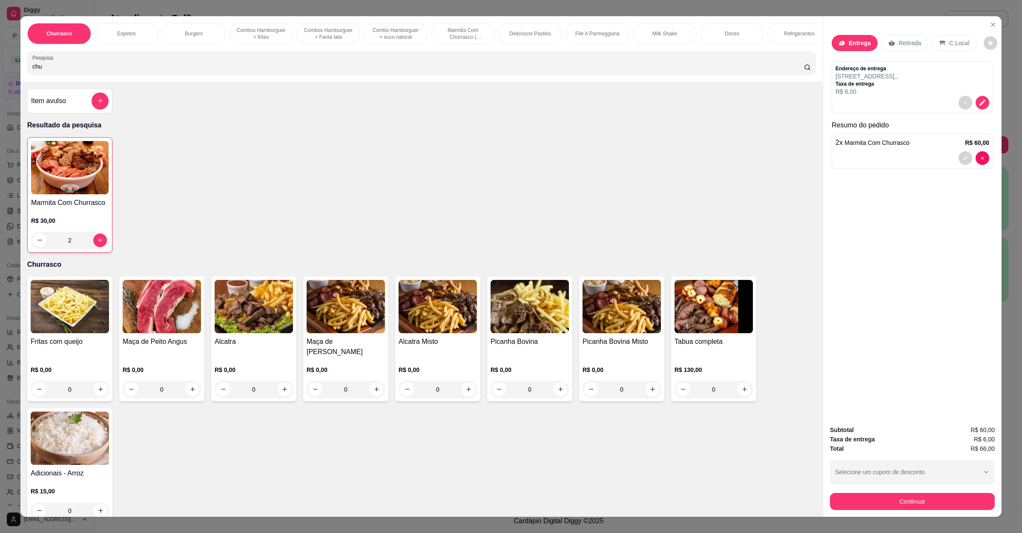
click at [855, 488] on div "Subtotal R$ 60,00 Taxa de entrega R$ 6,00 Total R$ 66,00 Selecione um cupom de …" at bounding box center [912, 467] width 165 height 85
click at [861, 505] on button "Continuar" at bounding box center [912, 501] width 165 height 17
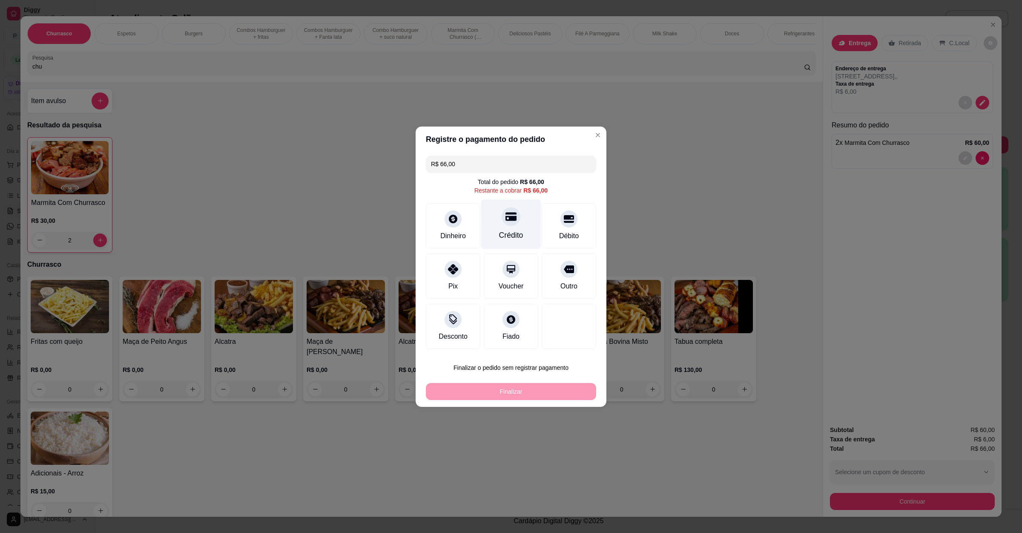
click at [505, 228] on div "Crédito" at bounding box center [511, 224] width 60 height 50
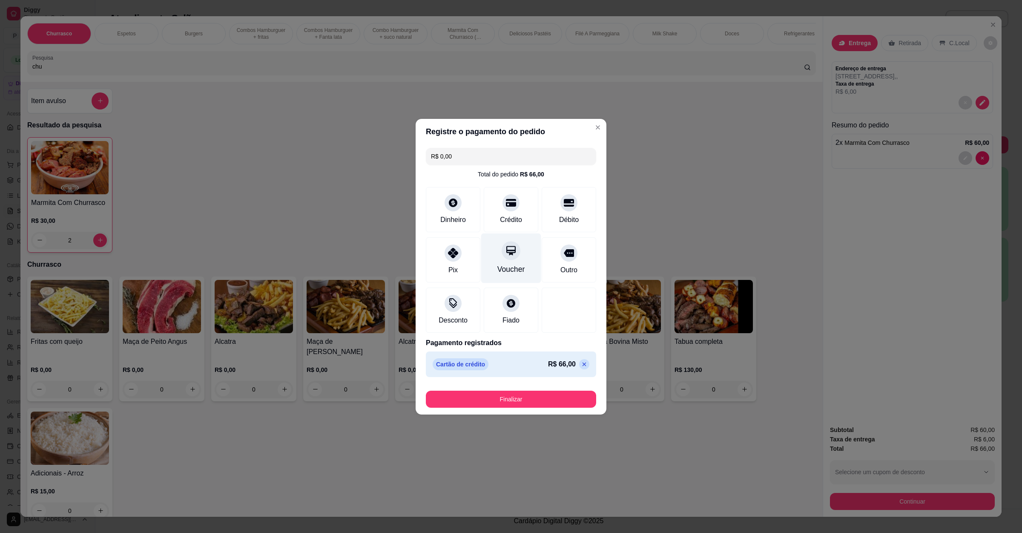
type input "R$ 0,00"
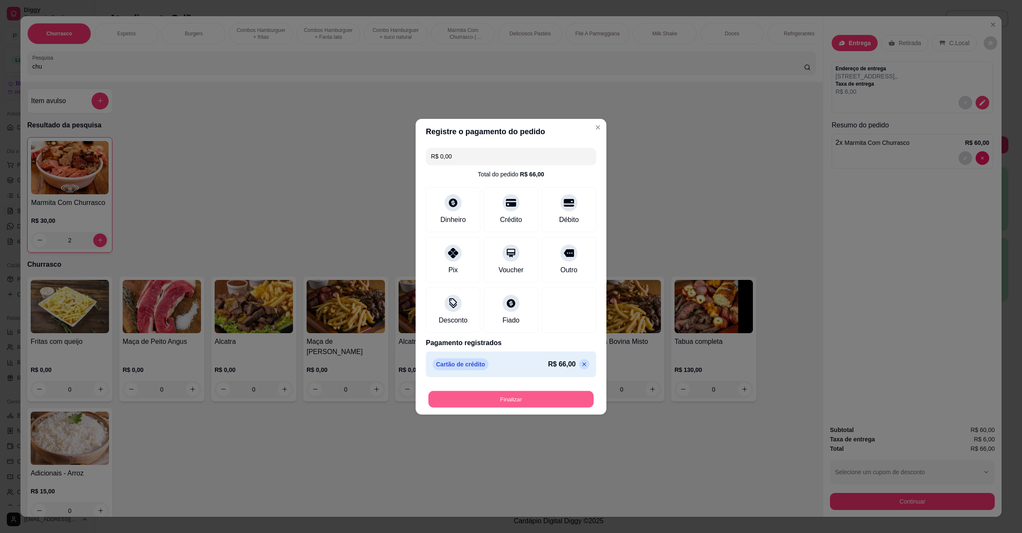
click at [516, 395] on button "Finalizar" at bounding box center [510, 398] width 165 height 17
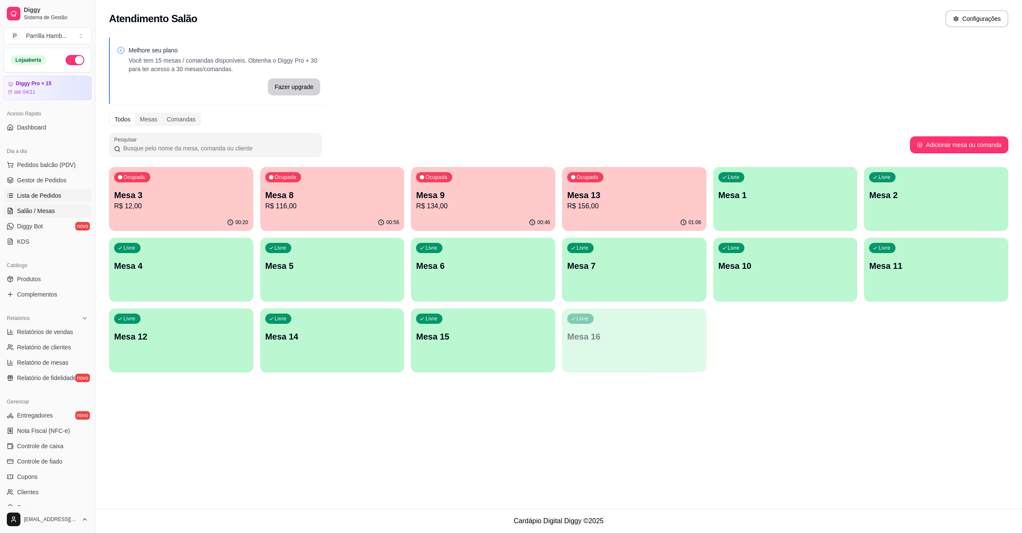
click at [59, 193] on span "Lista de Pedidos" at bounding box center [39, 195] width 44 height 9
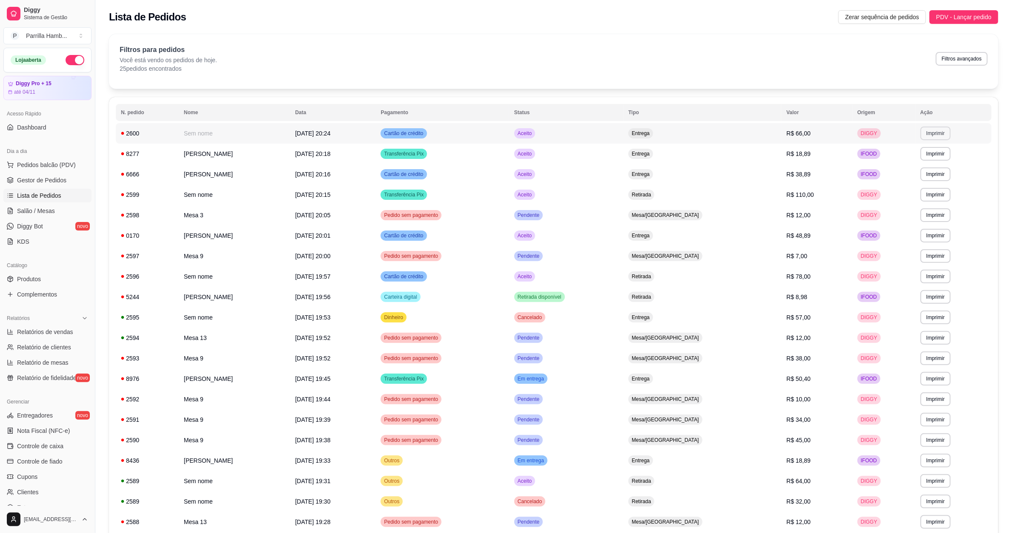
click at [930, 131] on button "Imprimir" at bounding box center [935, 133] width 30 height 14
click at [915, 168] on button "IMPRESSORA" at bounding box center [919, 163] width 60 height 13
click at [26, 211] on span "Salão / Mesas" at bounding box center [36, 210] width 38 height 9
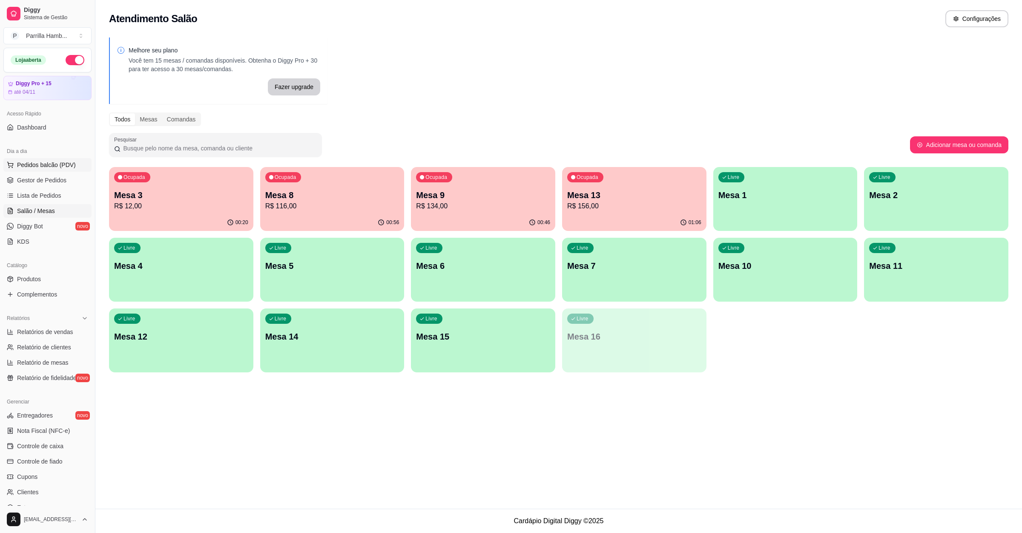
click at [17, 165] on span "Pedidos balcão (PDV)" at bounding box center [46, 165] width 59 height 9
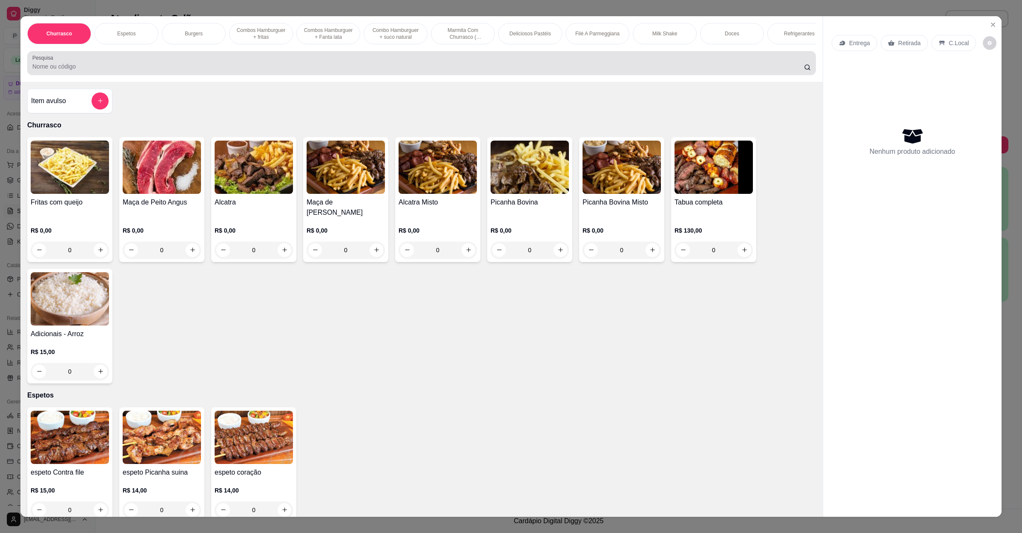
click at [118, 71] on input "Pesquisa" at bounding box center [417, 66] width 771 height 9
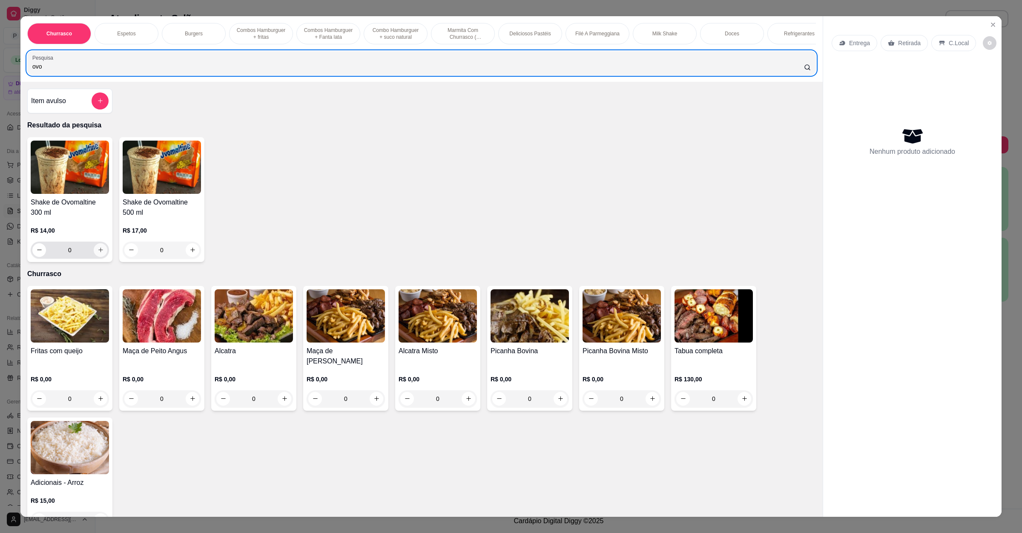
type input "ovo"
click at [94, 255] on button "increase-product-quantity" at bounding box center [101, 250] width 14 height 14
type input "2"
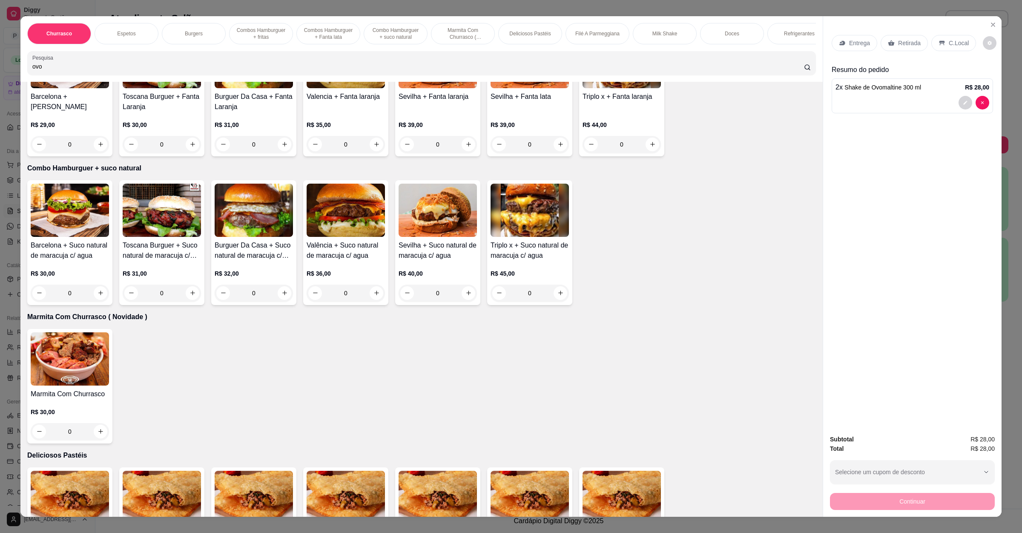
scroll to position [958, 0]
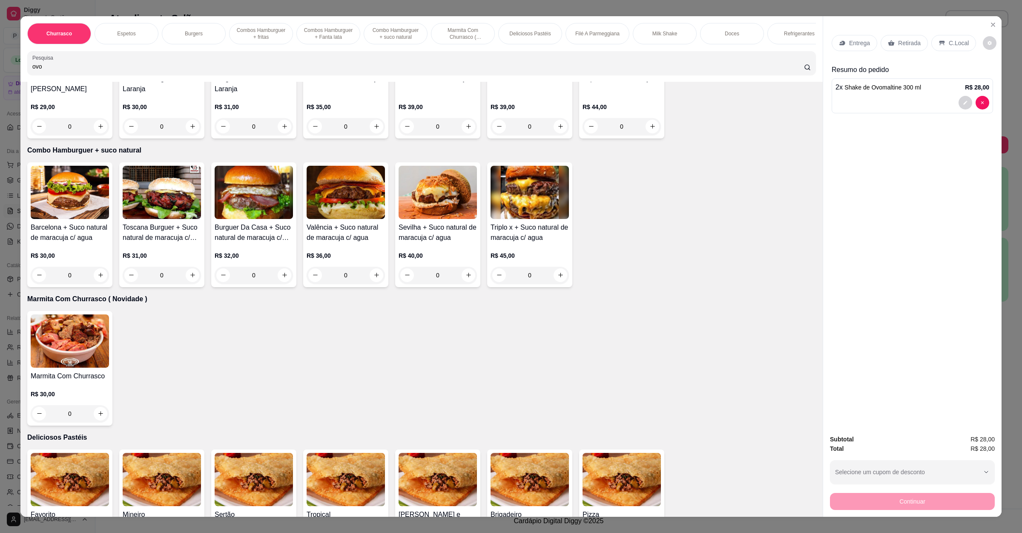
click at [95, 412] on div "0" at bounding box center [70, 413] width 78 height 17
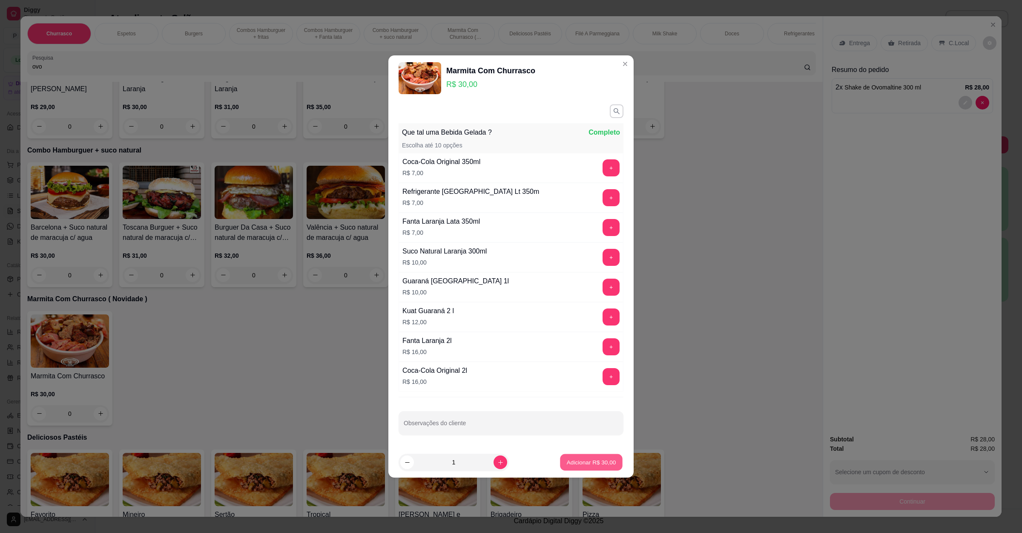
click at [568, 464] on p "Adicionar R$ 30,00" at bounding box center [591, 462] width 49 height 8
type input "1"
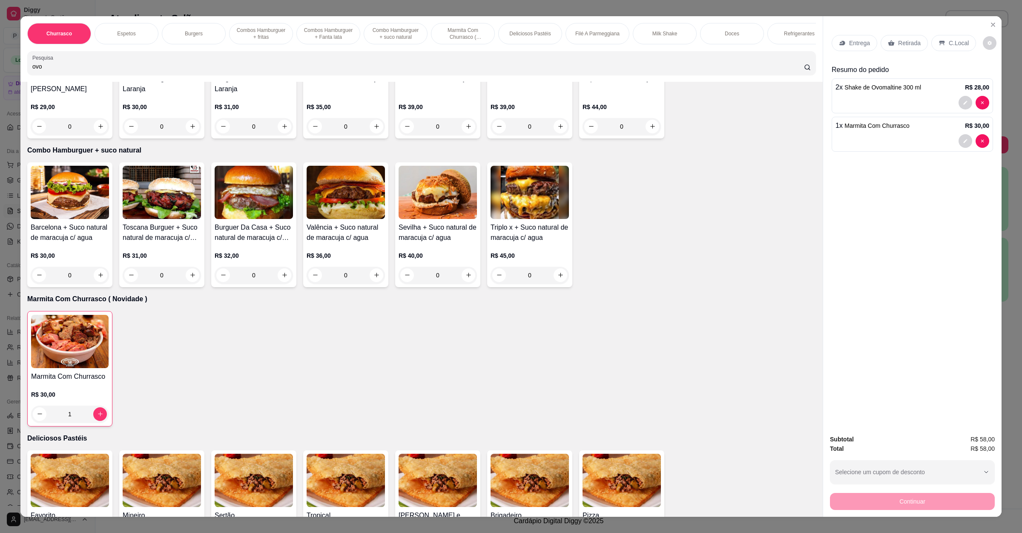
click at [854, 44] on p "Entrega" at bounding box center [859, 43] width 21 height 9
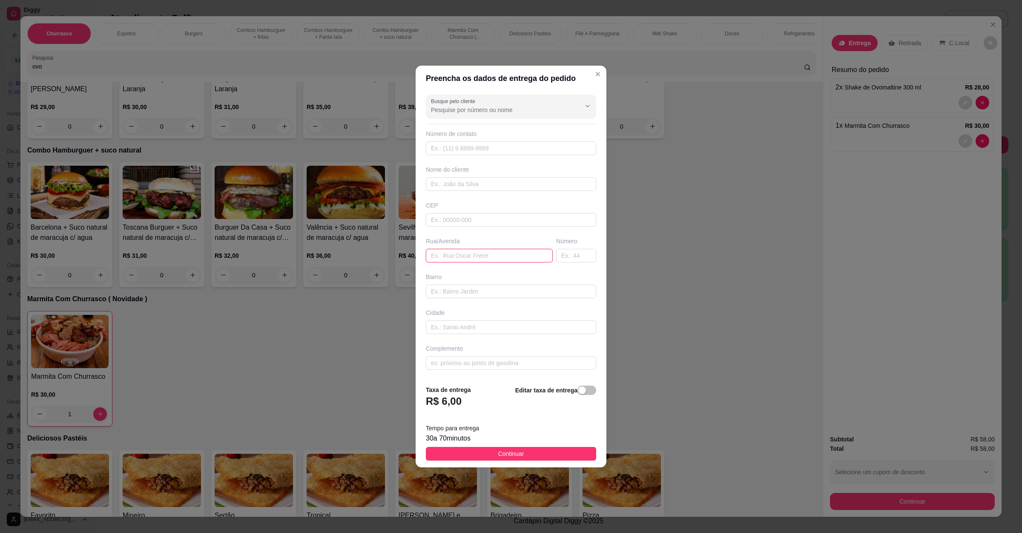
click at [488, 257] on input "text" at bounding box center [489, 256] width 127 height 14
paste input "[STREET_ADDRESS]"
type input "[STREET_ADDRESS]"
click at [516, 453] on span "Continuar" at bounding box center [511, 453] width 26 height 9
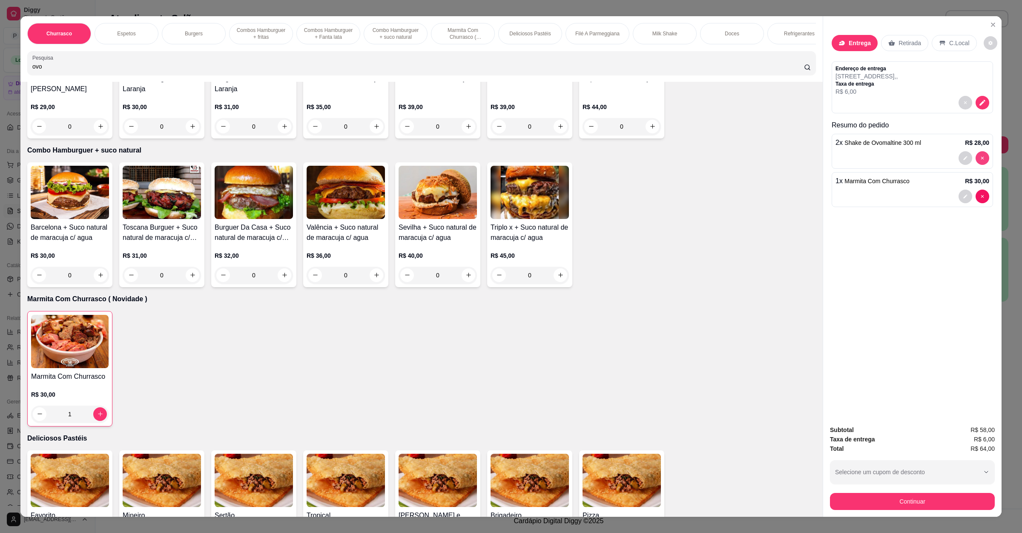
type input "0"
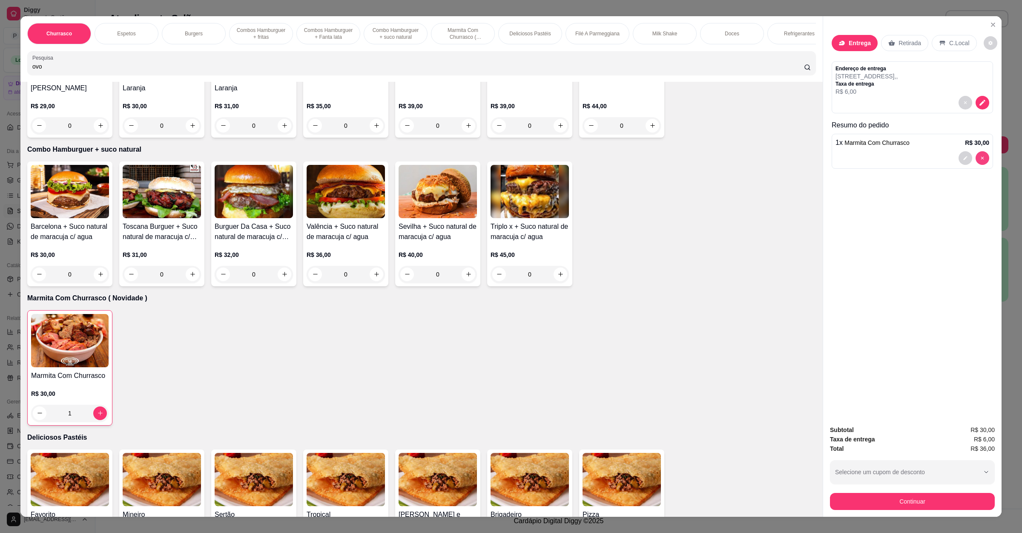
scroll to position [957, 0]
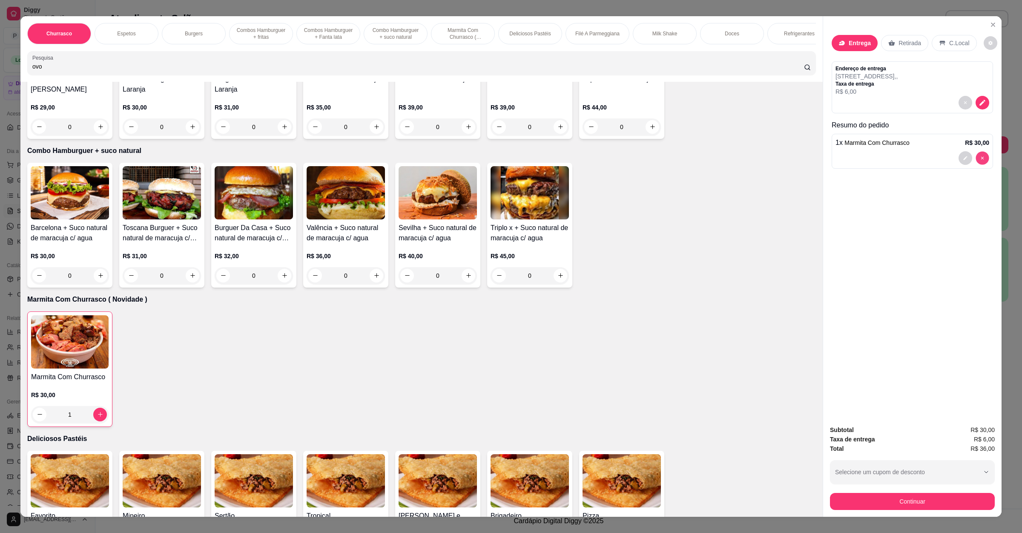
type input "0"
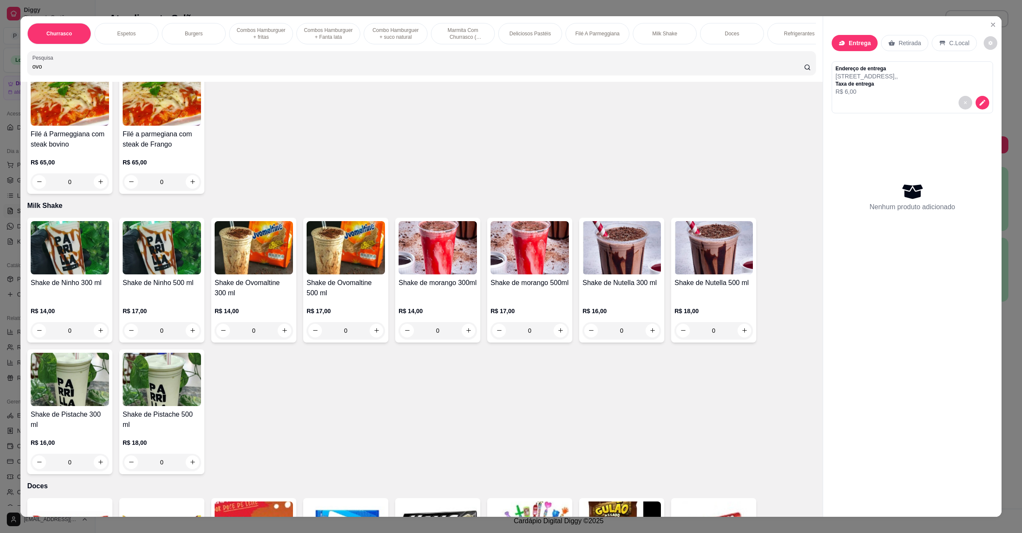
scroll to position [1468, 0]
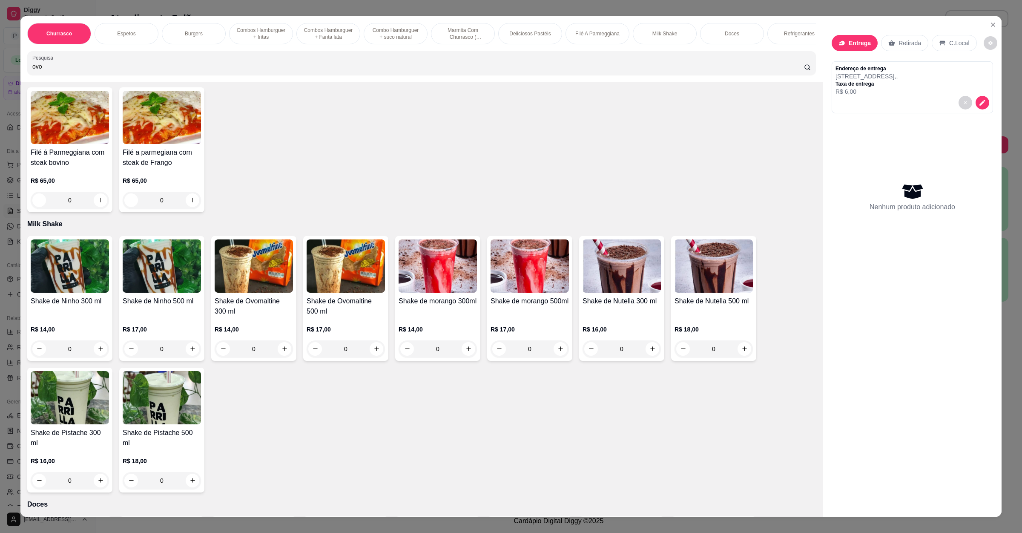
click at [106, 186] on div "Filé á Parmeggiana com steak bovino R$ 65,00 0" at bounding box center [69, 149] width 85 height 125
click at [97, 192] on div "0" at bounding box center [70, 200] width 78 height 17
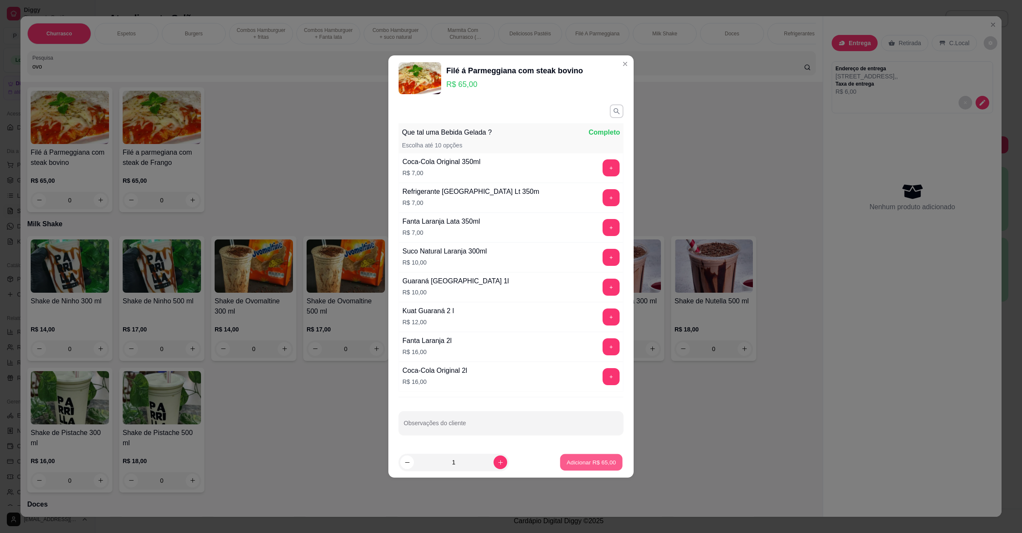
click at [586, 466] on p "Adicionar R$ 65,00" at bounding box center [591, 462] width 49 height 8
type input "1"
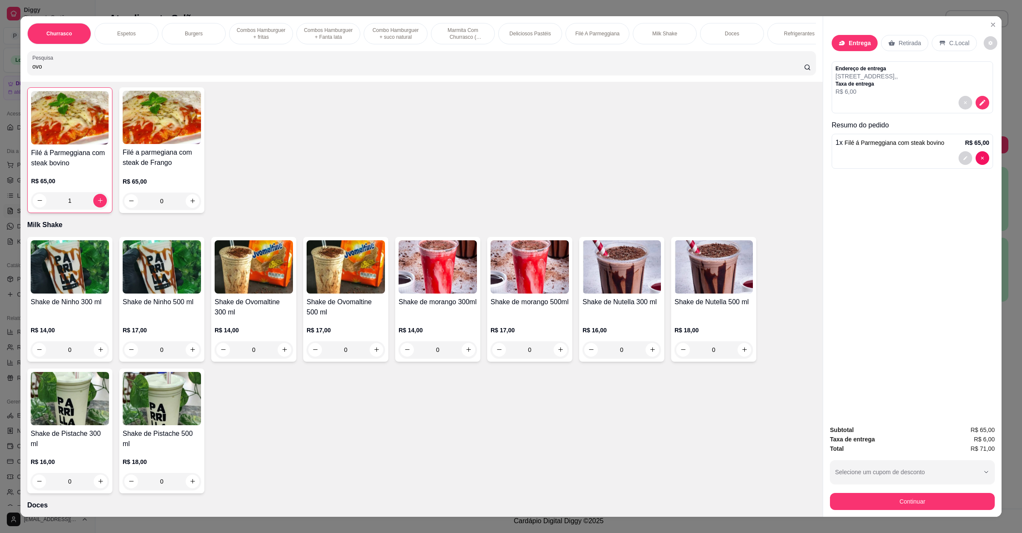
scroll to position [1468, 0]
click at [936, 504] on button "Continuar" at bounding box center [912, 501] width 165 height 17
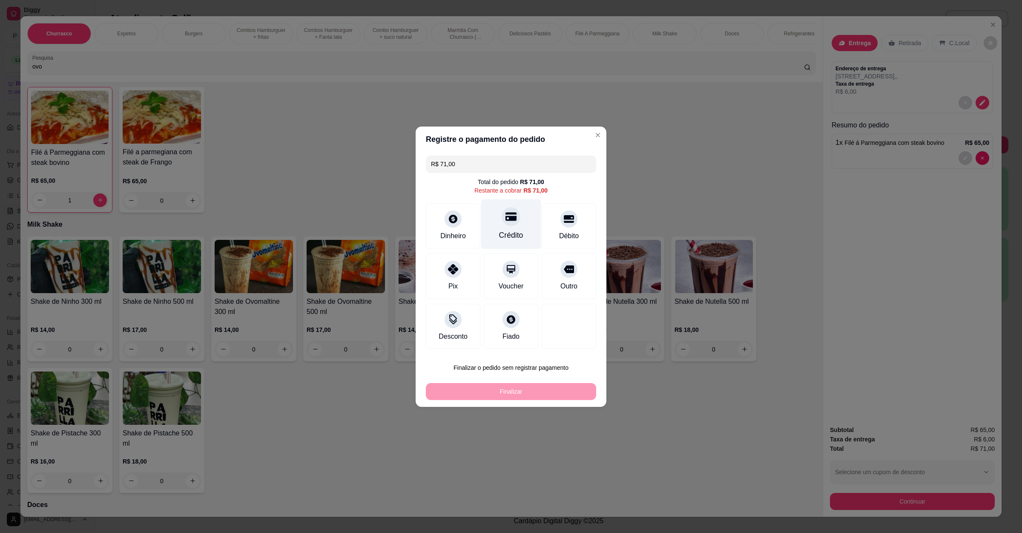
click at [524, 221] on div "Crédito" at bounding box center [511, 224] width 60 height 50
type input "R$ 0,00"
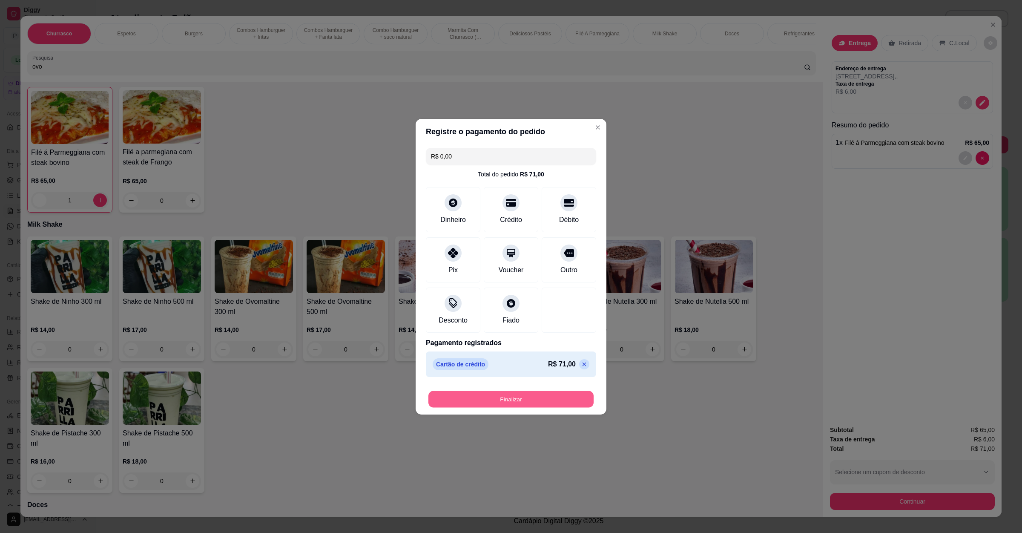
click at [519, 401] on button "Finalizar" at bounding box center [510, 398] width 165 height 17
type input "0"
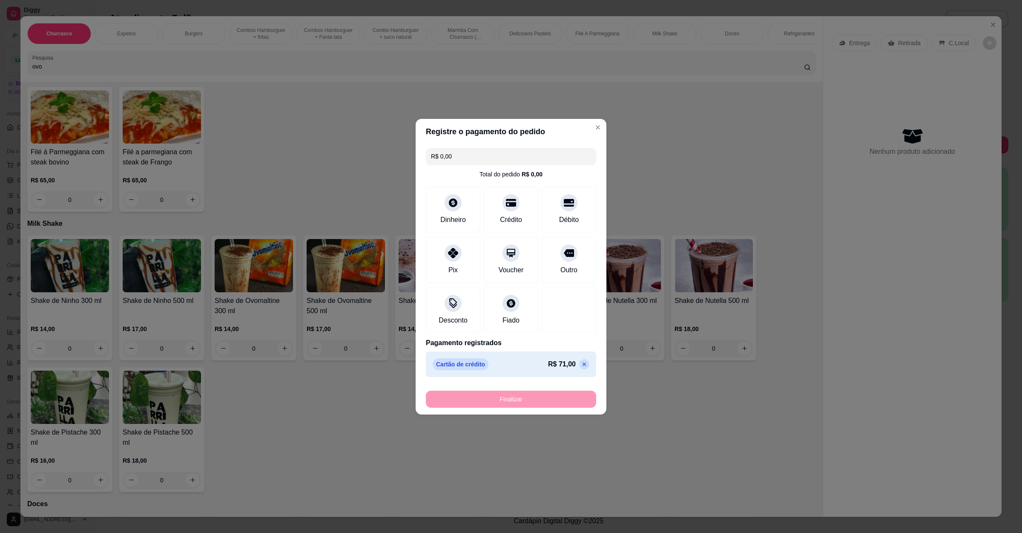
type input "-R$ 71,00"
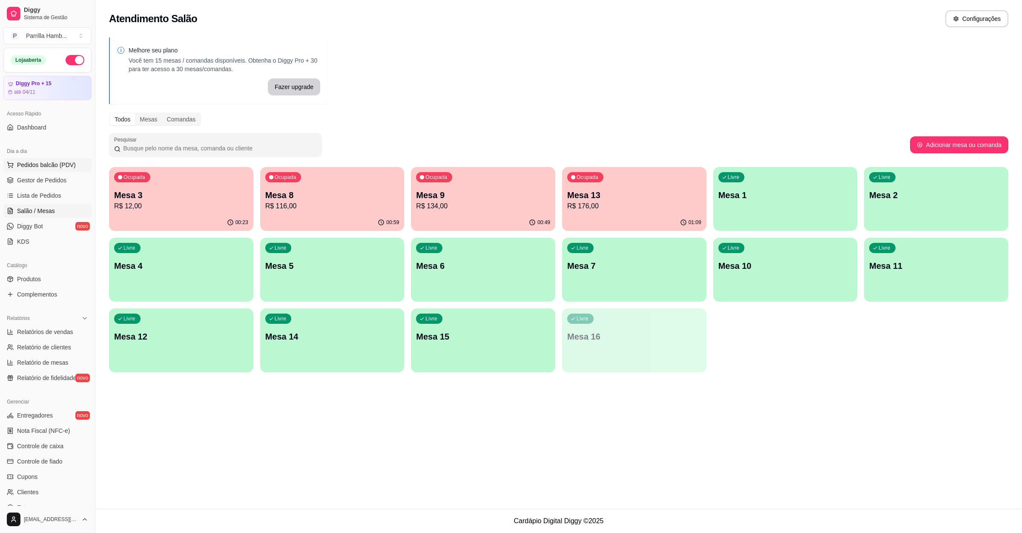
click at [57, 160] on button "Pedidos balcão (PDV)" at bounding box center [47, 165] width 88 height 14
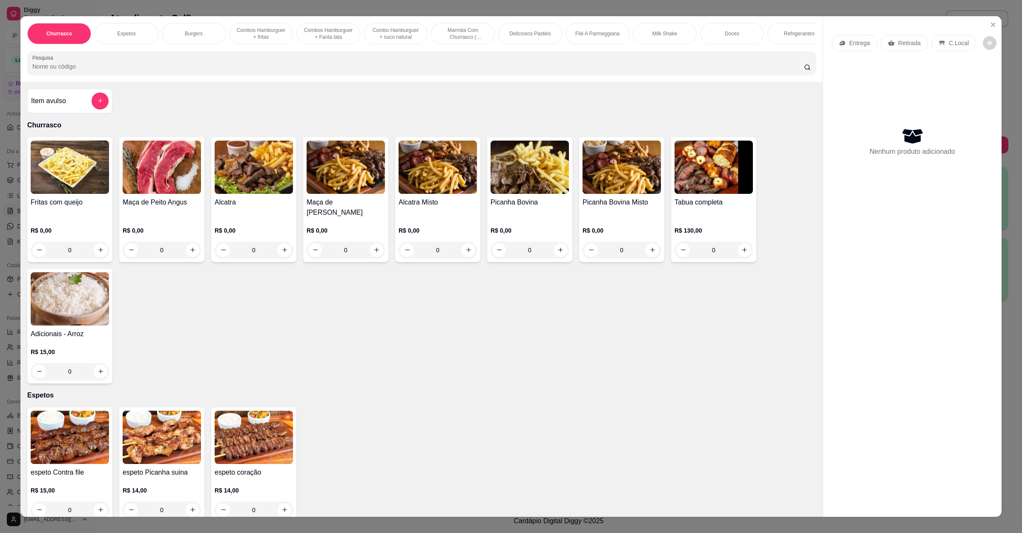
click at [857, 40] on p "Entrega" at bounding box center [859, 43] width 21 height 9
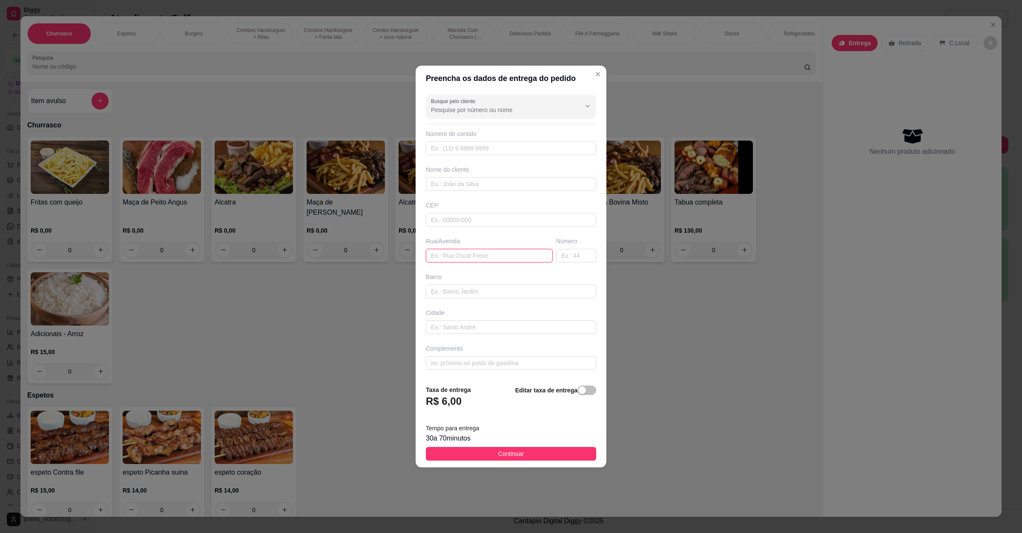
click at [447, 257] on input "text" at bounding box center [489, 256] width 127 height 14
paste input "Bairro vista alegre [STREET_ADDRESS]"
type input "Bairro vista alegre [STREET_ADDRESS]"
click at [498, 456] on span "Continuar" at bounding box center [511, 453] width 26 height 9
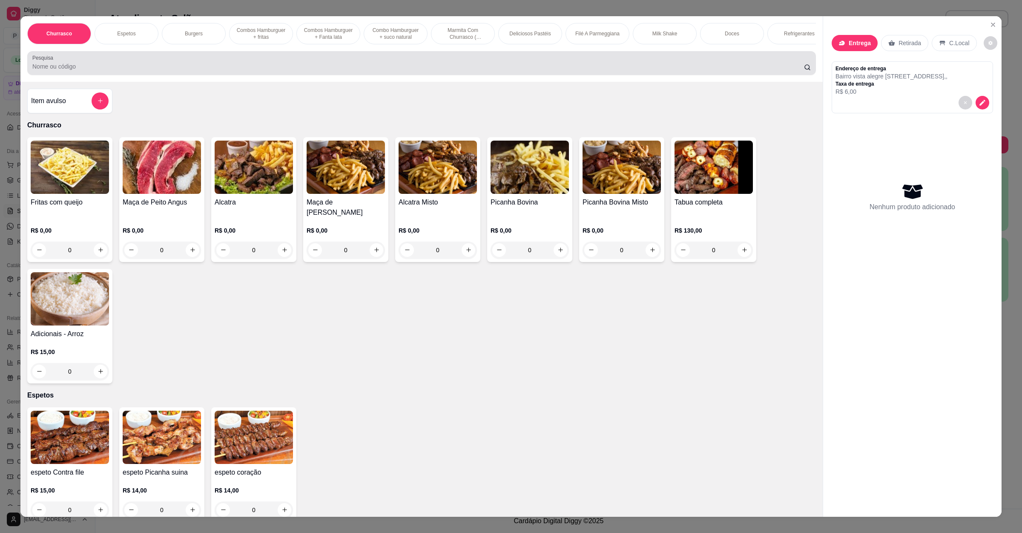
click at [63, 75] on div "Pesquisa" at bounding box center [421, 63] width 788 height 24
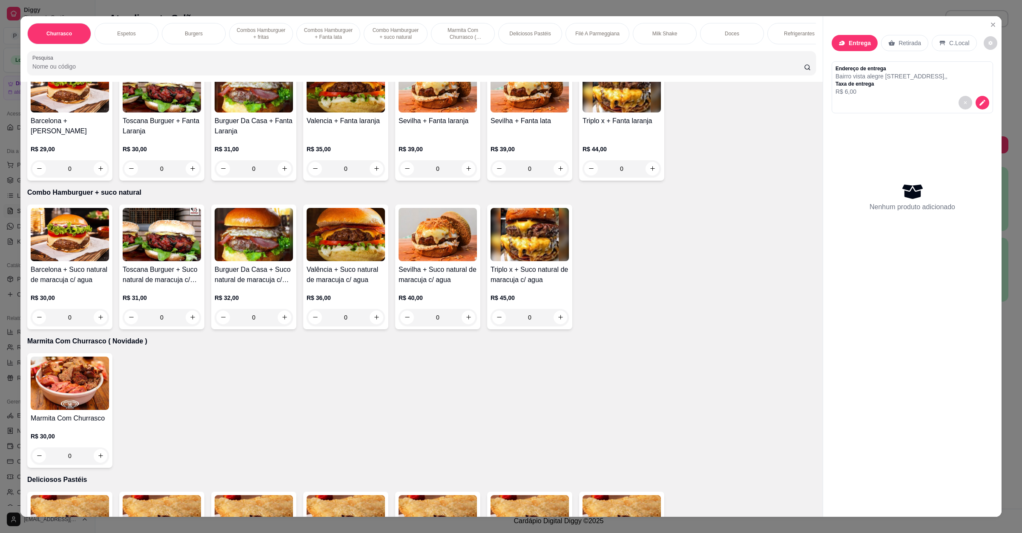
scroll to position [958, 0]
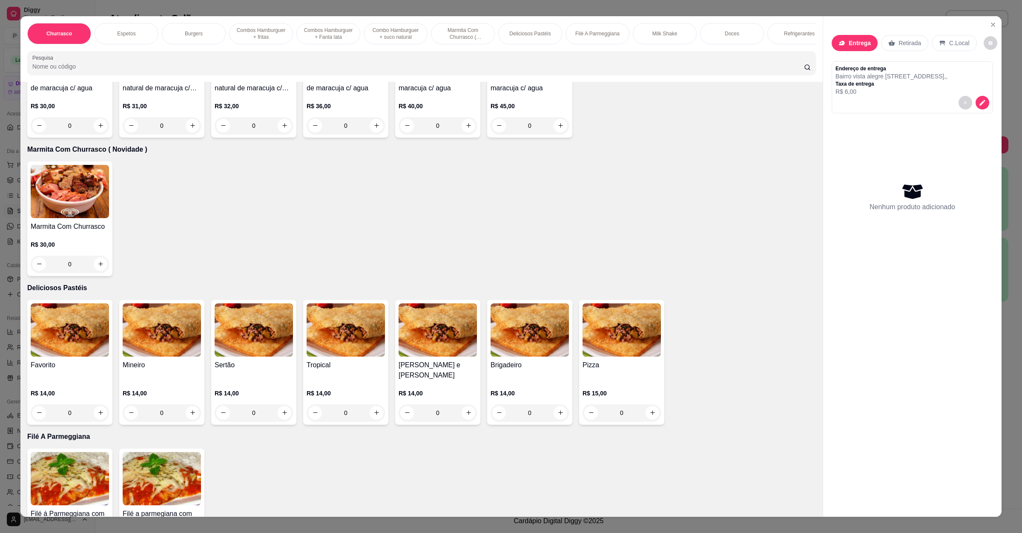
click at [94, 267] on div "0" at bounding box center [70, 263] width 78 height 17
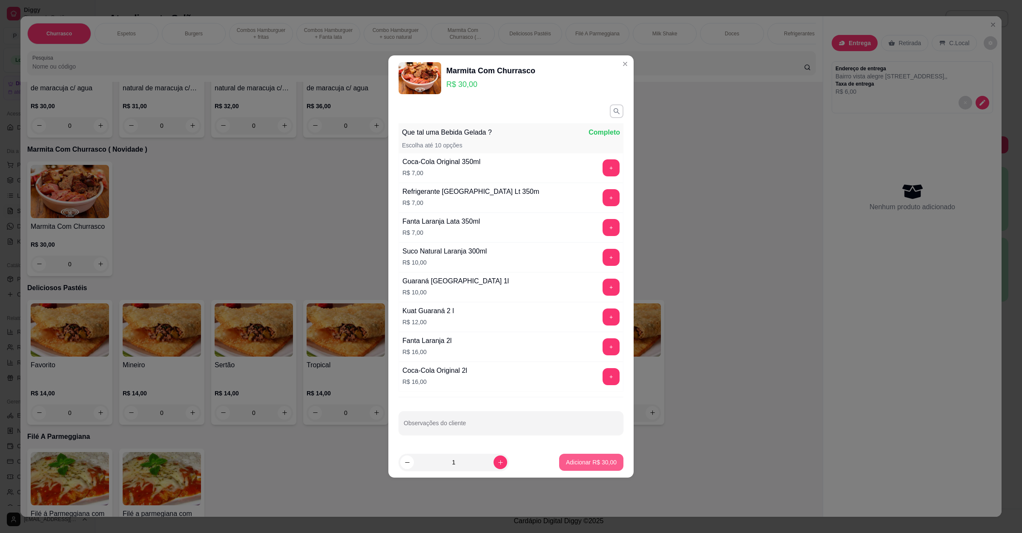
click at [601, 468] on button "Adicionar R$ 30,00" at bounding box center [591, 461] width 64 height 17
type input "1"
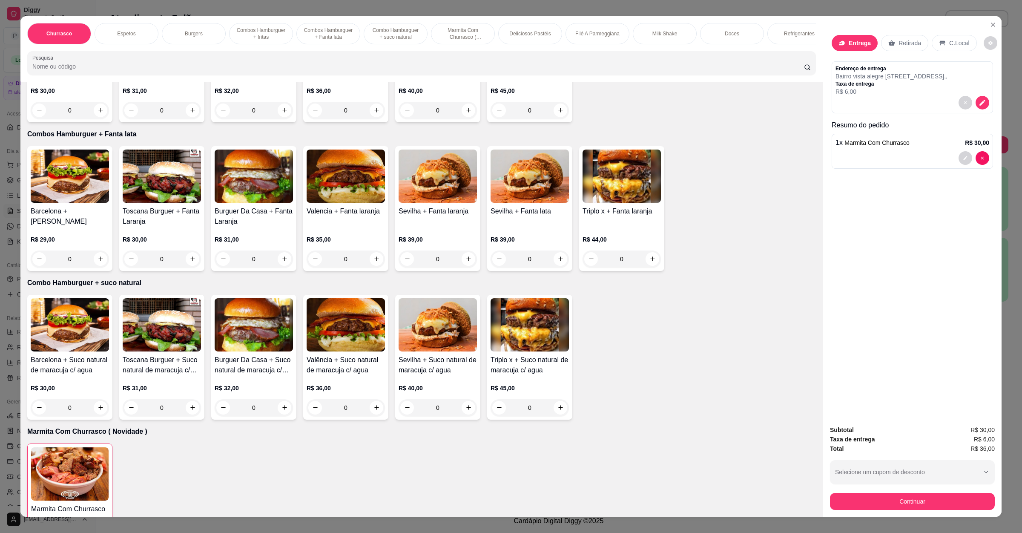
scroll to position [575, 0]
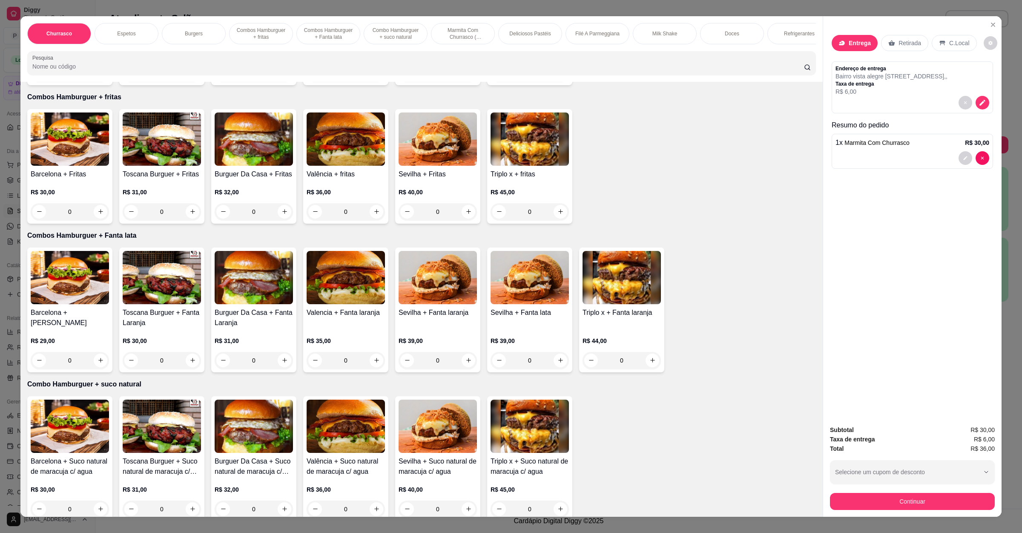
click at [50, 71] on input "Pesquisa" at bounding box center [417, 66] width 771 height 9
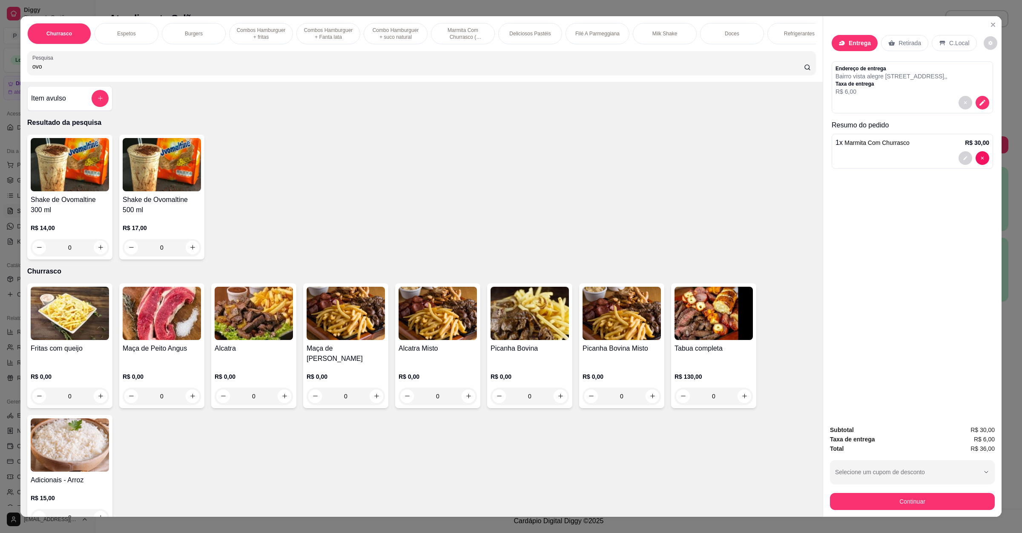
scroll to position [0, 0]
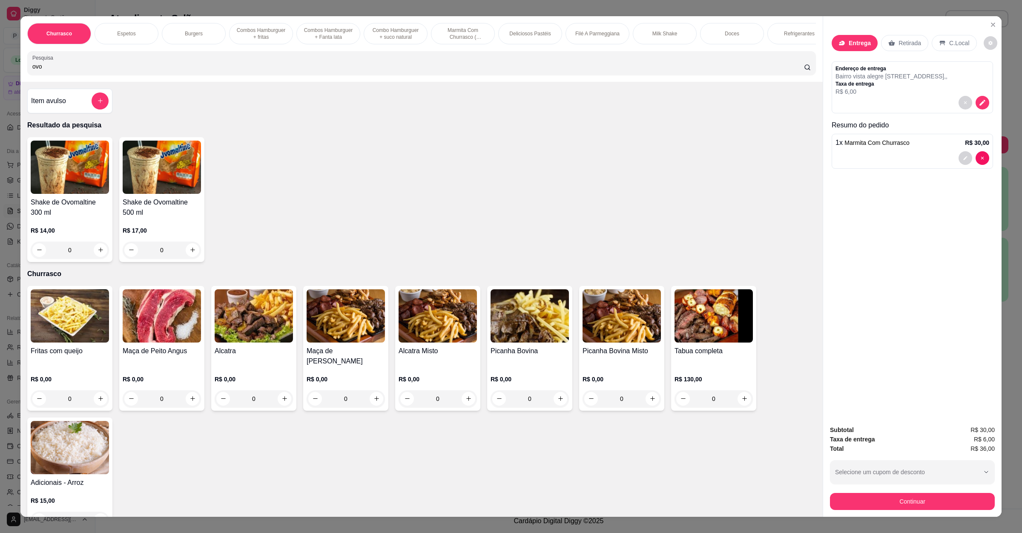
type input "ovo"
click at [99, 253] on div "0" at bounding box center [69, 249] width 75 height 17
click at [97, 253] on icon "increase-product-quantity" at bounding box center [100, 250] width 6 height 6
type input "1"
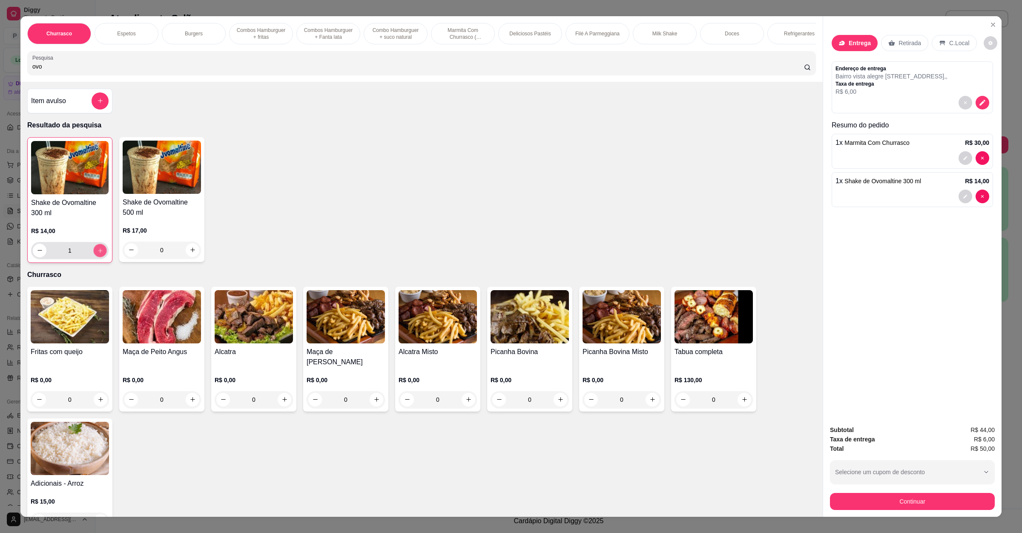
click at [97, 253] on icon "increase-product-quantity" at bounding box center [100, 250] width 6 height 6
type input "2"
click at [937, 504] on button "Continuar" at bounding box center [912, 501] width 160 height 17
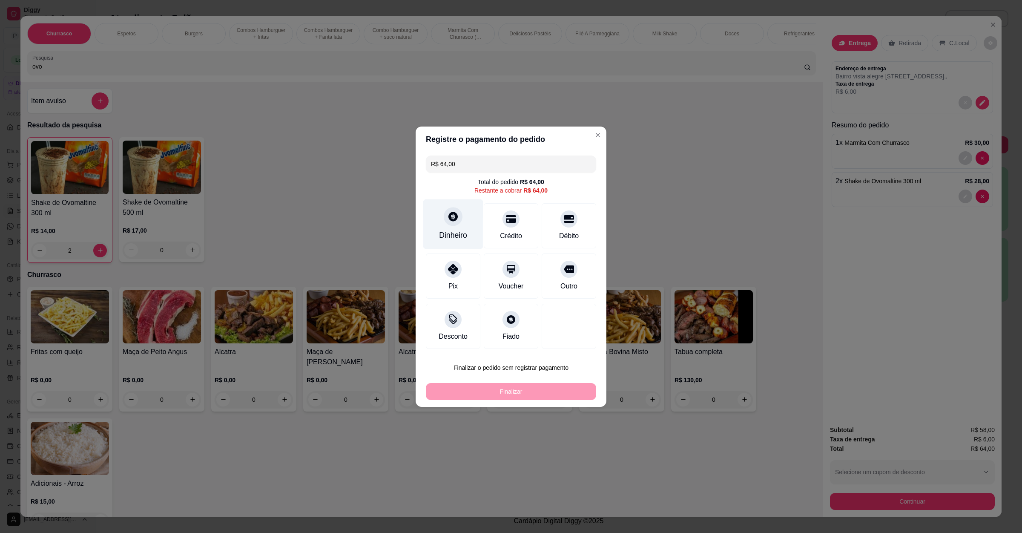
click at [461, 227] on div "Dinheiro" at bounding box center [453, 224] width 60 height 50
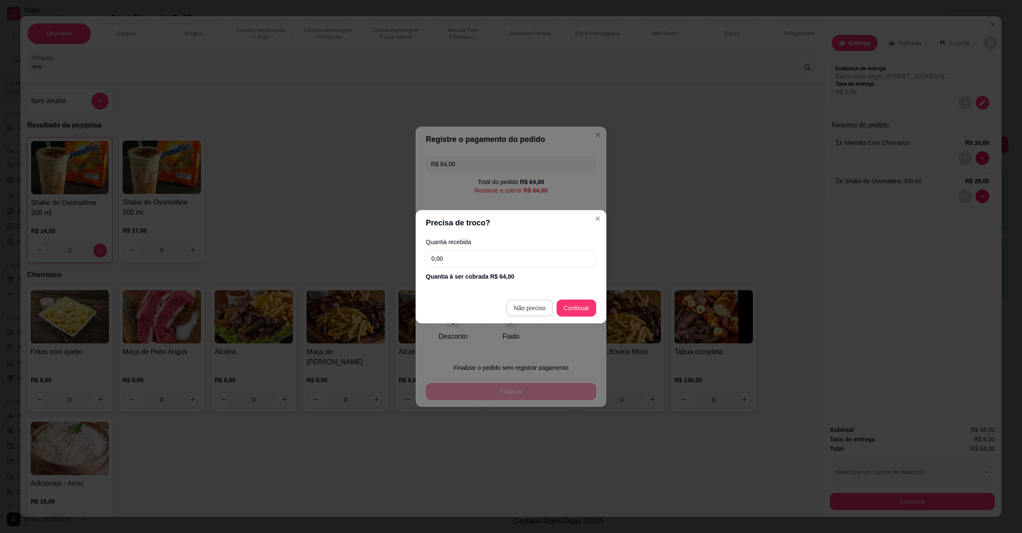
type input "R$ 0,00"
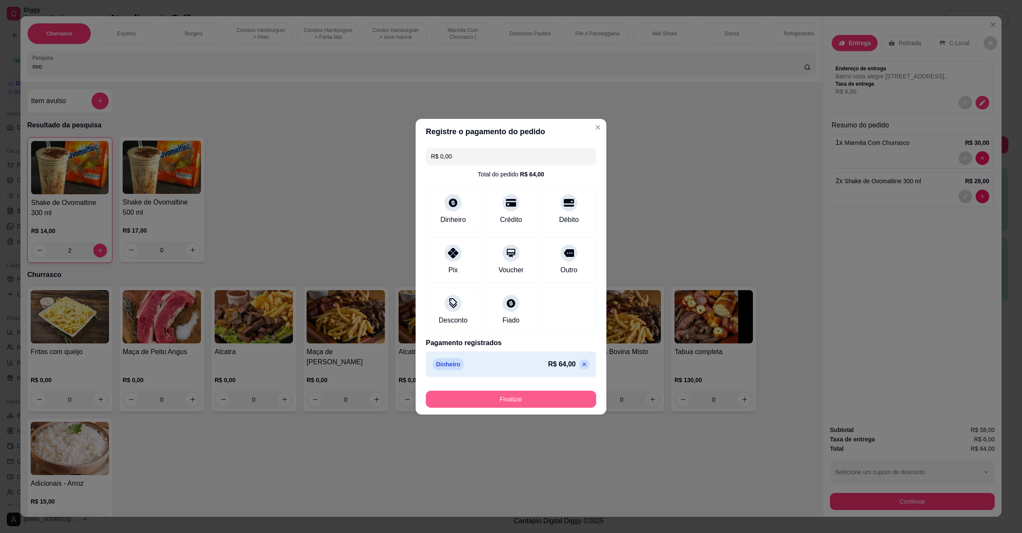
click at [515, 404] on button "Finalizar" at bounding box center [511, 398] width 170 height 17
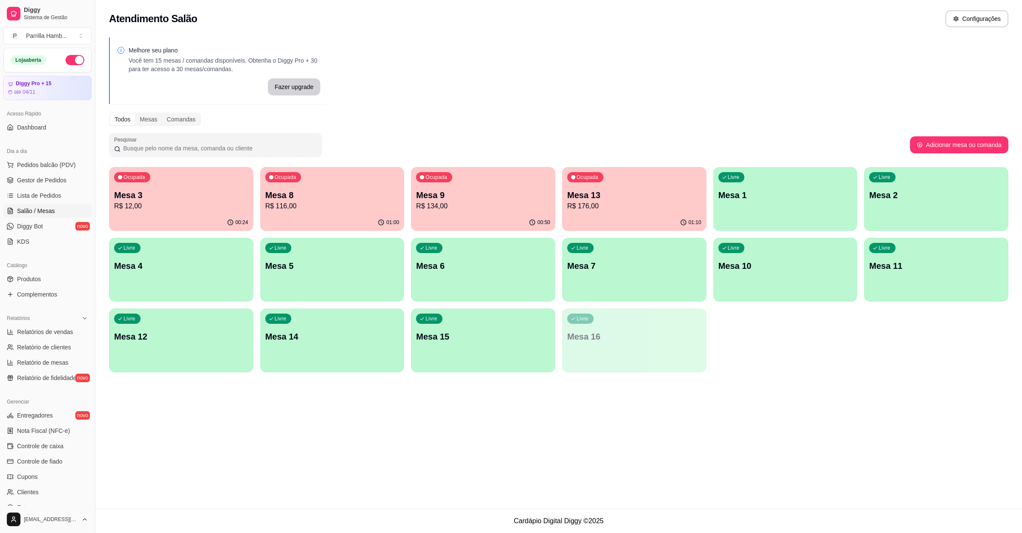
click at [196, 201] on p "R$ 12,00" at bounding box center [181, 206] width 134 height 10
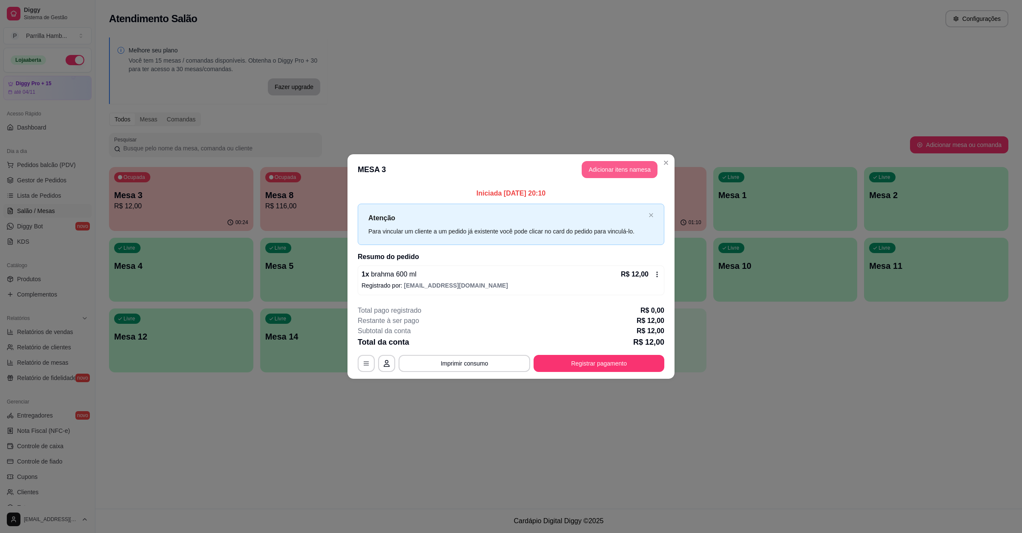
click at [615, 170] on button "Adicionar itens na mesa" at bounding box center [620, 169] width 76 height 17
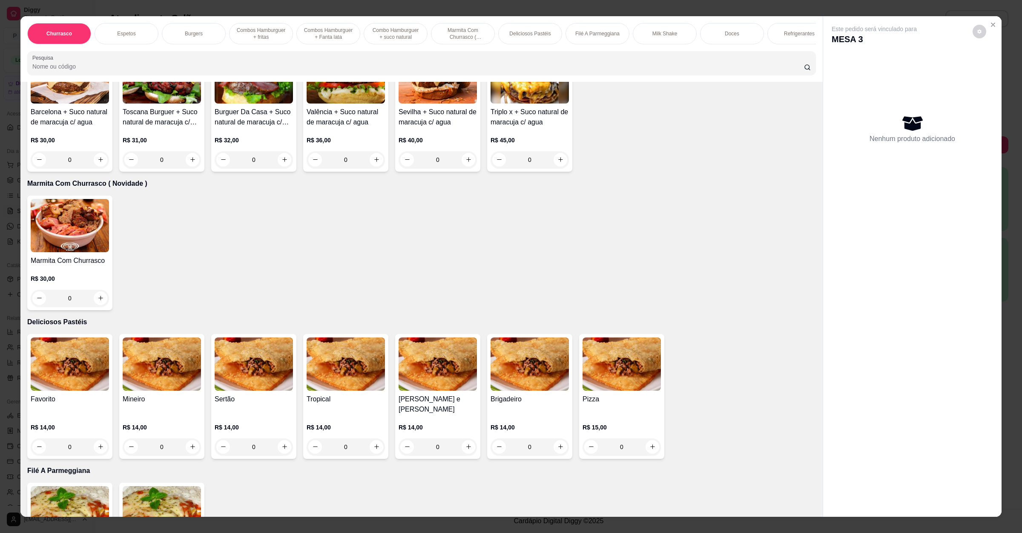
scroll to position [958, 0]
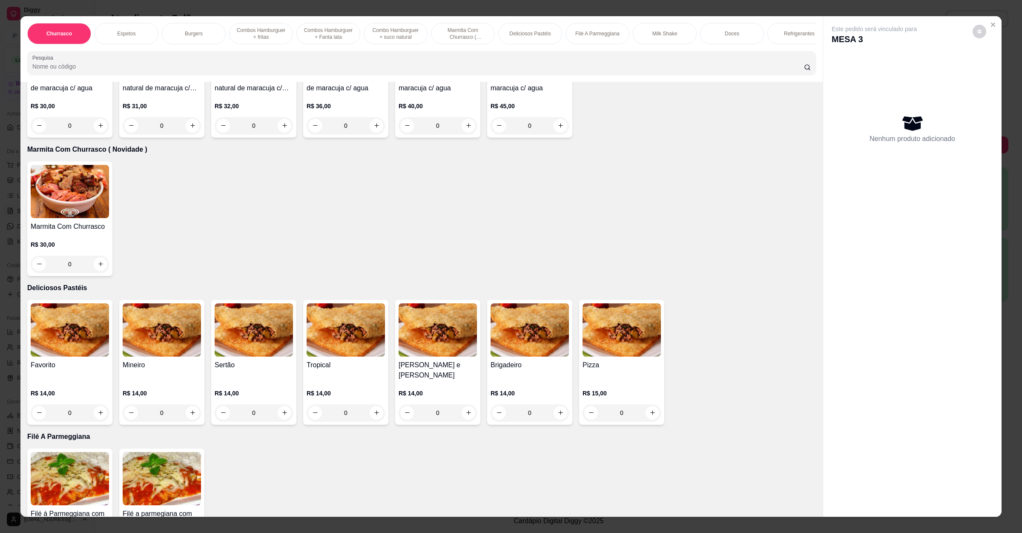
click at [97, 404] on div "0" at bounding box center [70, 412] width 78 height 17
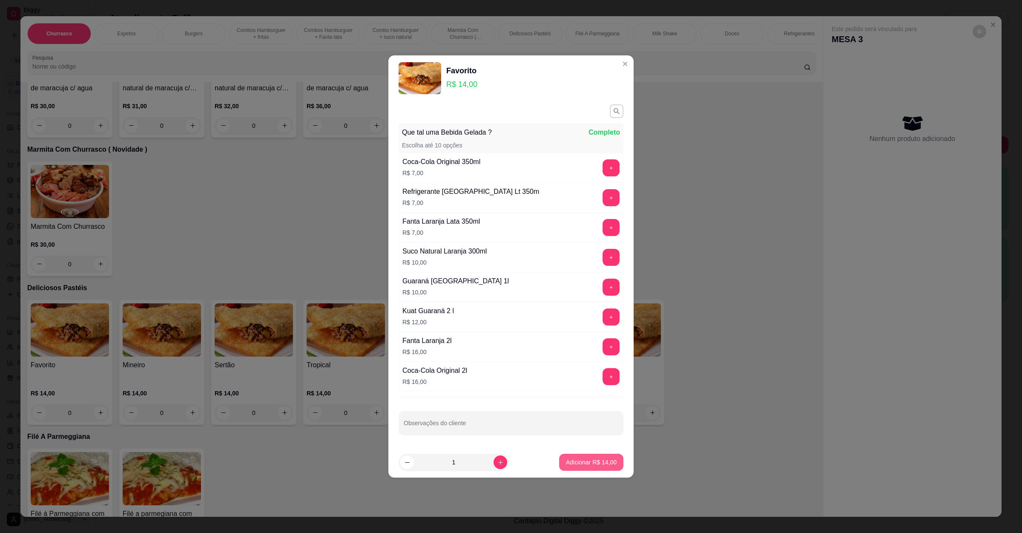
click at [571, 464] on p "Adicionar R$ 14,00" at bounding box center [591, 462] width 51 height 9
type input "1"
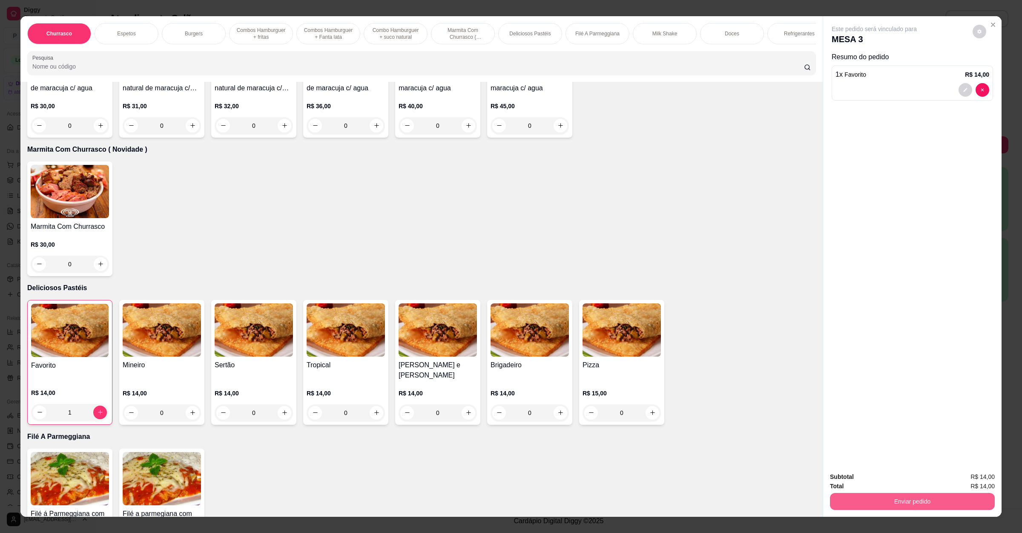
click at [879, 502] on button "Enviar pedido" at bounding box center [912, 501] width 165 height 17
click at [972, 478] on button "Enviar pedido" at bounding box center [971, 480] width 48 height 16
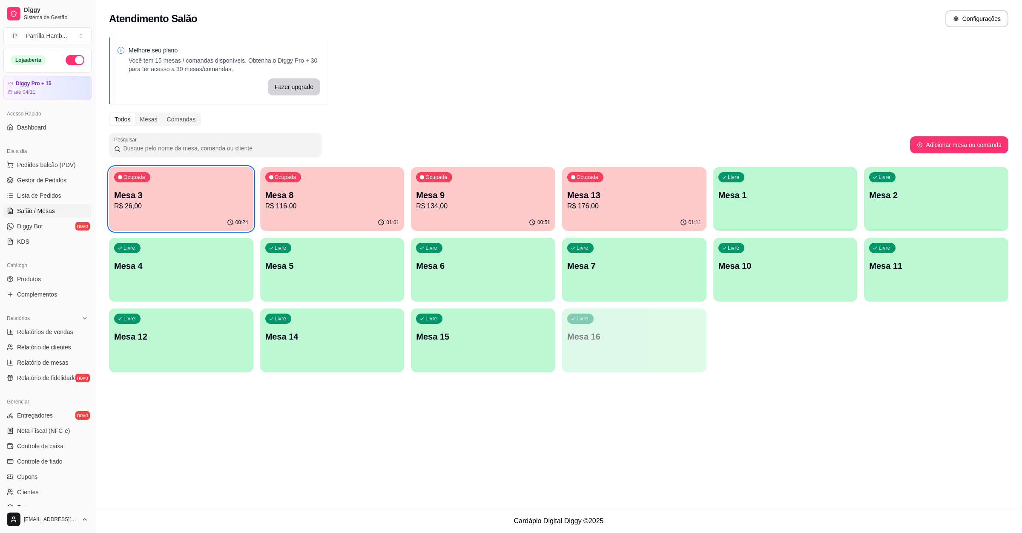
click at [437, 168] on div "Ocupada Mesa 9 R$ 134,00" at bounding box center [483, 190] width 144 height 47
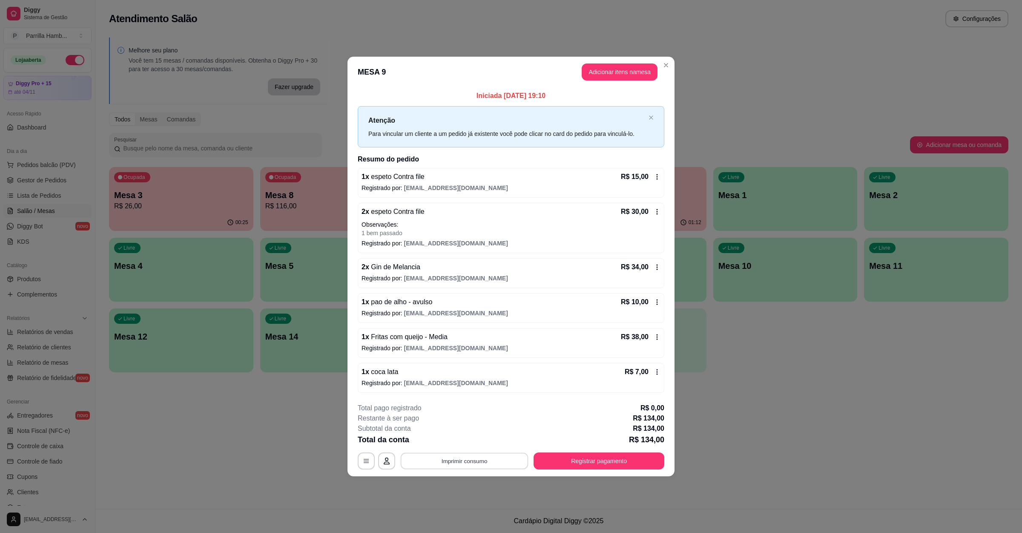
click at [446, 464] on button "Imprimir consumo" at bounding box center [465, 461] width 128 height 17
click at [460, 445] on button "IMPRESSORA" at bounding box center [466, 444] width 49 height 11
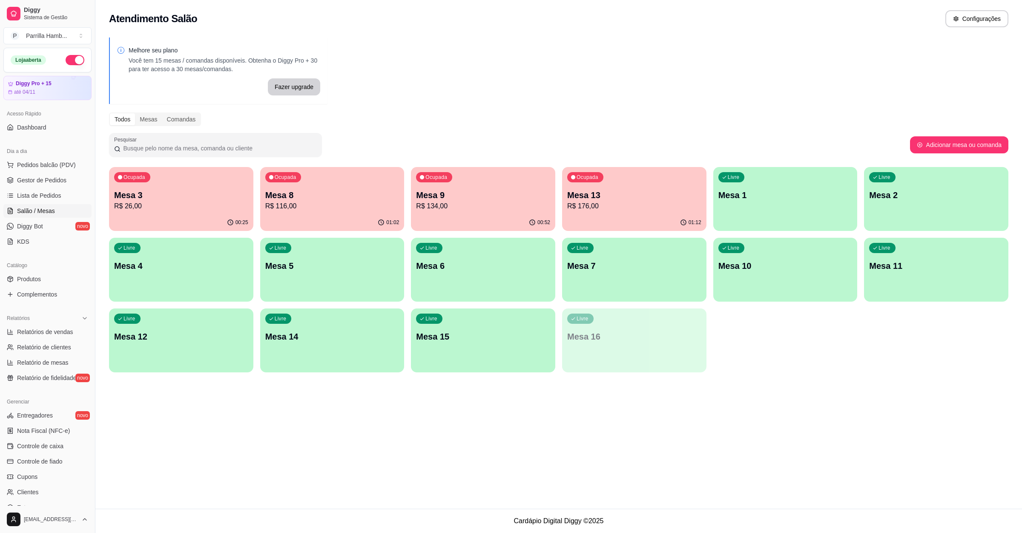
click at [733, 409] on div "Atendimento Salão Configurações Melhore seu plano Você tem 15 mesas / comandas …" at bounding box center [558, 254] width 926 height 508
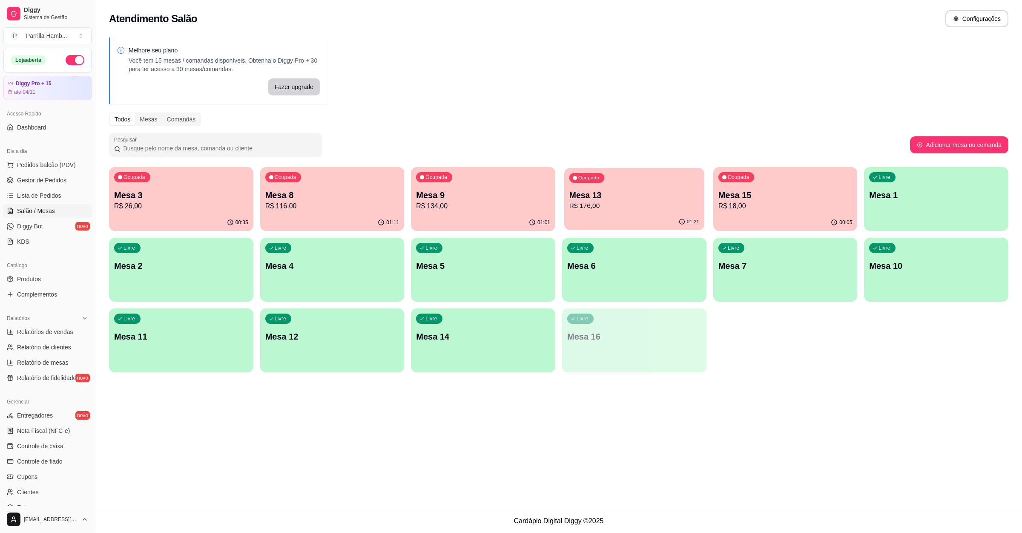
click at [676, 199] on p "Mesa 13" at bounding box center [634, 194] width 130 height 11
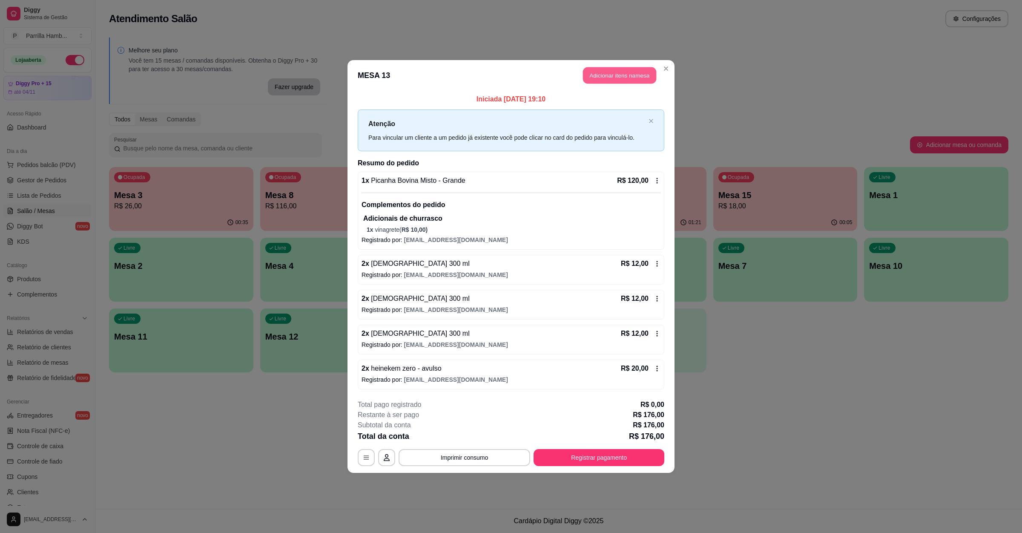
click at [626, 81] on button "Adicionar itens na mesa" at bounding box center [619, 75] width 73 height 17
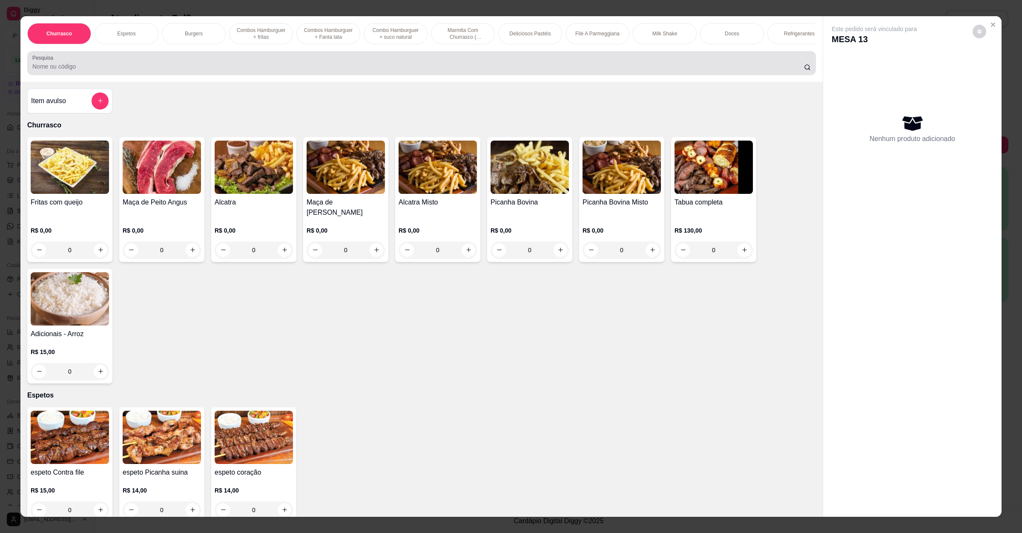
click at [622, 72] on div at bounding box center [421, 62] width 778 height 17
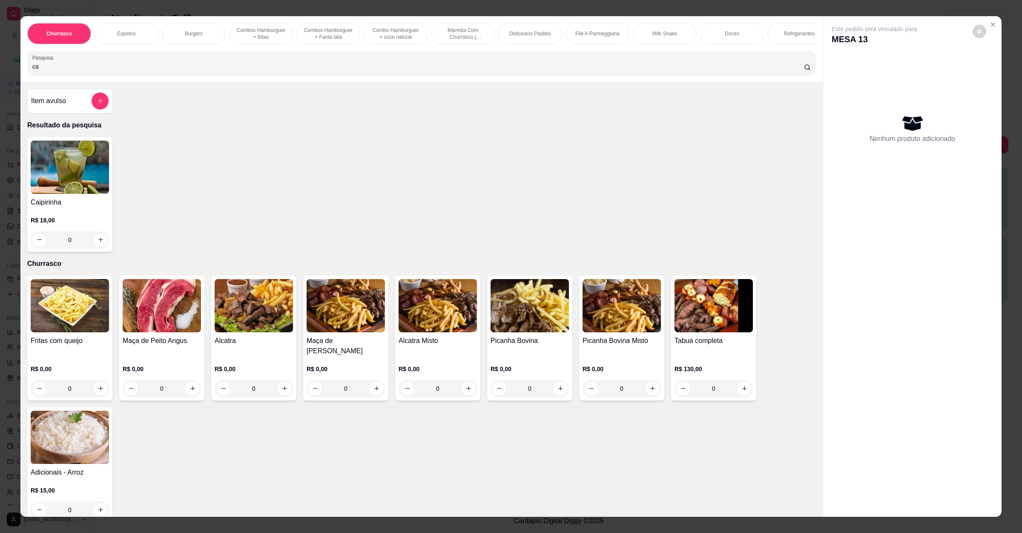
type input "c"
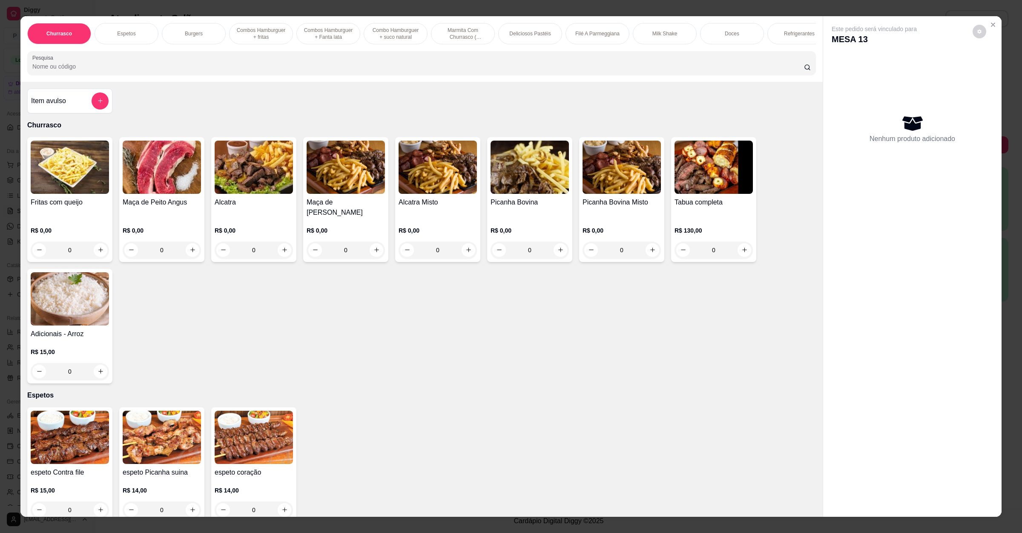
click at [287, 68] on div at bounding box center [421, 62] width 778 height 17
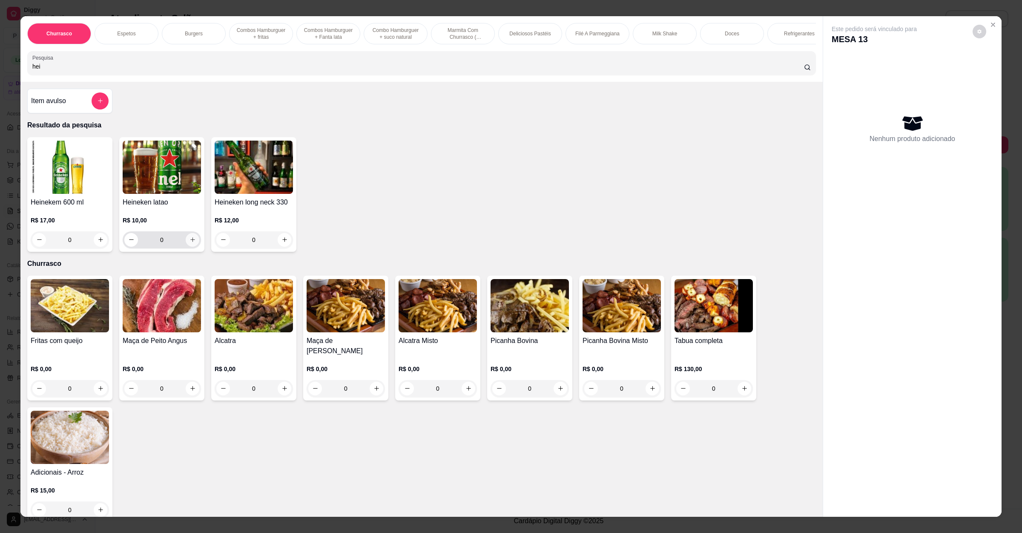
type input "hei"
click at [190, 243] on icon "increase-product-quantity" at bounding box center [192, 239] width 6 height 6
type input "1"
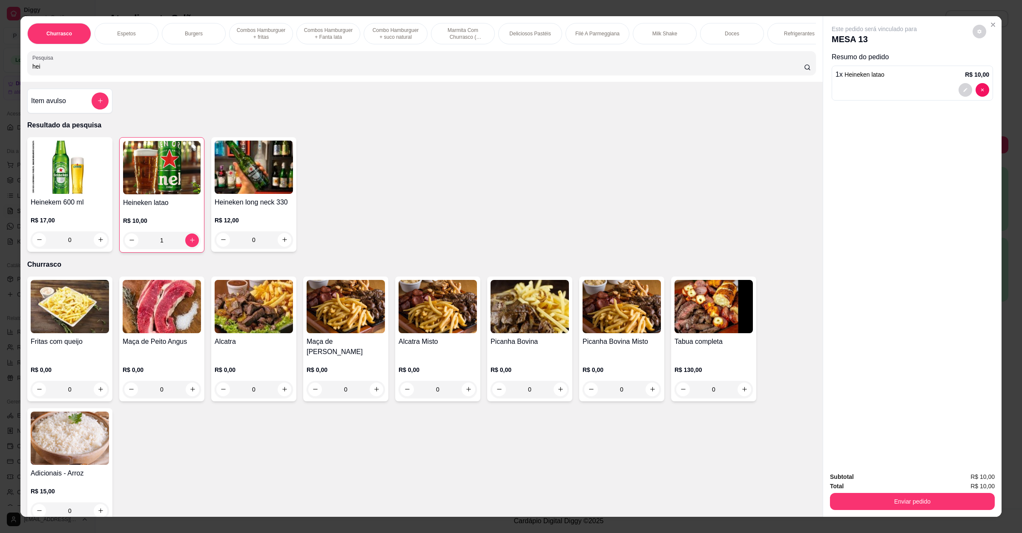
drag, startPoint x: 105, startPoint y: 72, endPoint x: 0, endPoint y: 72, distance: 105.2
click at [0, 72] on div "Churrasco Espetos Burgers Combos Hamburguer + fritas Combos Hamburguer + Fanta …" at bounding box center [511, 266] width 1022 height 533
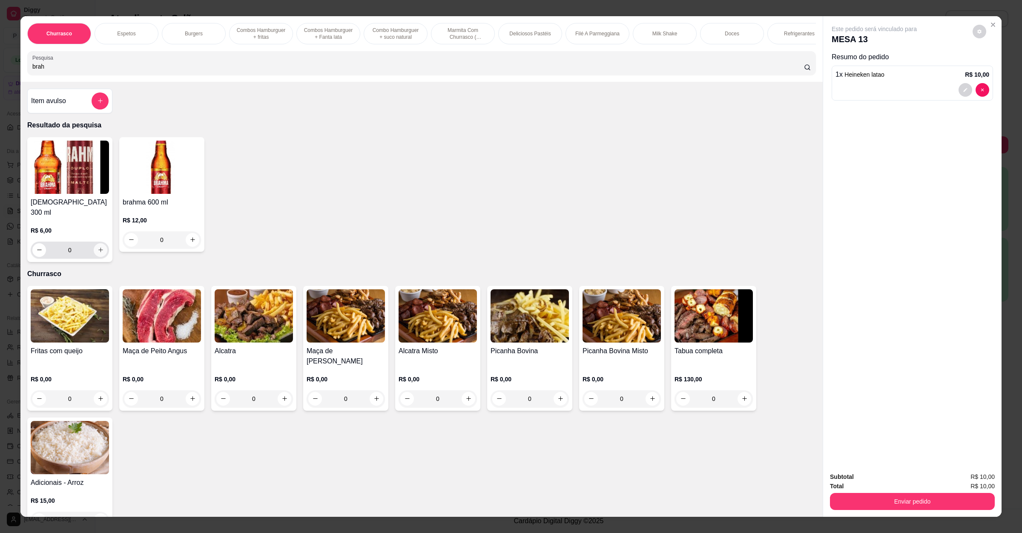
type input "brah"
click at [97, 250] on icon "increase-product-quantity" at bounding box center [100, 250] width 6 height 6
type input "2"
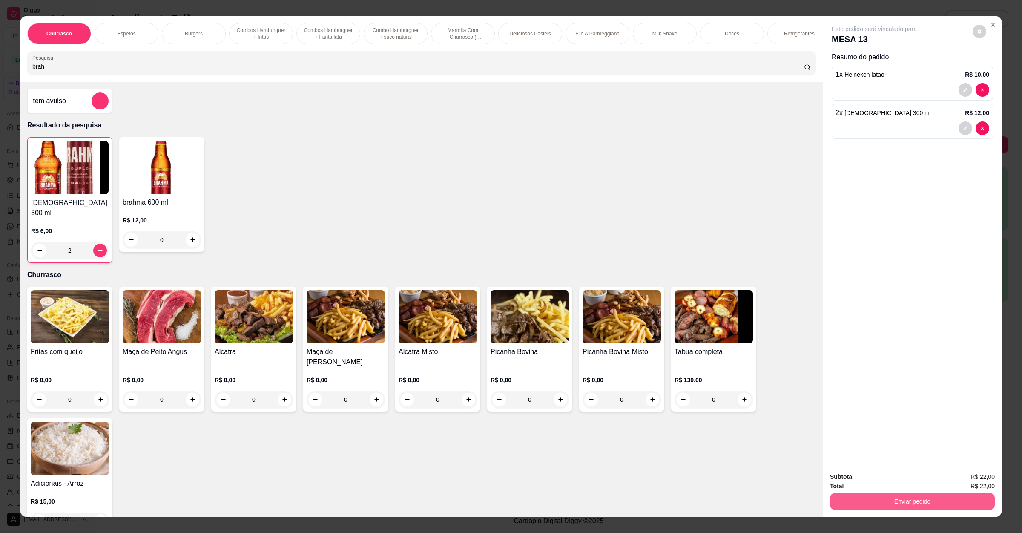
click at [868, 505] on button "Enviar pedido" at bounding box center [912, 501] width 165 height 17
click at [958, 476] on button "Enviar pedido" at bounding box center [971, 480] width 48 height 16
